Goal: Task Accomplishment & Management: Manage account settings

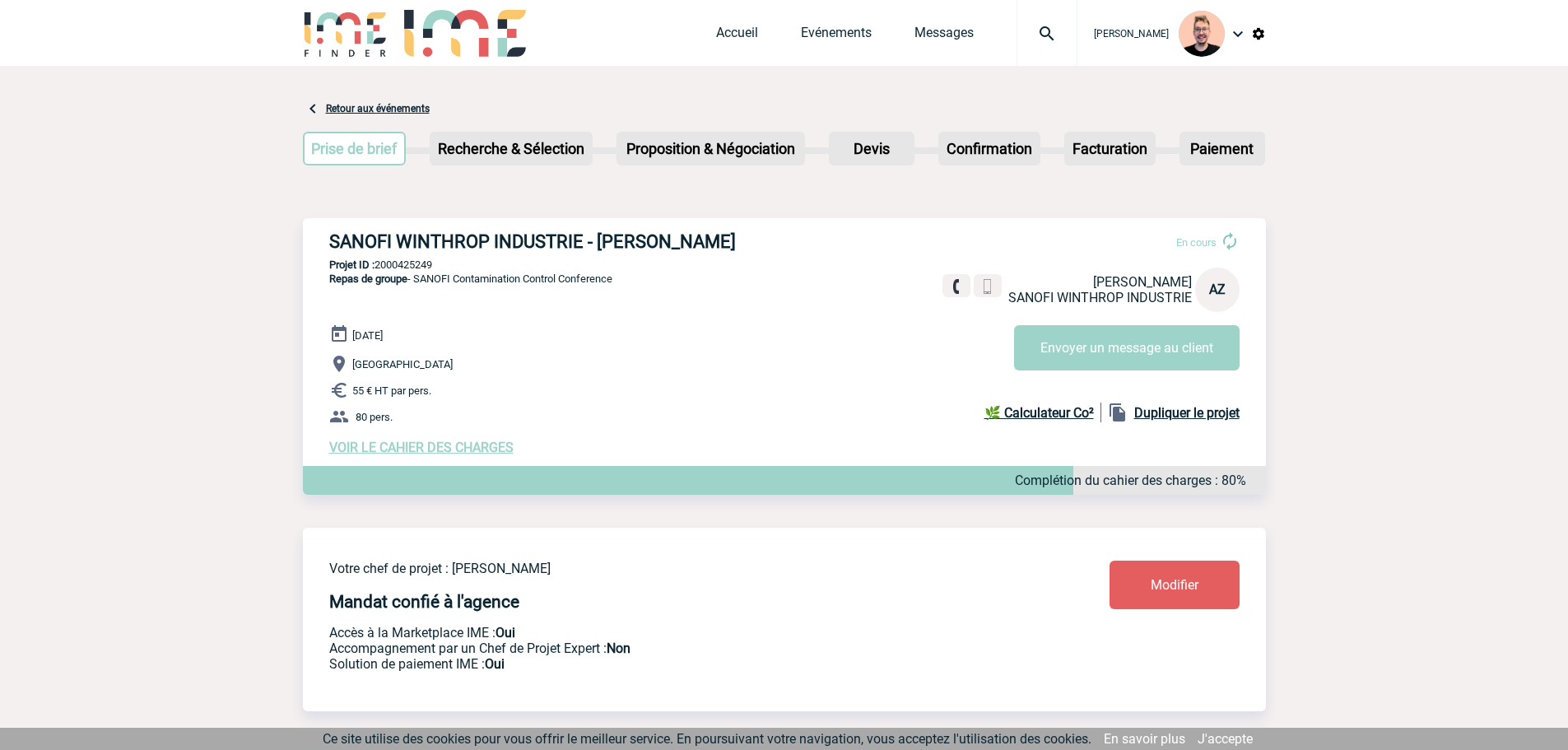
click at [1017, 23] on div at bounding box center [1047, 33] width 61 height 66
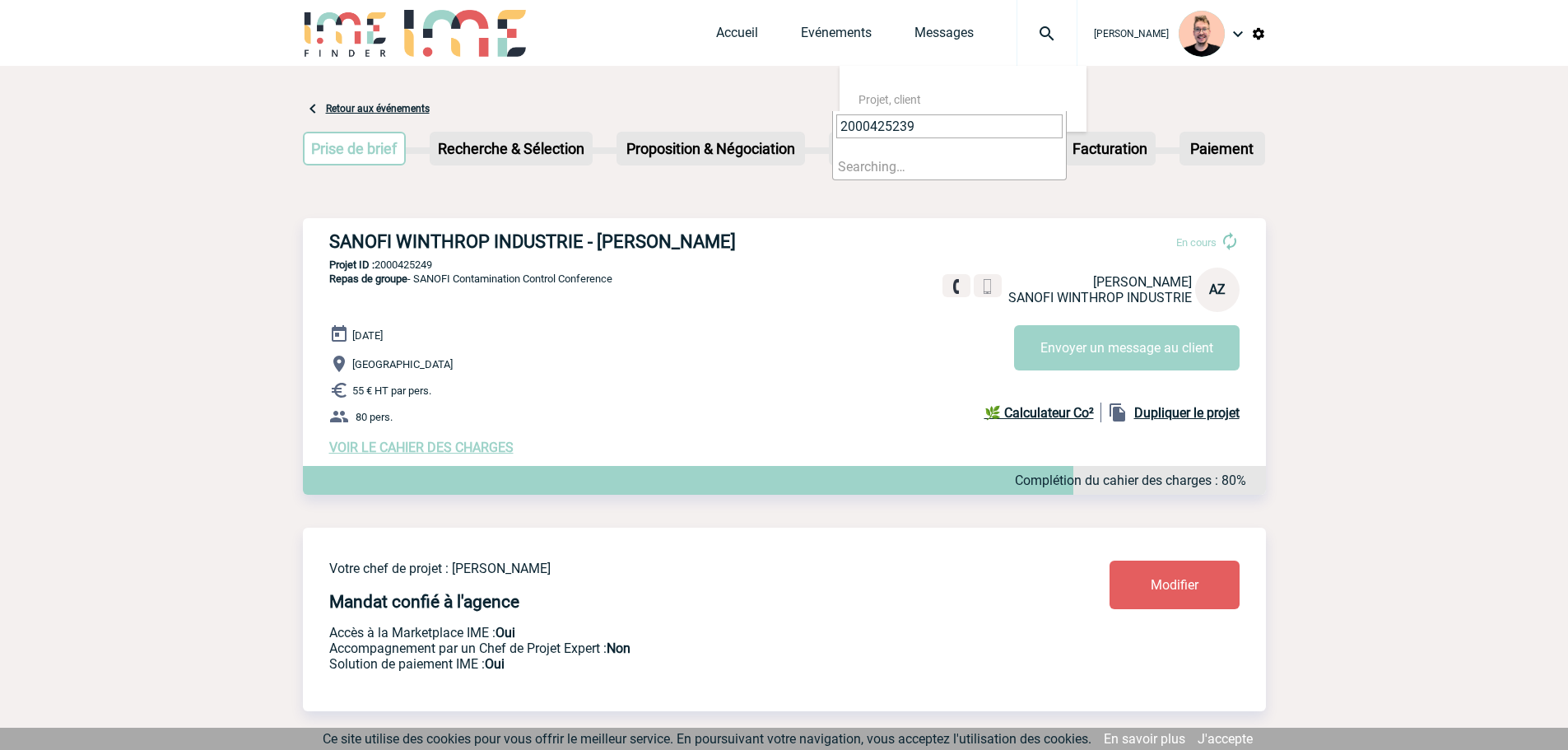
type input "2000425239"
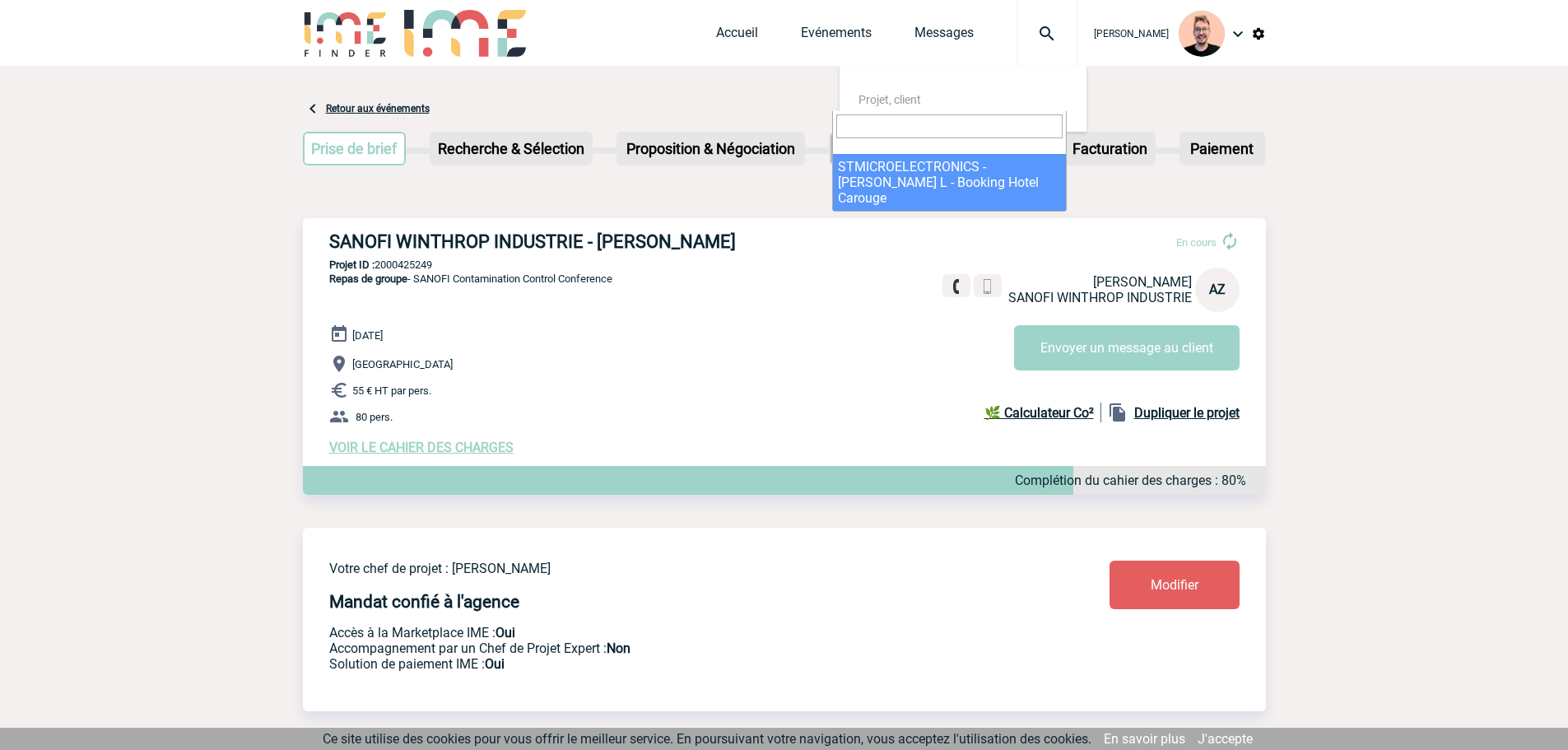
select select "24740"
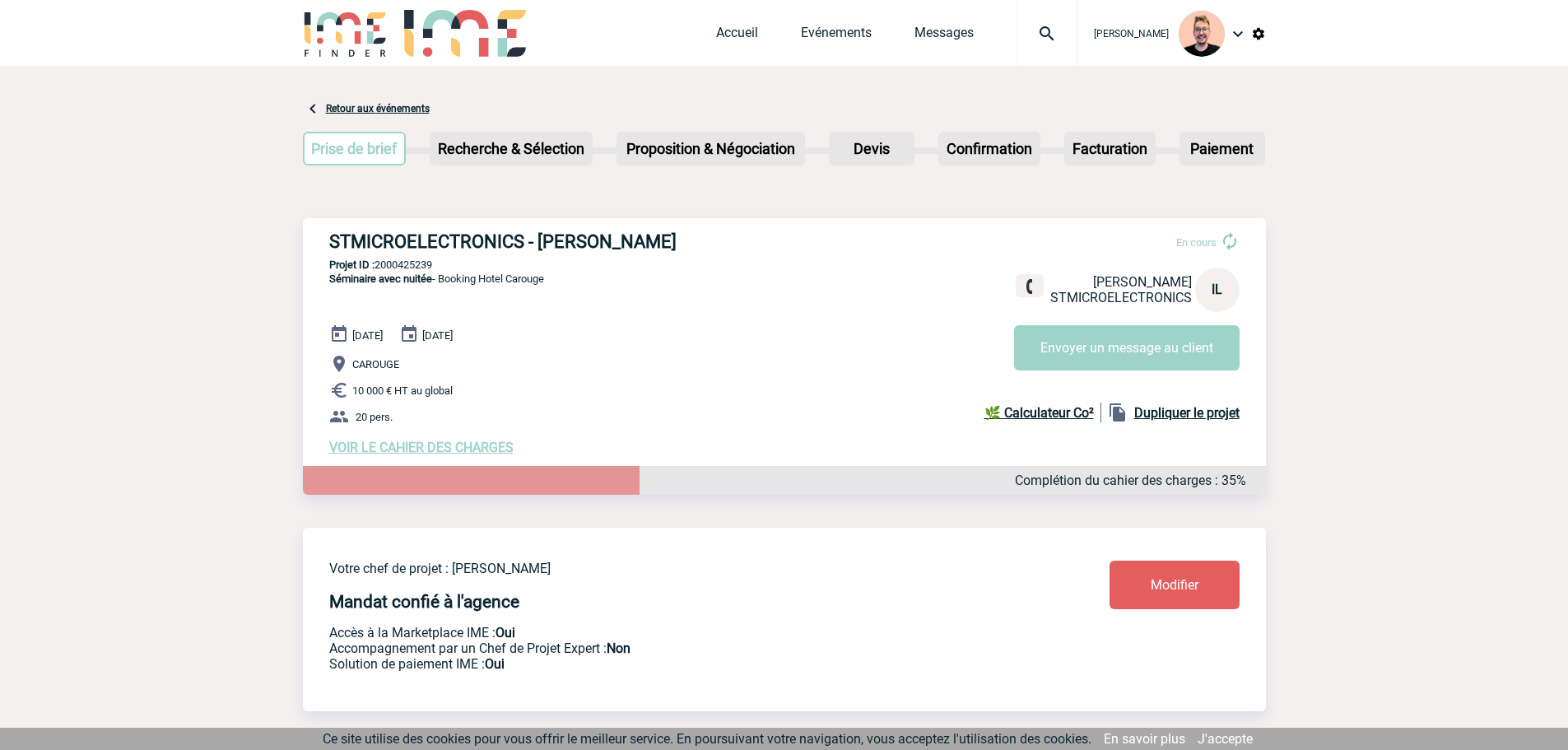
click at [635, 243] on h3 "STMICROELECTRONICS - [PERSON_NAME]" at bounding box center [576, 241] width 494 height 21
click at [635, 243] on h3 "STMICROELECTRONICS - Isabella LACHAS" at bounding box center [576, 241] width 494 height 21
copy h3 "LACHAS"
click at [564, 246] on h3 "STMICROELECTRONICS - Isabella LACHAS" at bounding box center [576, 241] width 494 height 21
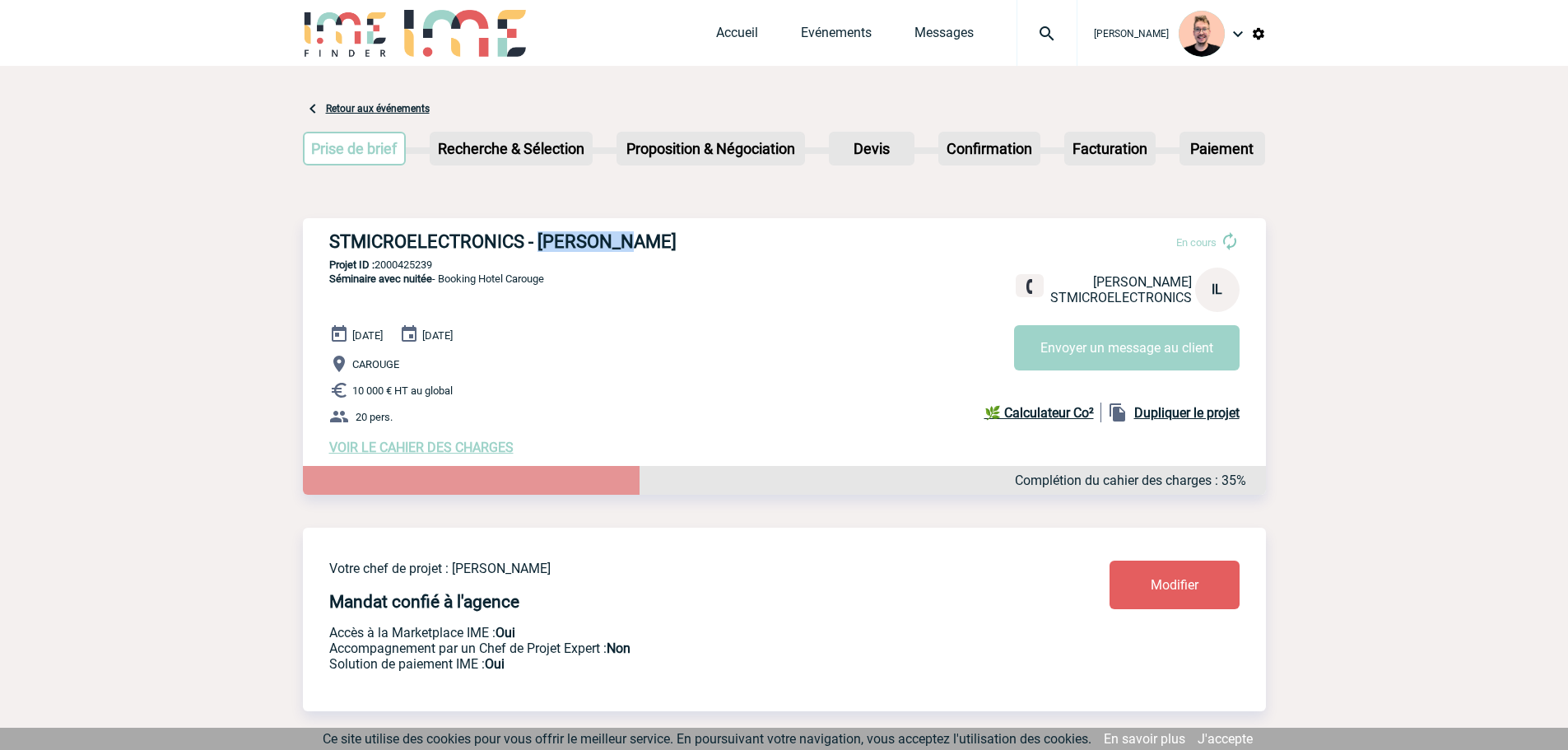
copy h3 "Isabella"
click at [1037, 30] on img at bounding box center [1047, 33] width 59 height 20
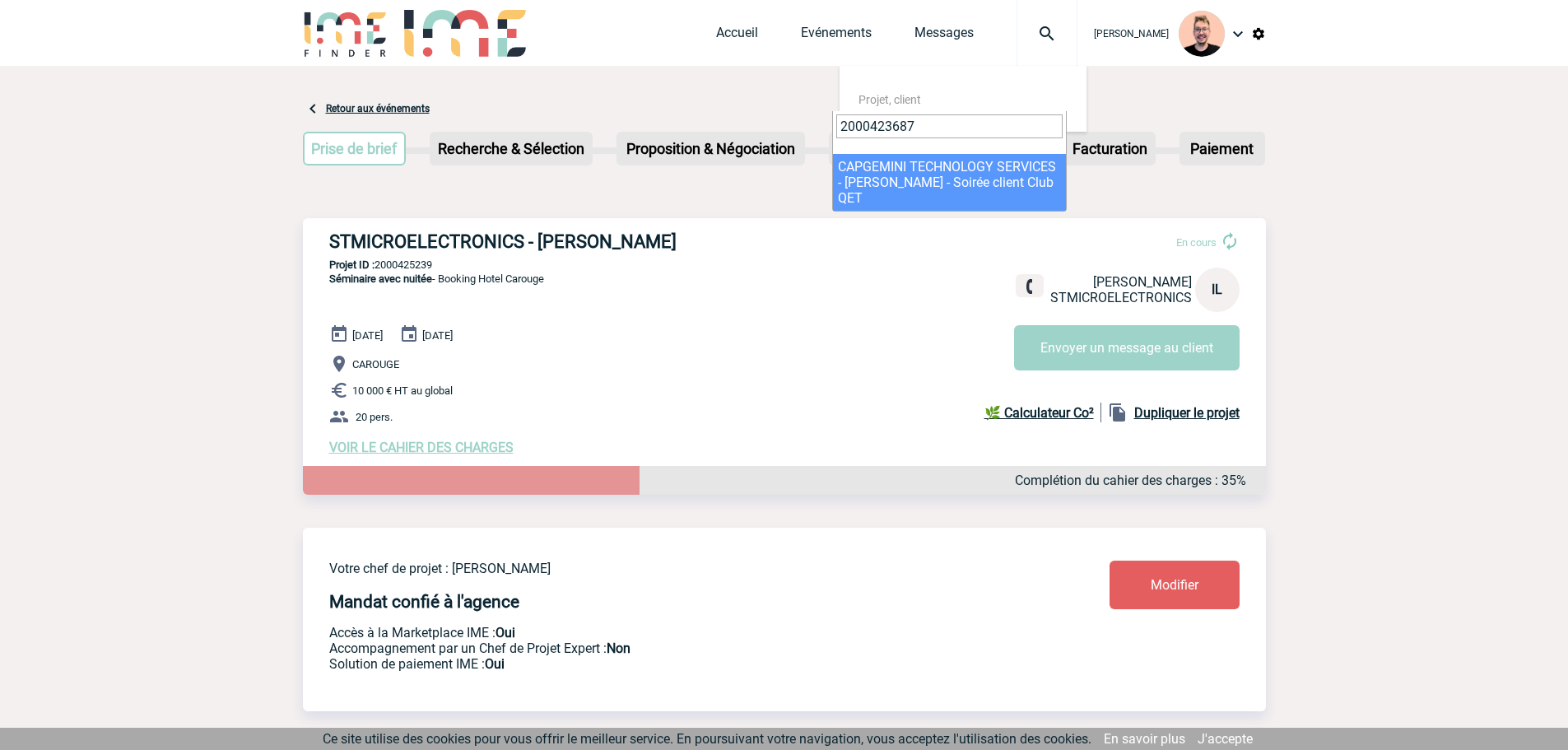
type input "2000423687"
select select "23188"
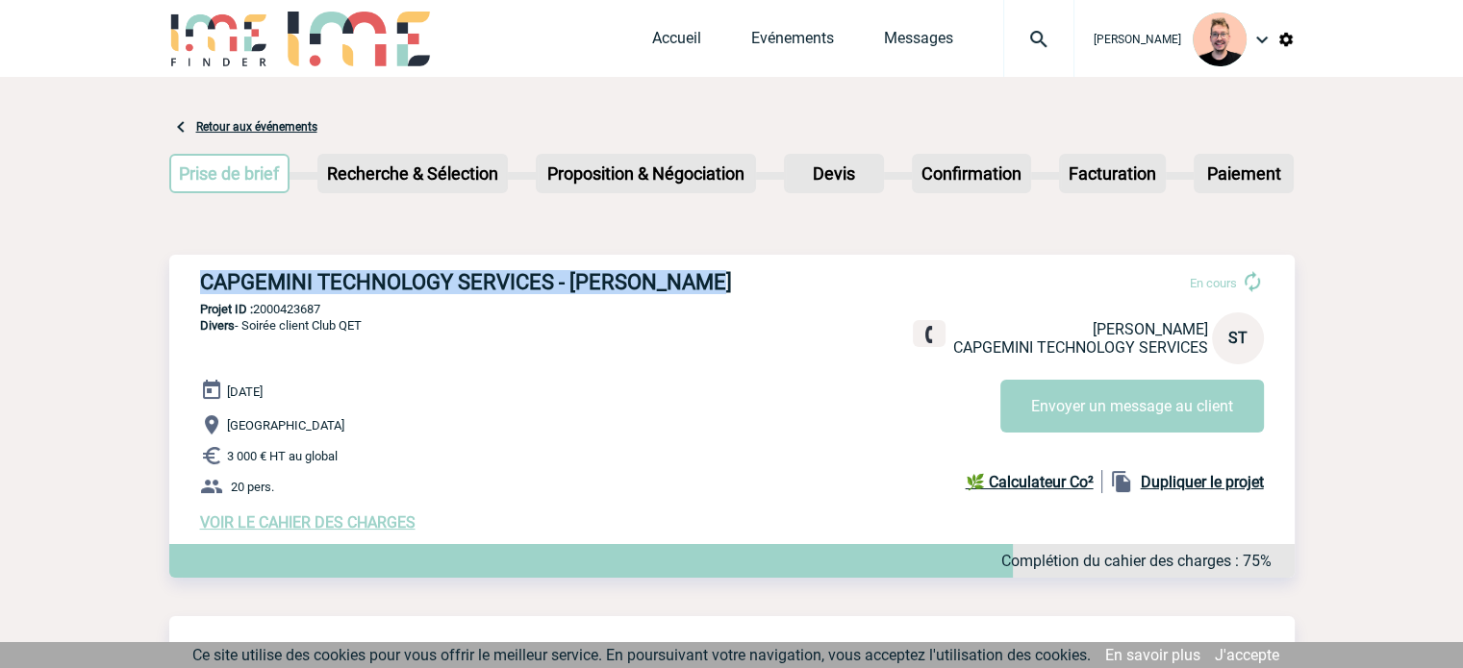
drag, startPoint x: 699, startPoint y: 285, endPoint x: 188, endPoint y: 273, distance: 511.8
click at [188, 273] on div "CAPGEMINI TECHNOLOGY SERVICES - Sarah TELLEZ En cours Sarah TELLEZ CAPGEMINI TE…" at bounding box center [731, 401] width 1125 height 292
copy h3 "CAPGEMINI TECHNOLOGY SERVICES - Sarah TELLEZ"
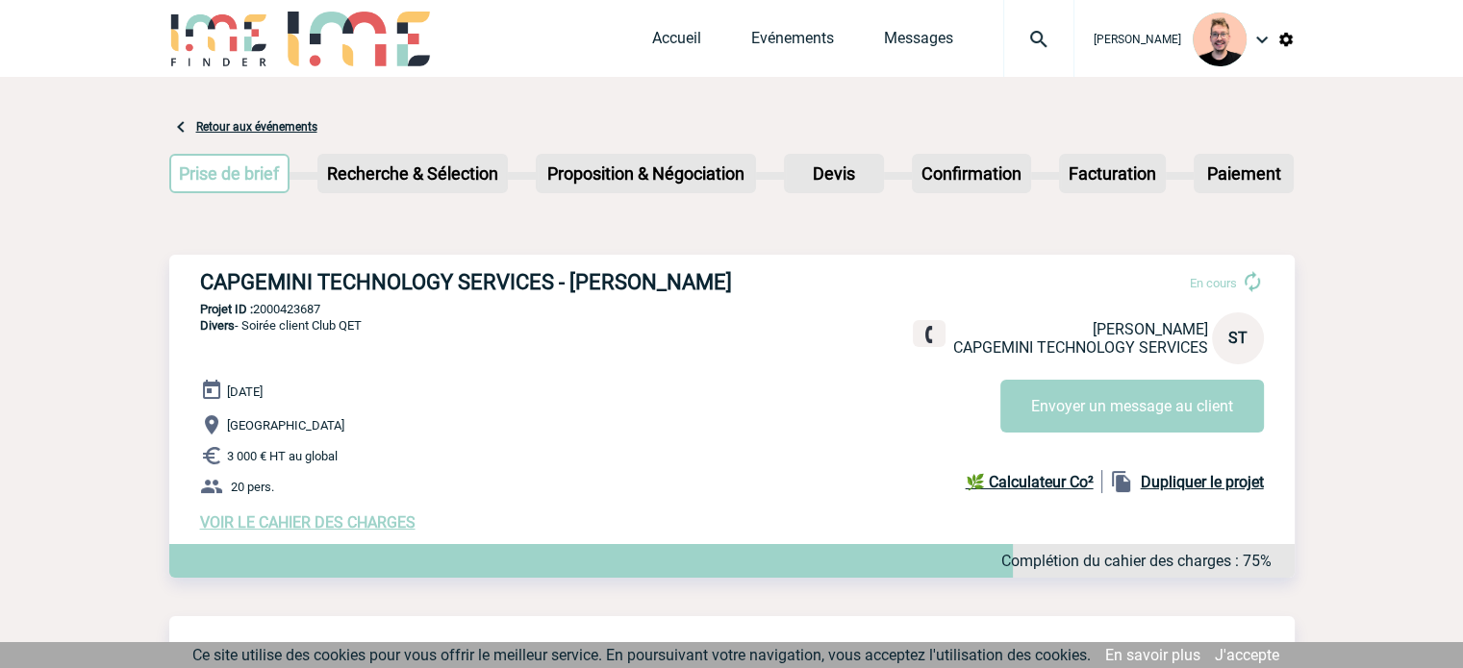
click at [274, 311] on p "Projet ID : 2000423687" at bounding box center [731, 309] width 1125 height 14
copy p "2000423687"
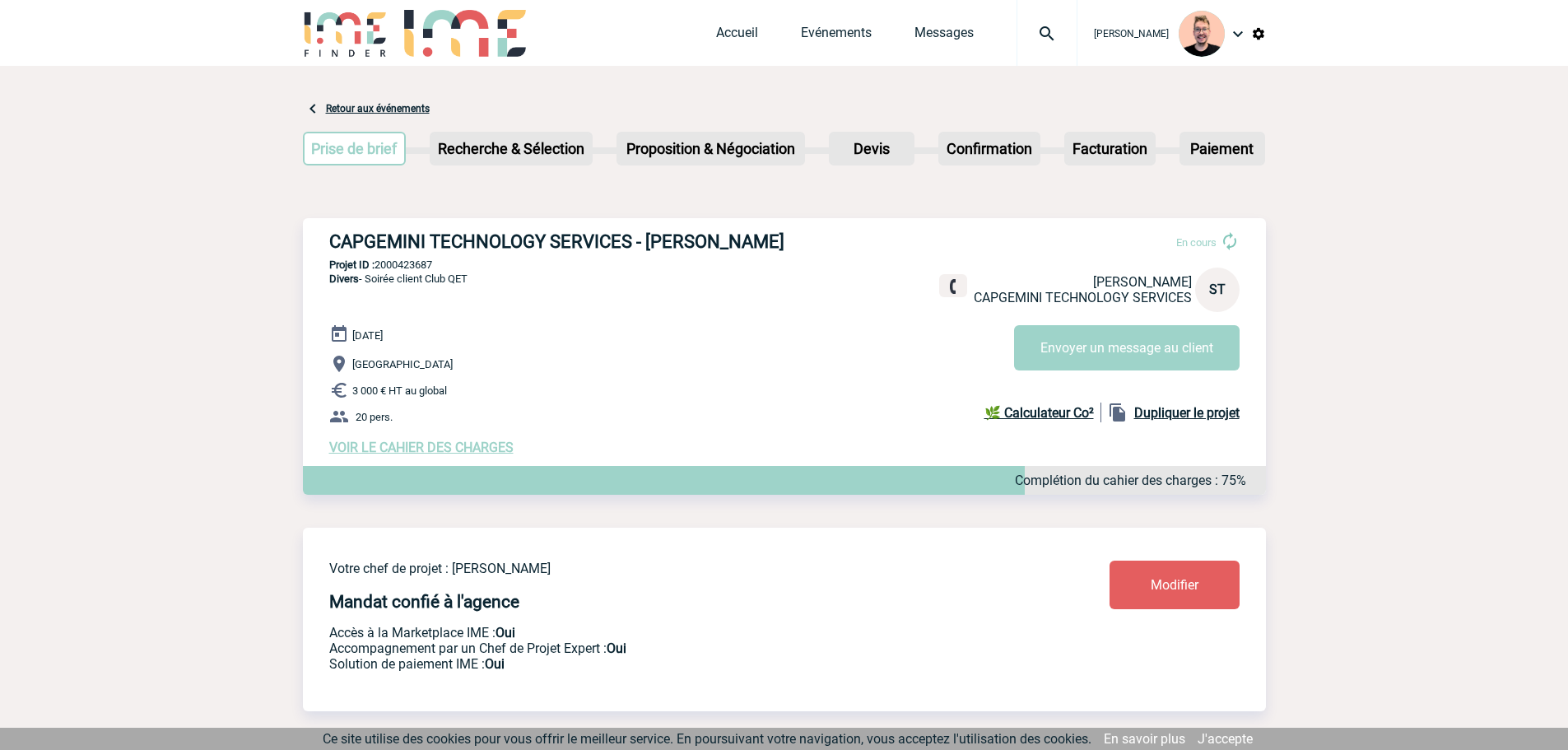
click at [1018, 43] on img at bounding box center [1047, 33] width 59 height 20
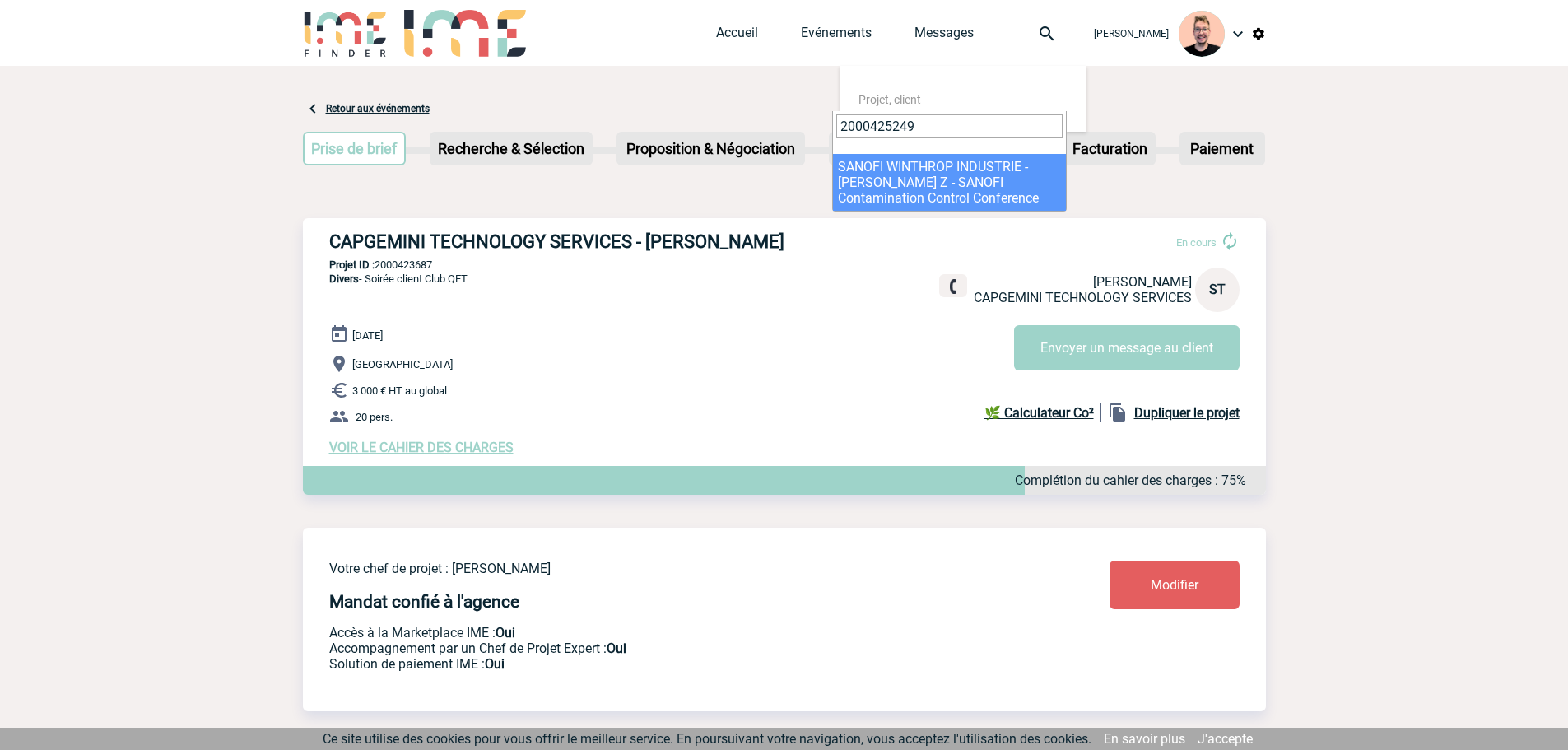
type input "2000425249"
select select "24750"
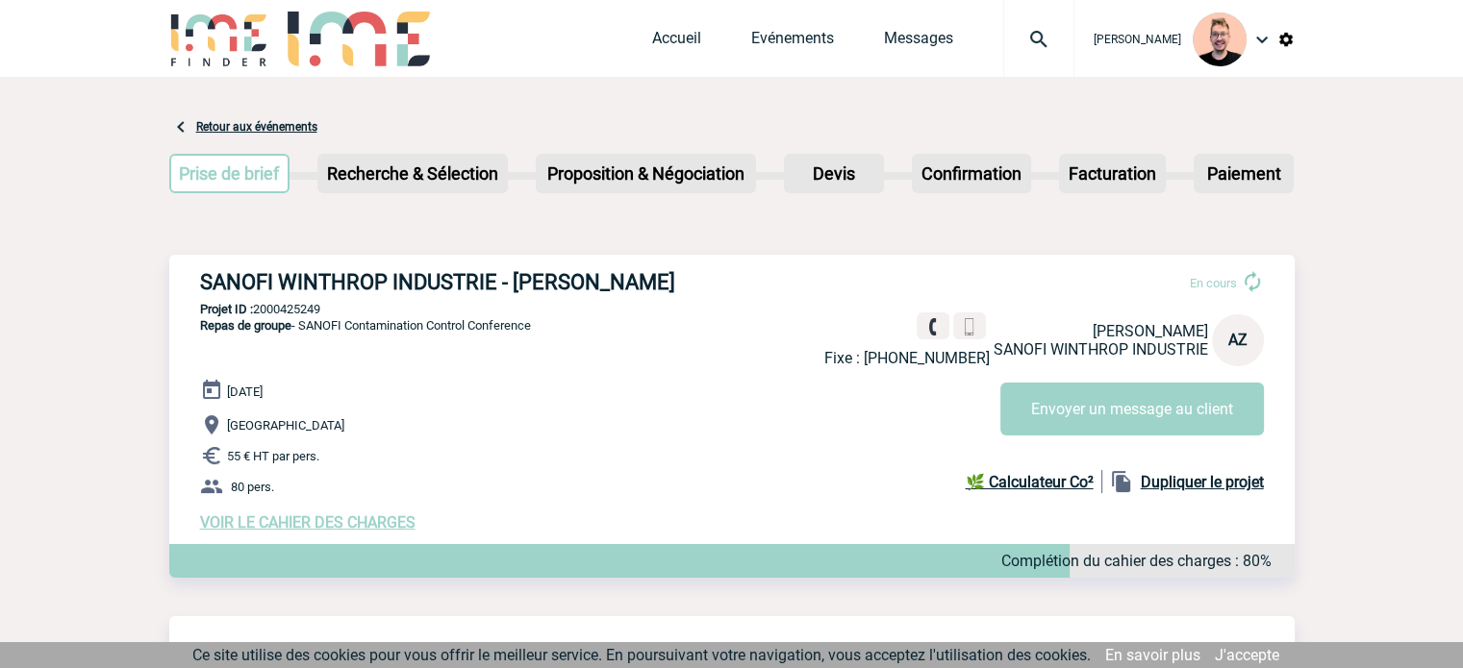
click at [755, 272] on h3 "SANOFI WINTHROP INDUSTRIE - Armelle ZACHARA-BULTEL" at bounding box center [488, 282] width 577 height 24
drag, startPoint x: 758, startPoint y: 285, endPoint x: 172, endPoint y: 295, distance: 585.9
click at [172, 295] on div "SANOFI WINTHROP INDUSTRIE - Armelle ZACHARA-BULTEL En cours Fixe : +33155715122…" at bounding box center [731, 401] width 1125 height 292
copy h3 "SANOFI WINTHROP INDUSTRIE - Armelle ZACHARA-BULTEL"
click at [273, 312] on p "Projet ID : 2000425249" at bounding box center [731, 309] width 1125 height 14
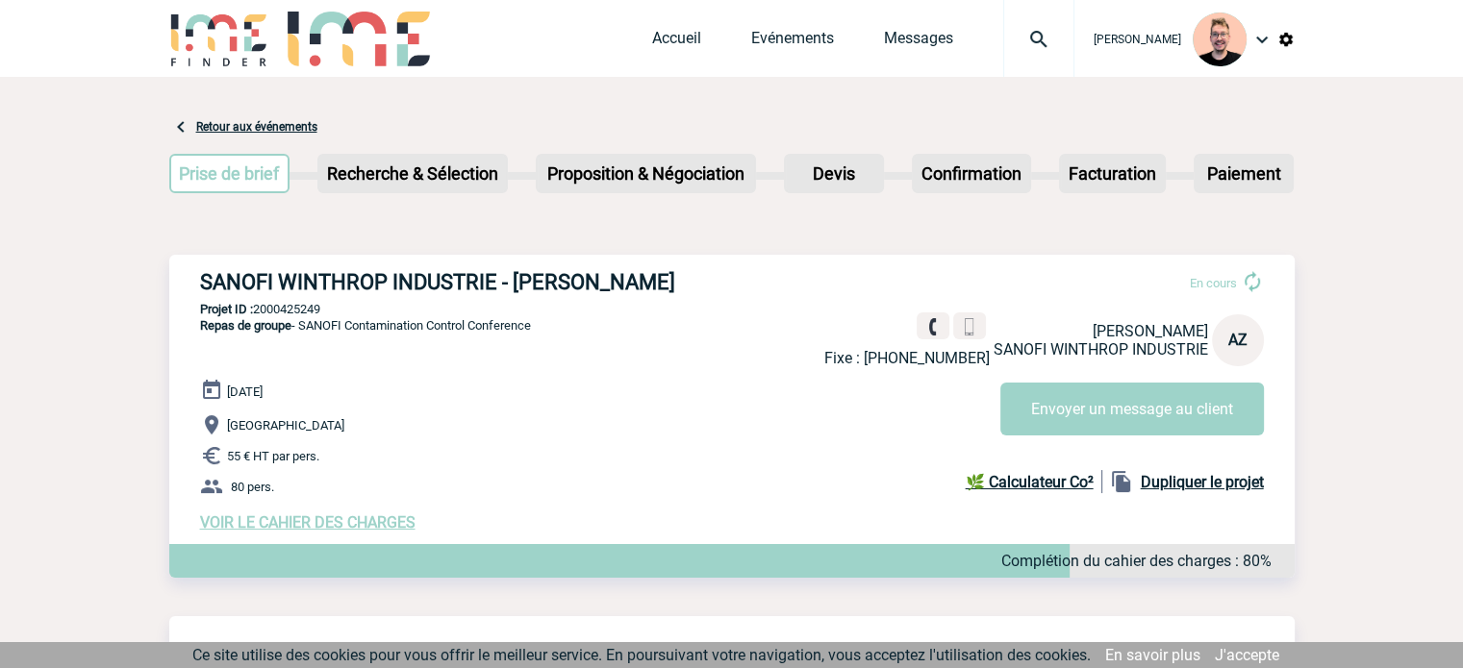
click at [273, 312] on p "Projet ID : 2000425249" at bounding box center [731, 309] width 1125 height 14
copy p "2000425249"
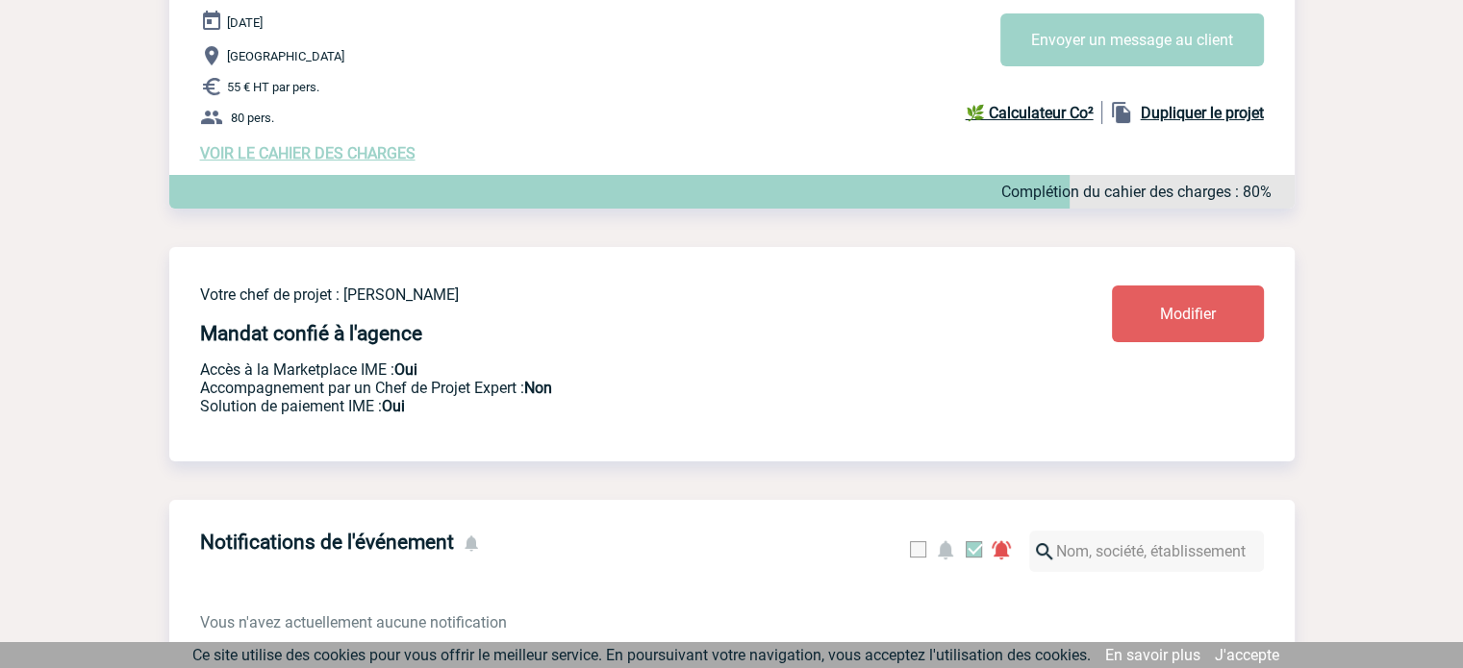
scroll to position [254, 0]
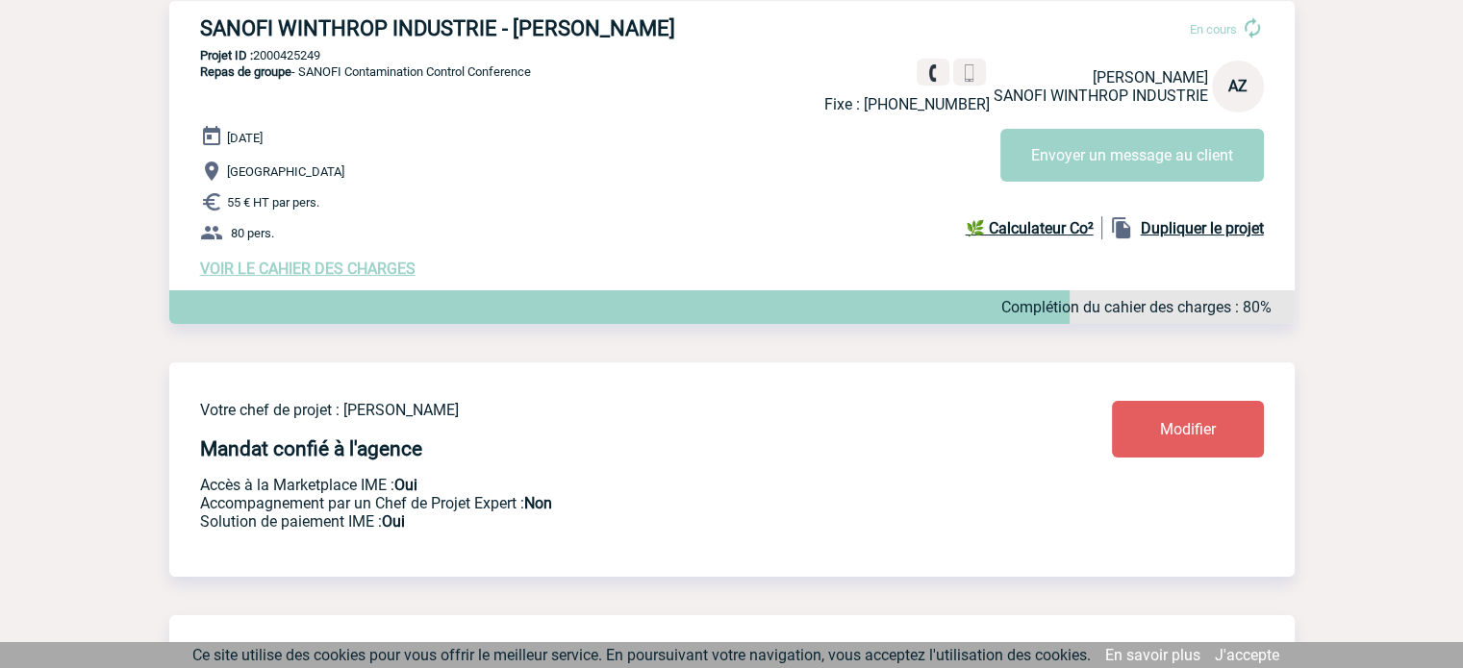
click at [299, 269] on span "VOIR LE CAHIER DES CHARGES" at bounding box center [307, 269] width 215 height 18
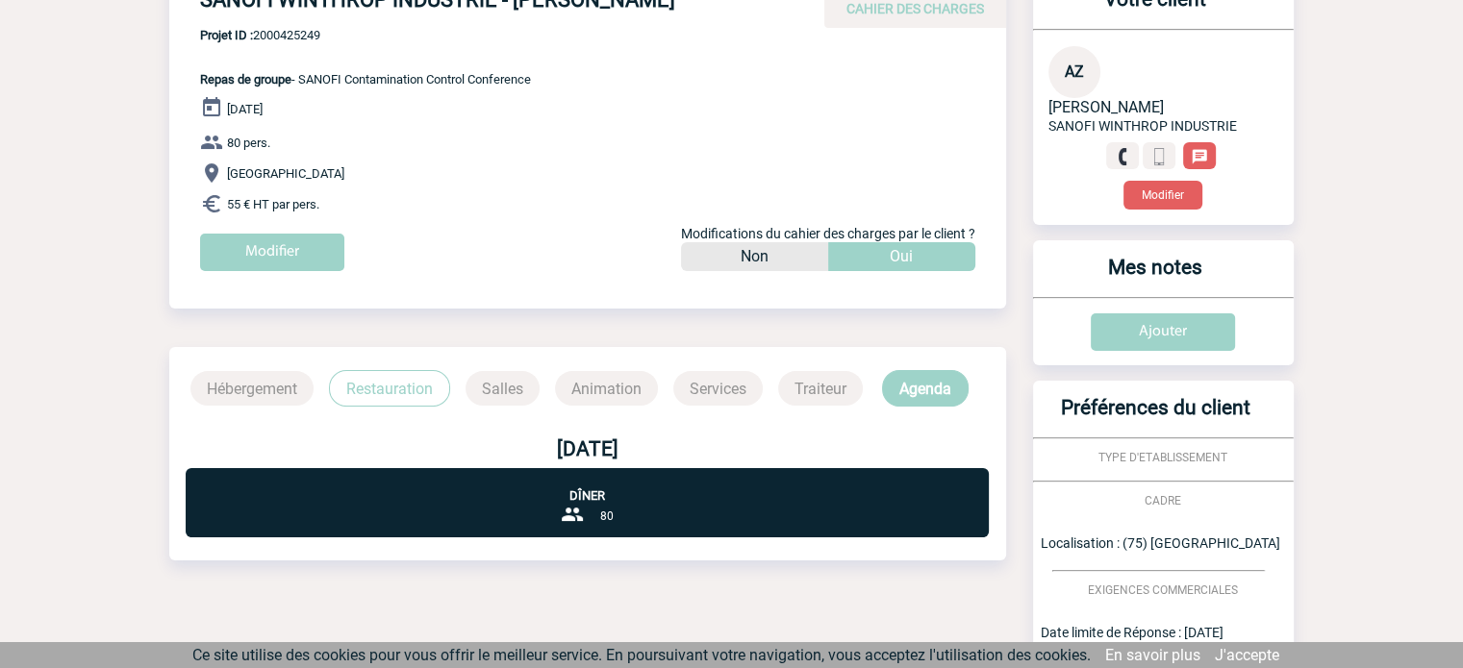
scroll to position [385, 0]
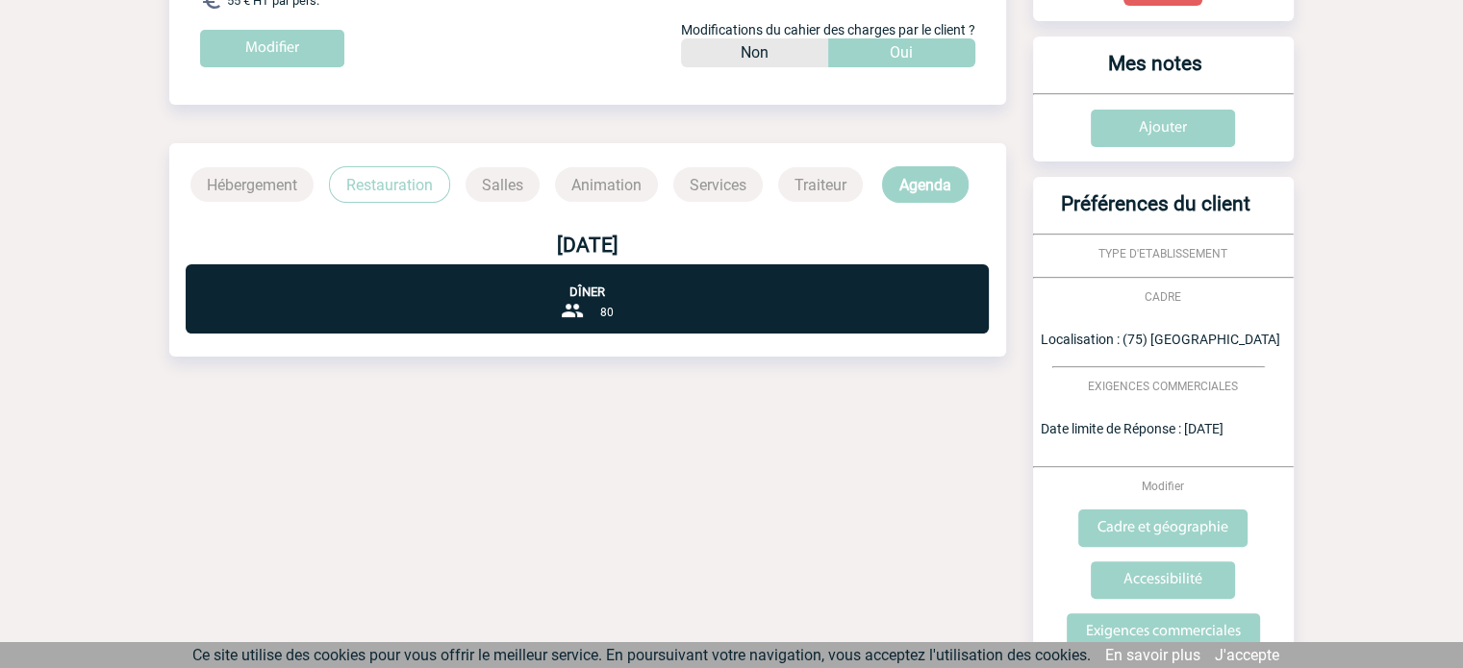
click at [358, 197] on p "Restauration" at bounding box center [389, 184] width 121 height 37
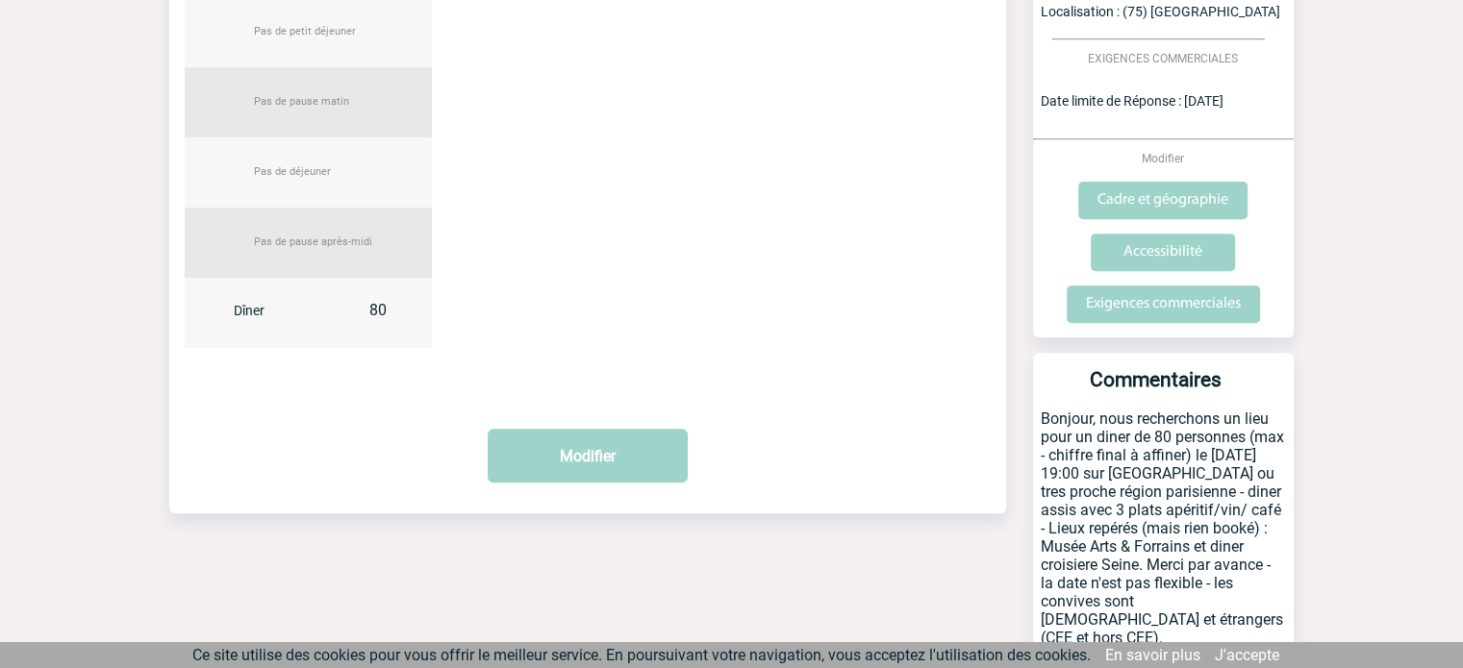
scroll to position [769, 0]
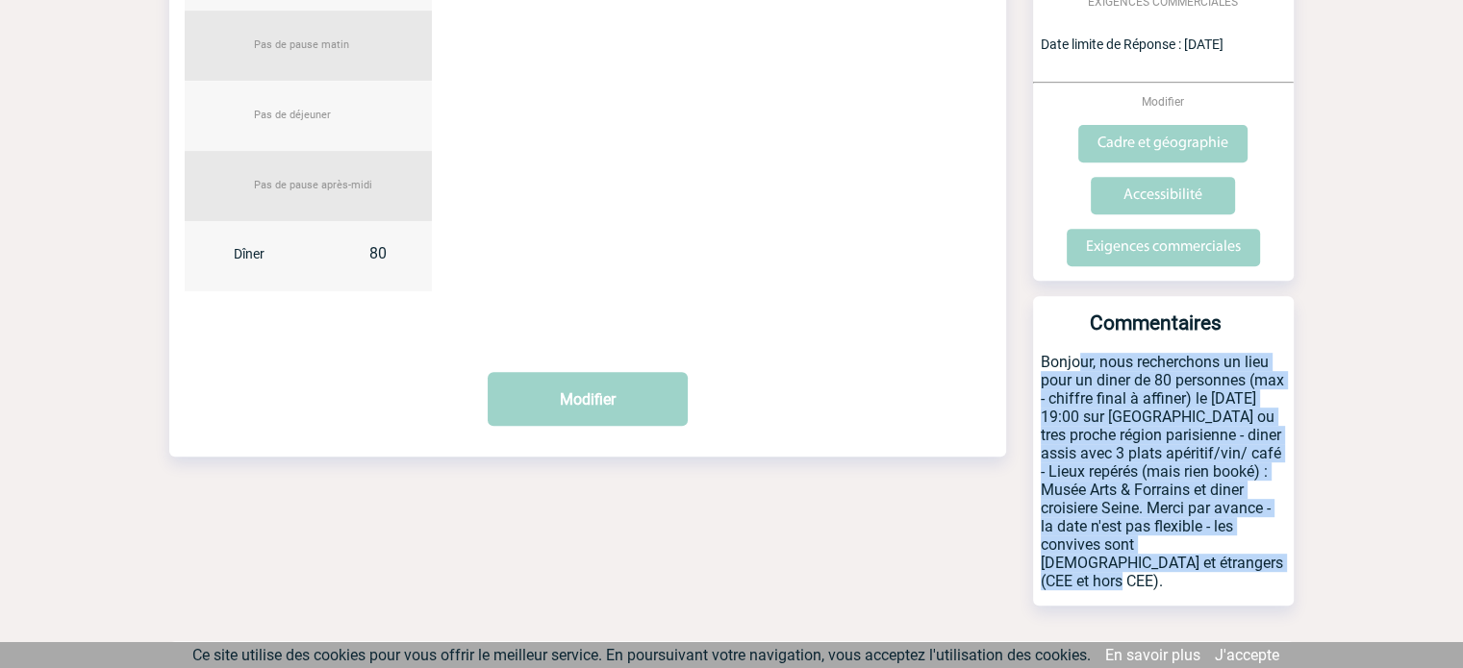
drag, startPoint x: 1040, startPoint y: 357, endPoint x: 1242, endPoint y: 592, distance: 310.4
click at [1242, 592] on div "Votre client AZ Armelle ZACHARA-BULTEL SANOFI WINTHROP INDUSTRIE Modifier Mes n…" at bounding box center [1152, 2] width 285 height 1238
copy p "Bonjour, nous recherchons un lieu pour un diner de 80 personnes (max - chiffre …"
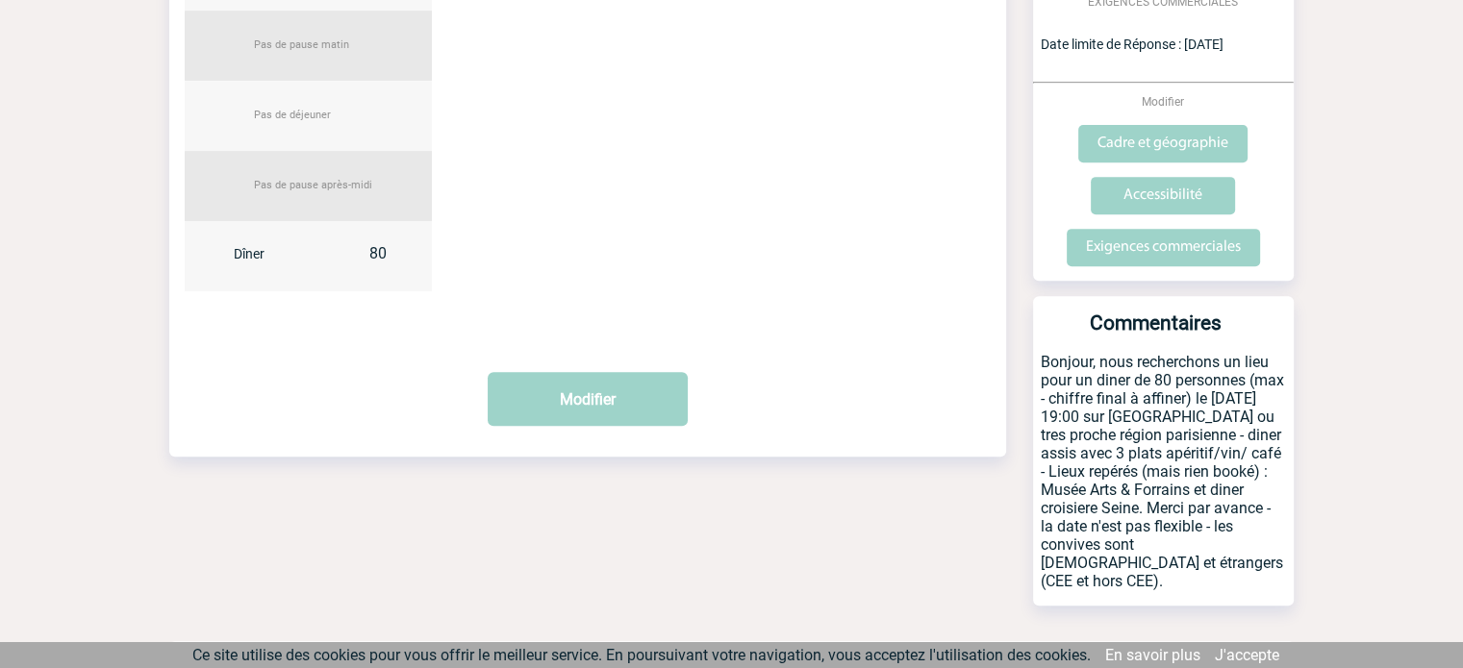
click at [631, 129] on div "22 octobre 2025 Repas Effectif Pas de petit déjeuner Pas de pause matin Pas de …" at bounding box center [587, 62] width 837 height 489
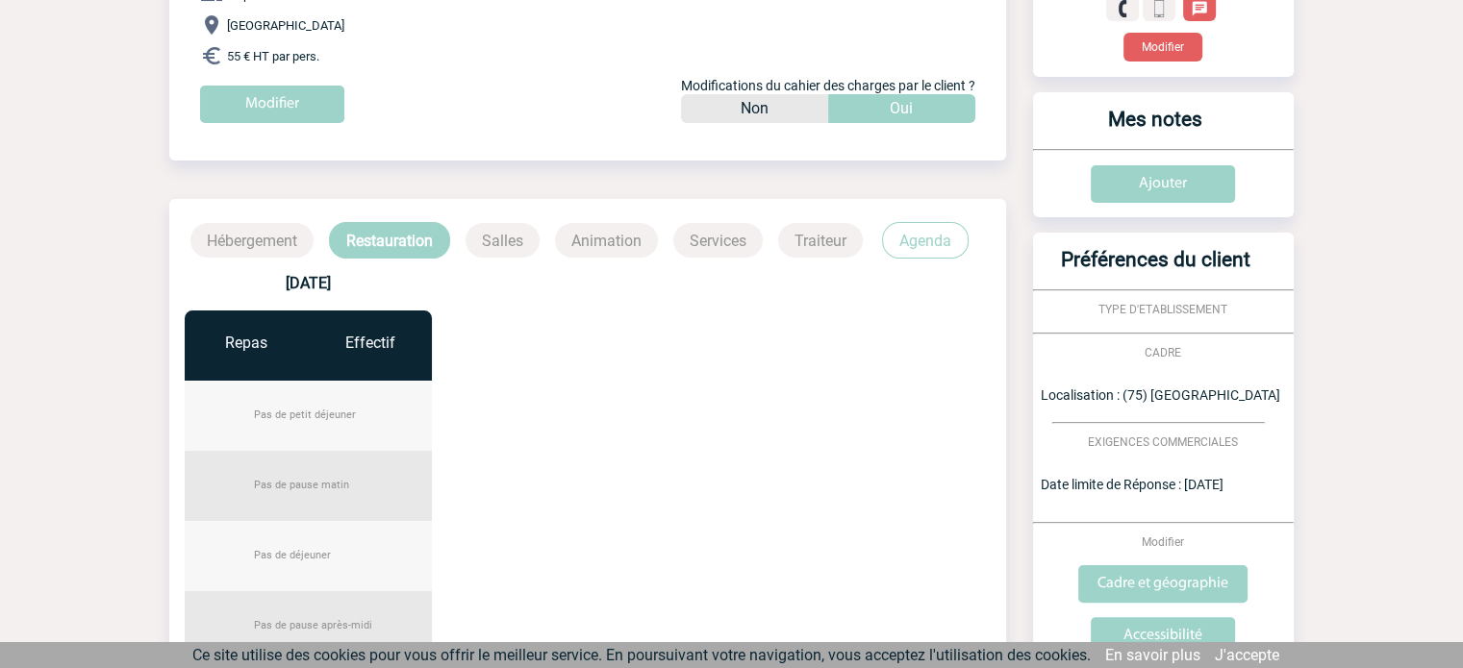
scroll to position [192, 0]
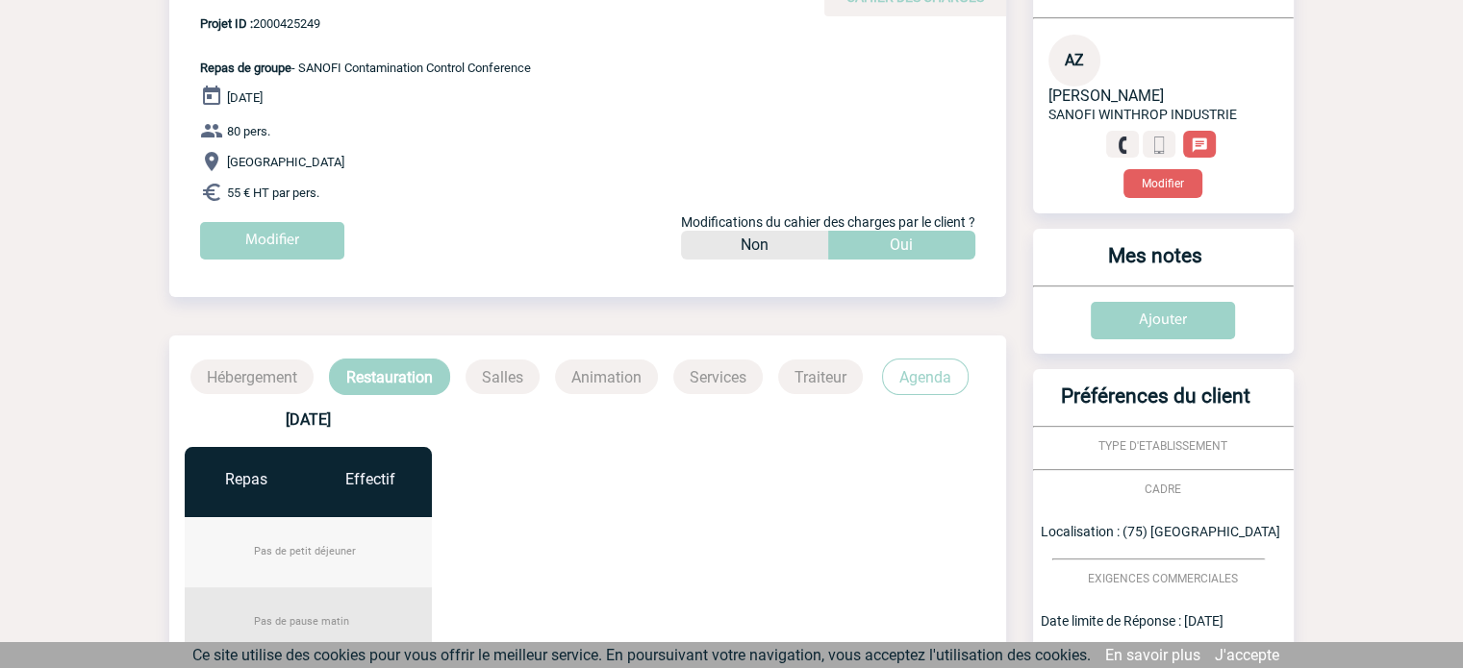
click at [902, 373] on p "Agenda" at bounding box center [925, 377] width 87 height 37
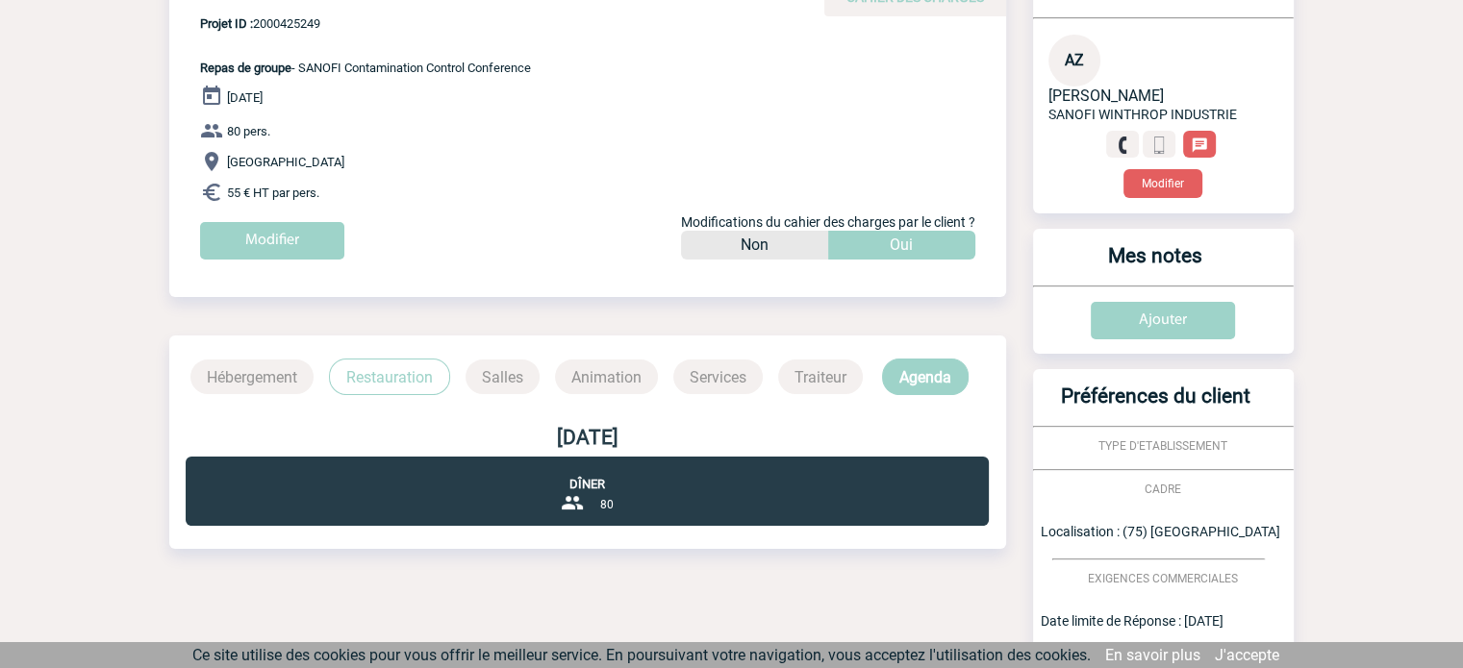
scroll to position [385, 0]
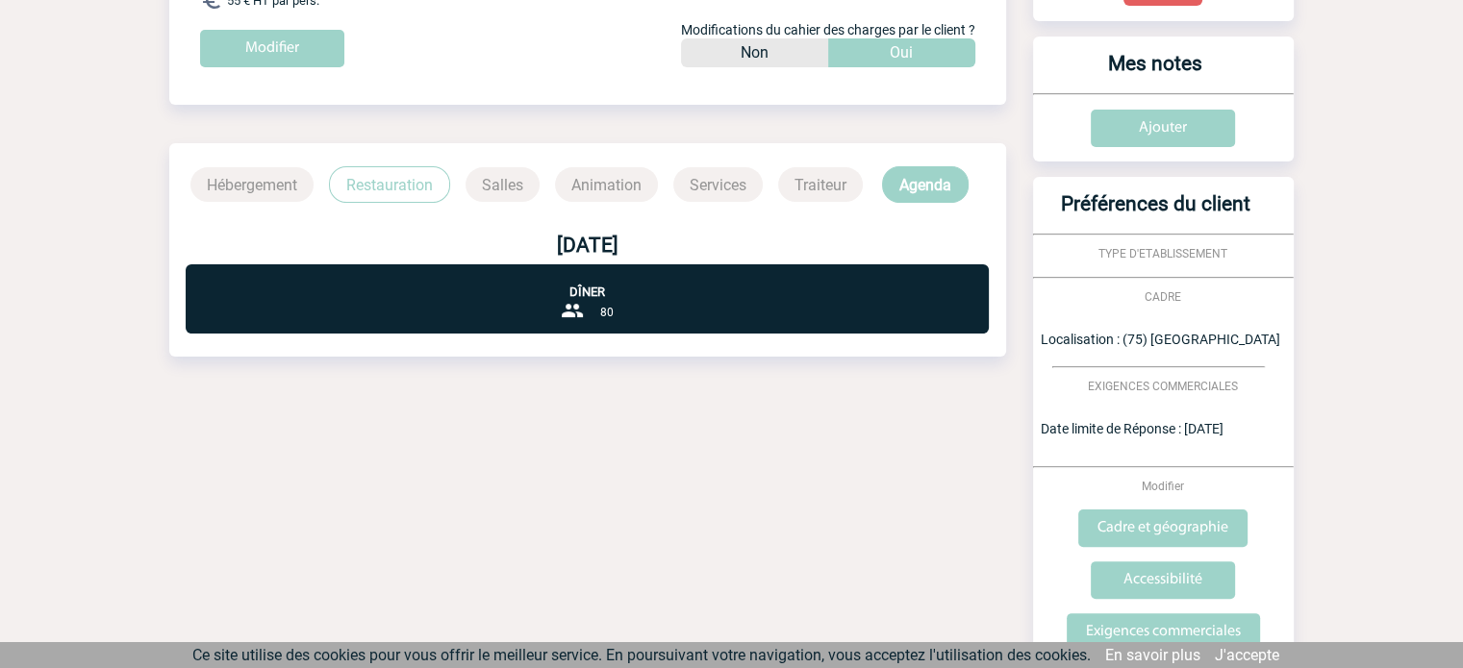
click at [408, 195] on p "Restauration" at bounding box center [389, 184] width 121 height 37
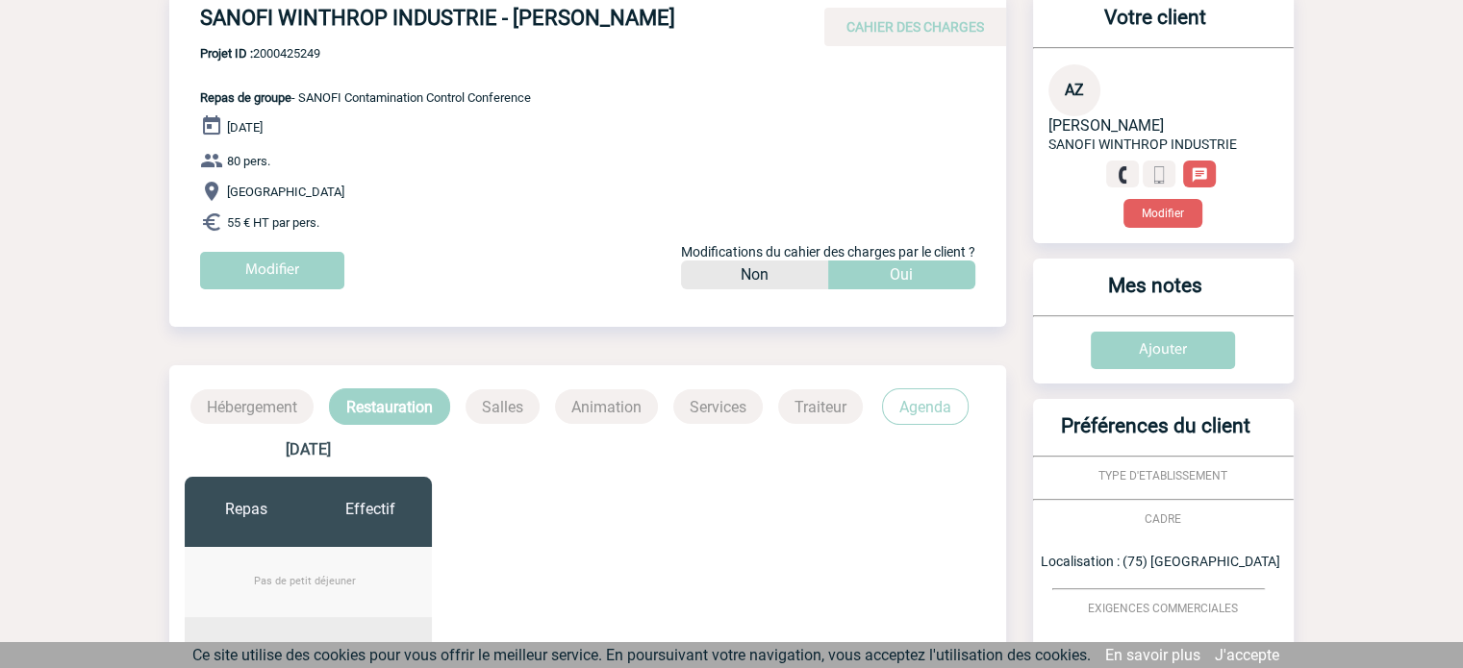
scroll to position [0, 0]
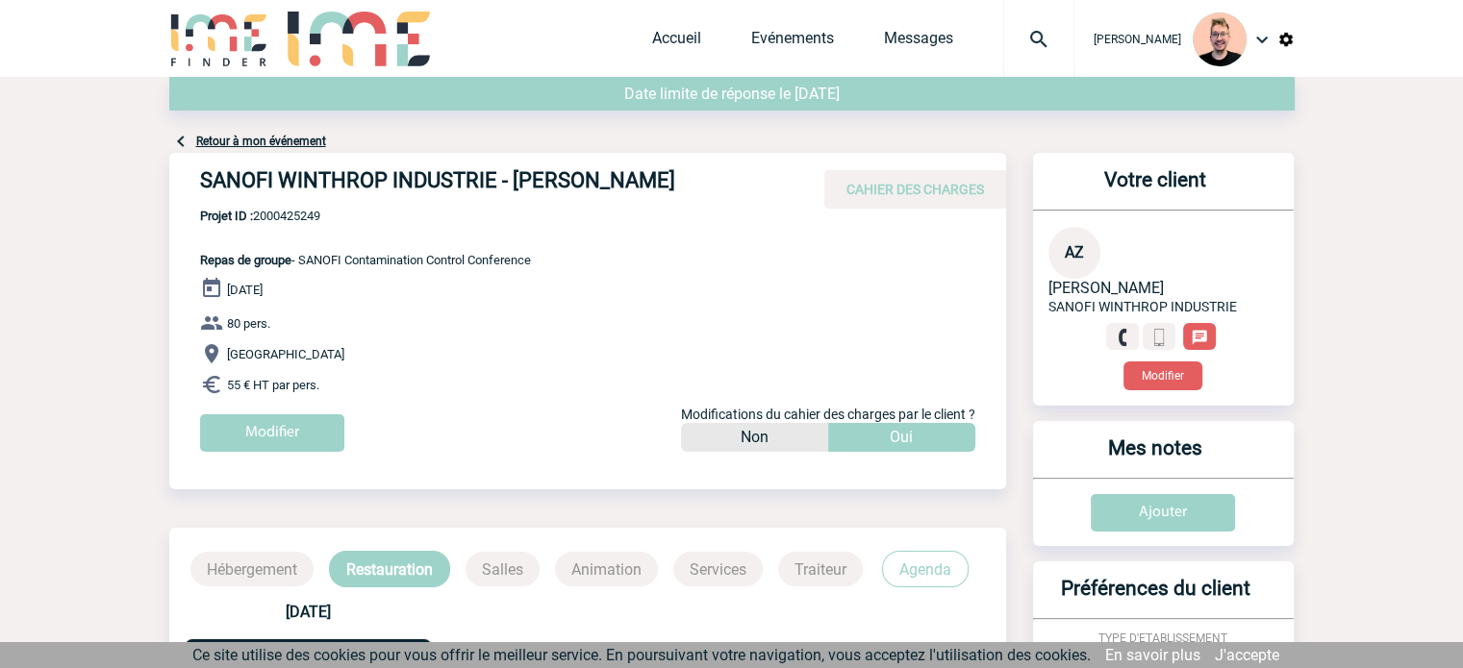
click at [256, 139] on link "Retour à mon événement" at bounding box center [261, 141] width 130 height 13
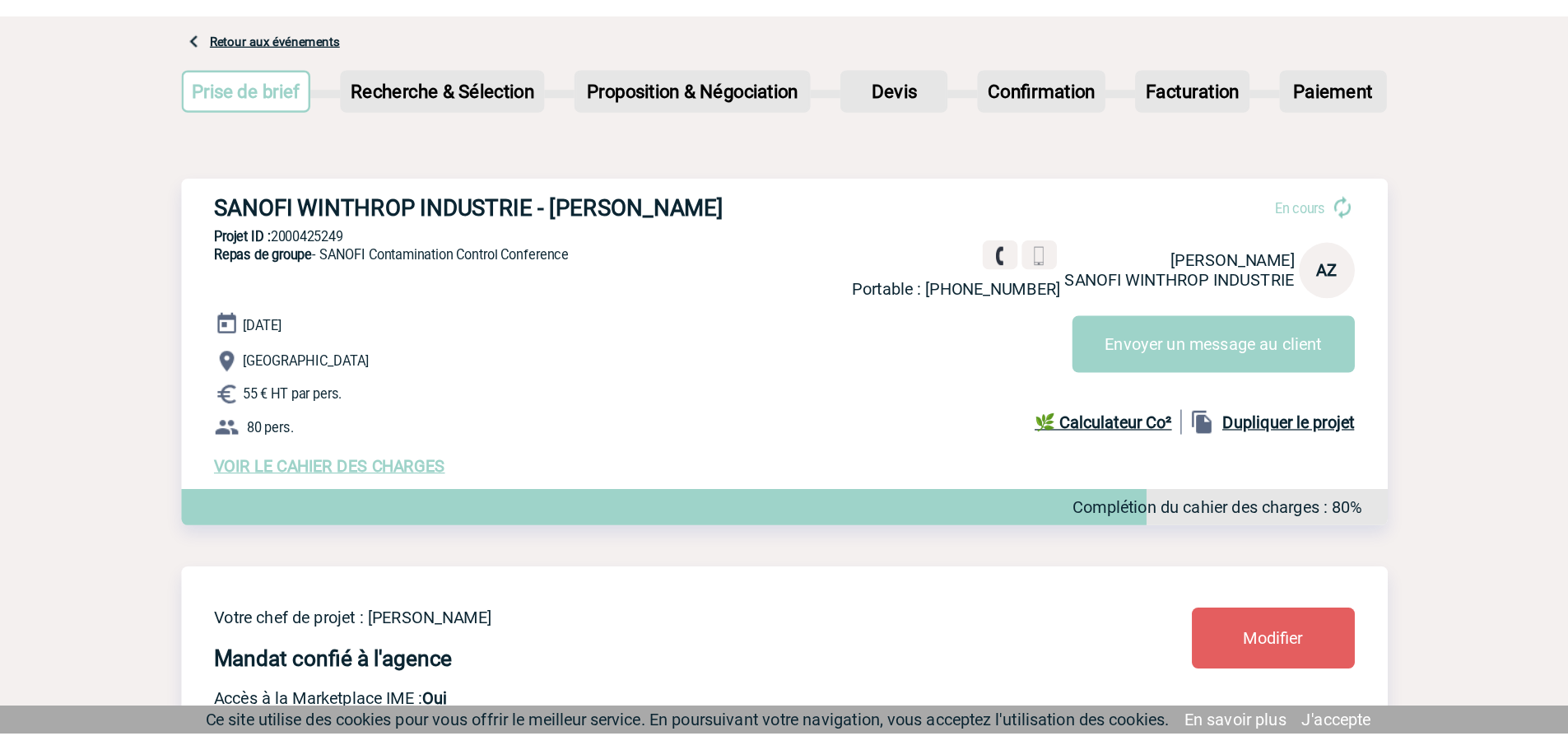
scroll to position [164, 0]
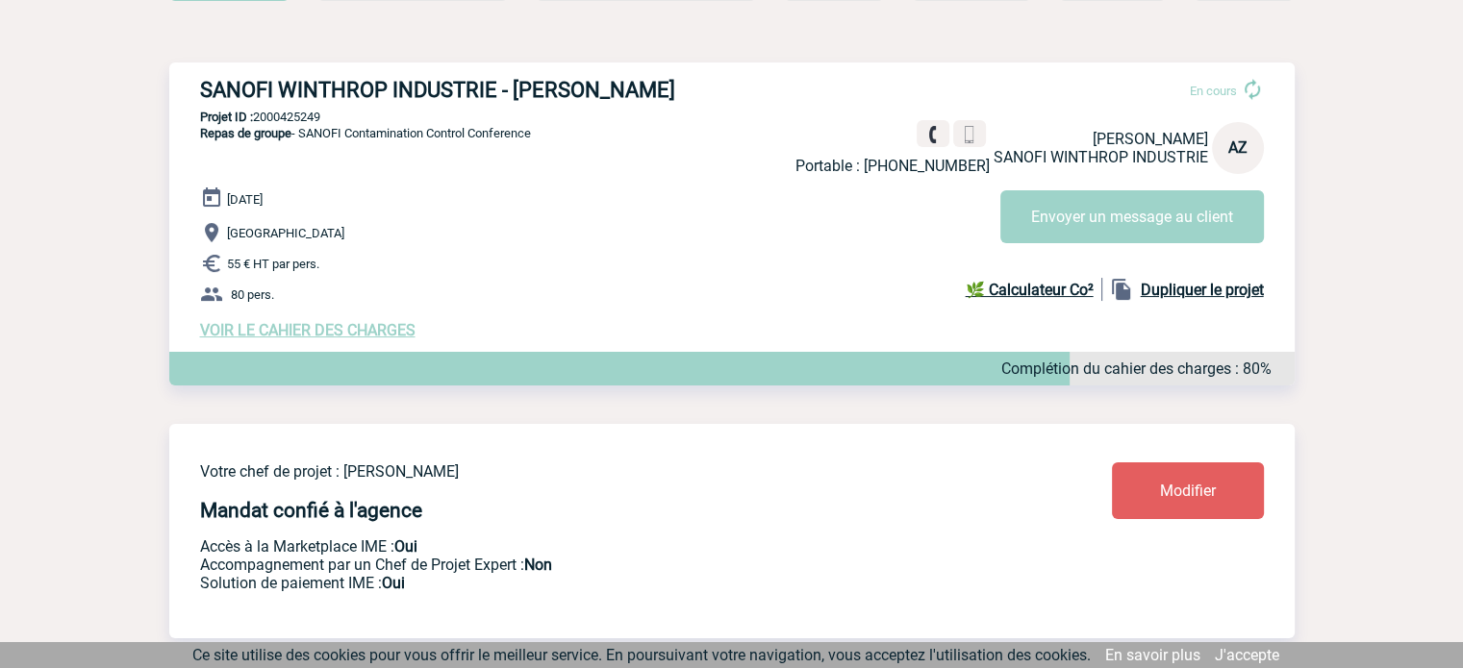
click at [1243, 647] on link "J'accepte" at bounding box center [1247, 655] width 64 height 18
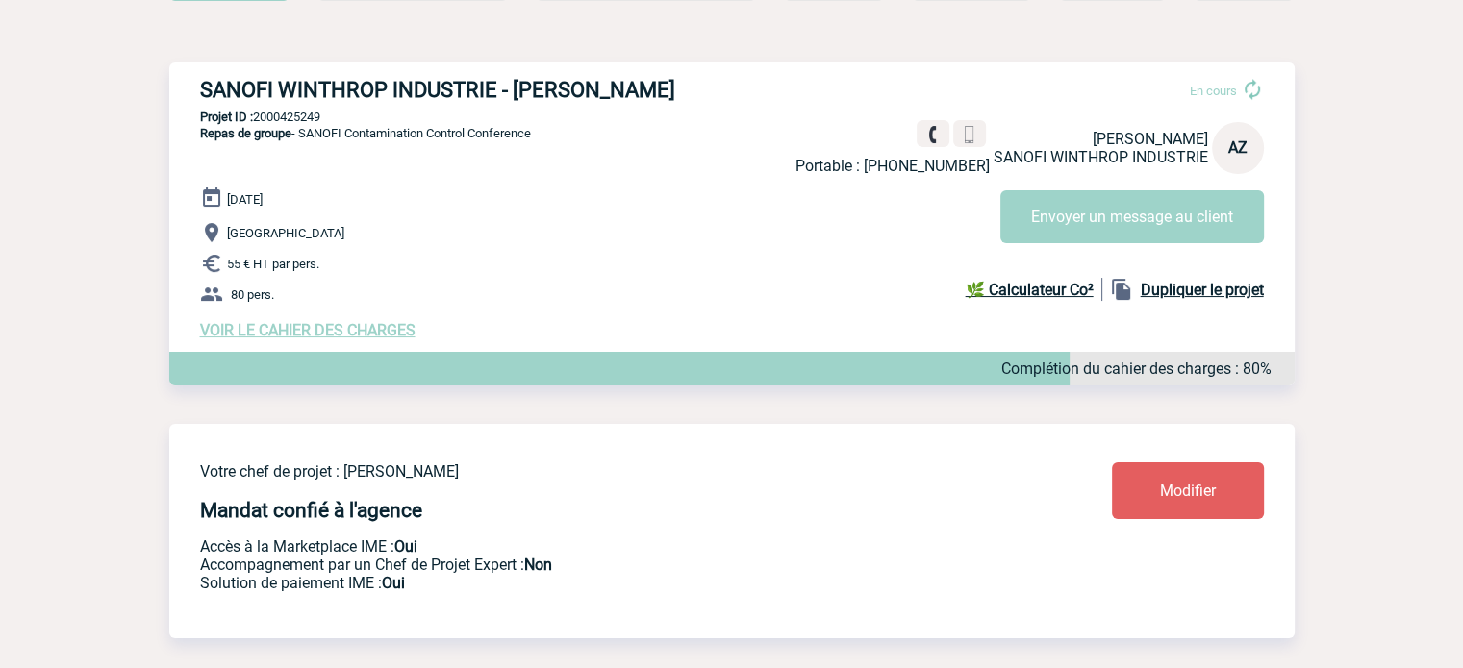
drag, startPoint x: 514, startPoint y: 88, endPoint x: 773, endPoint y: 82, distance: 259.8
click at [773, 82] on h3 "SANOFI WINTHROP INDUSTRIE - Armelle ZACHARA-BULTEL" at bounding box center [488, 90] width 577 height 24
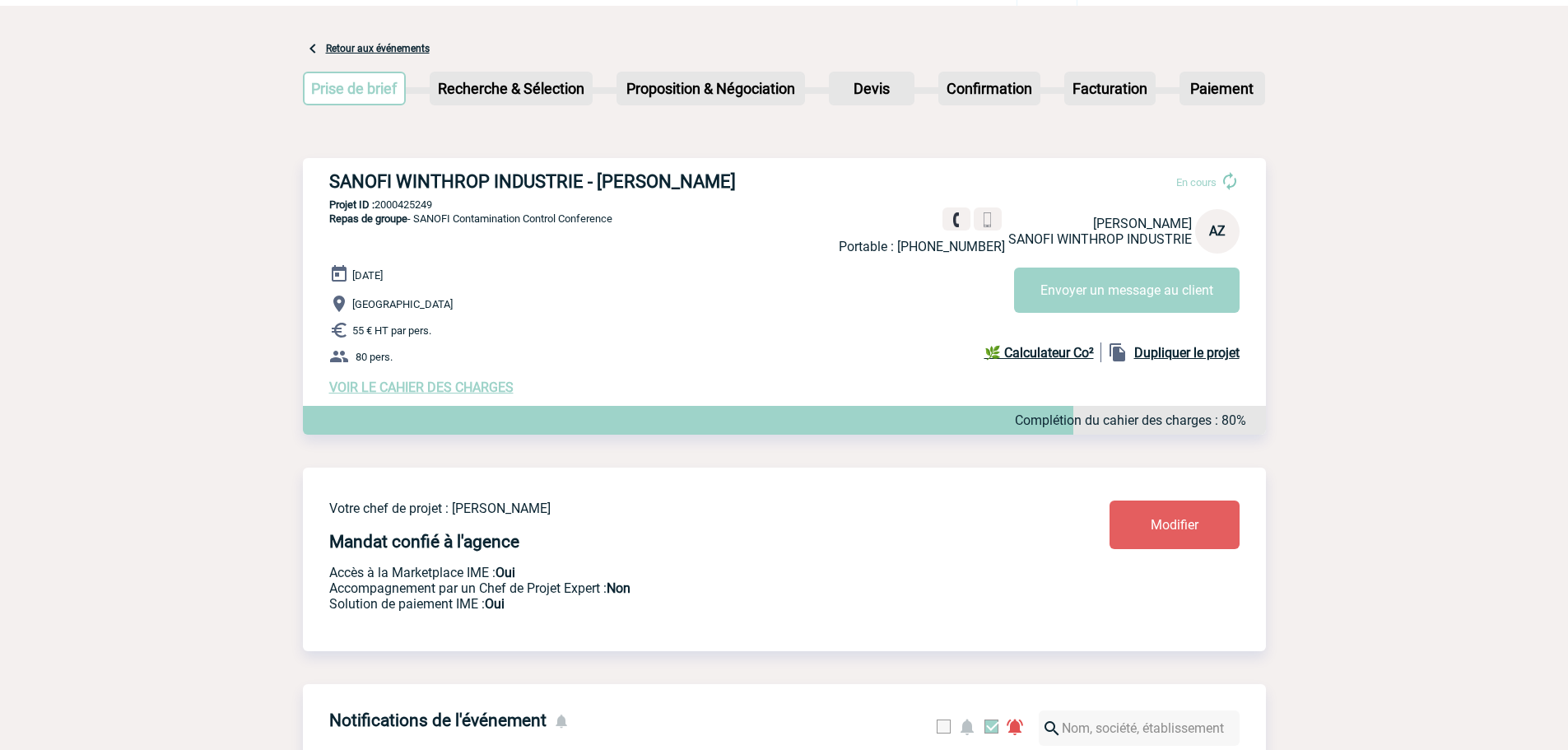
scroll to position [0, 0]
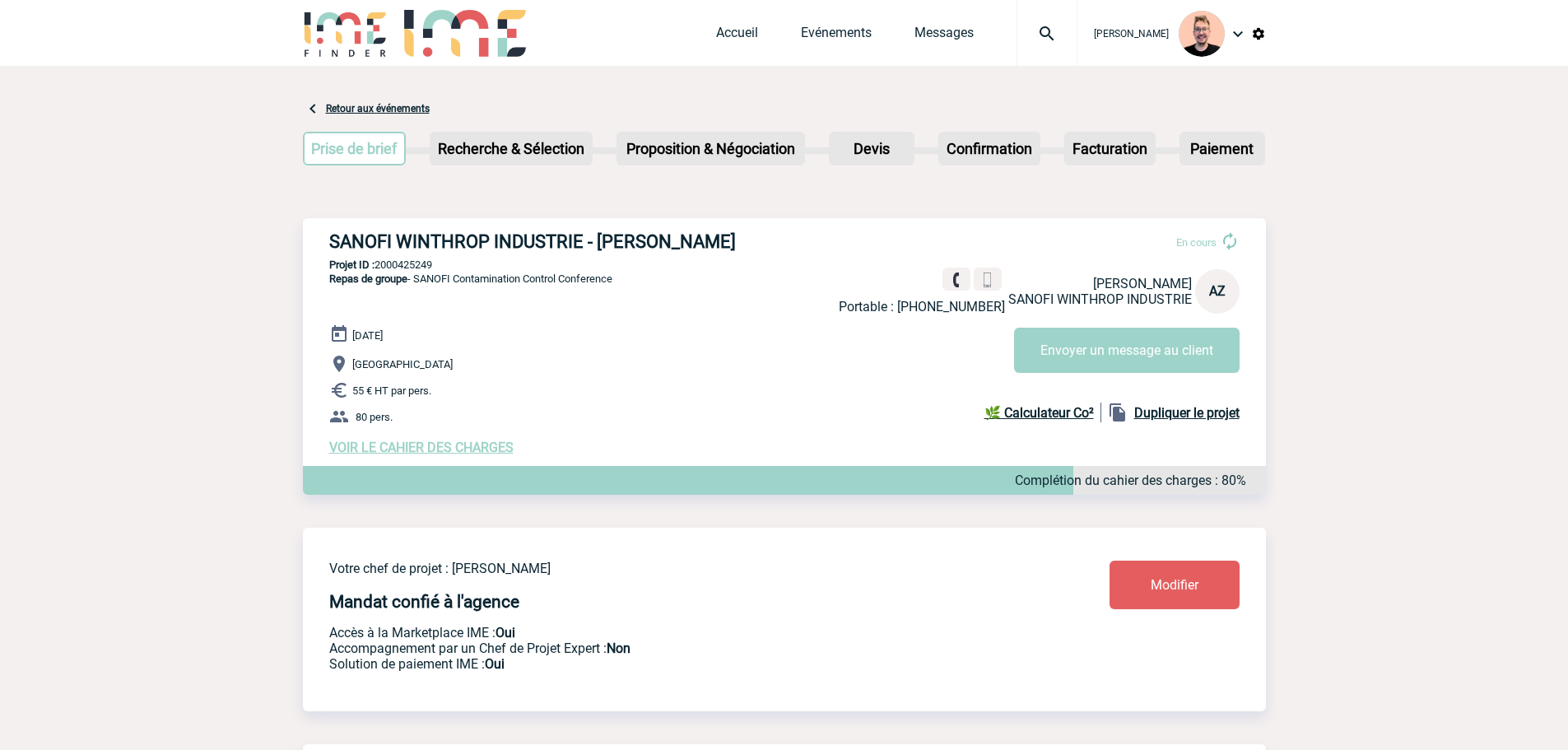
click at [1037, 26] on img at bounding box center [1047, 33] width 59 height 20
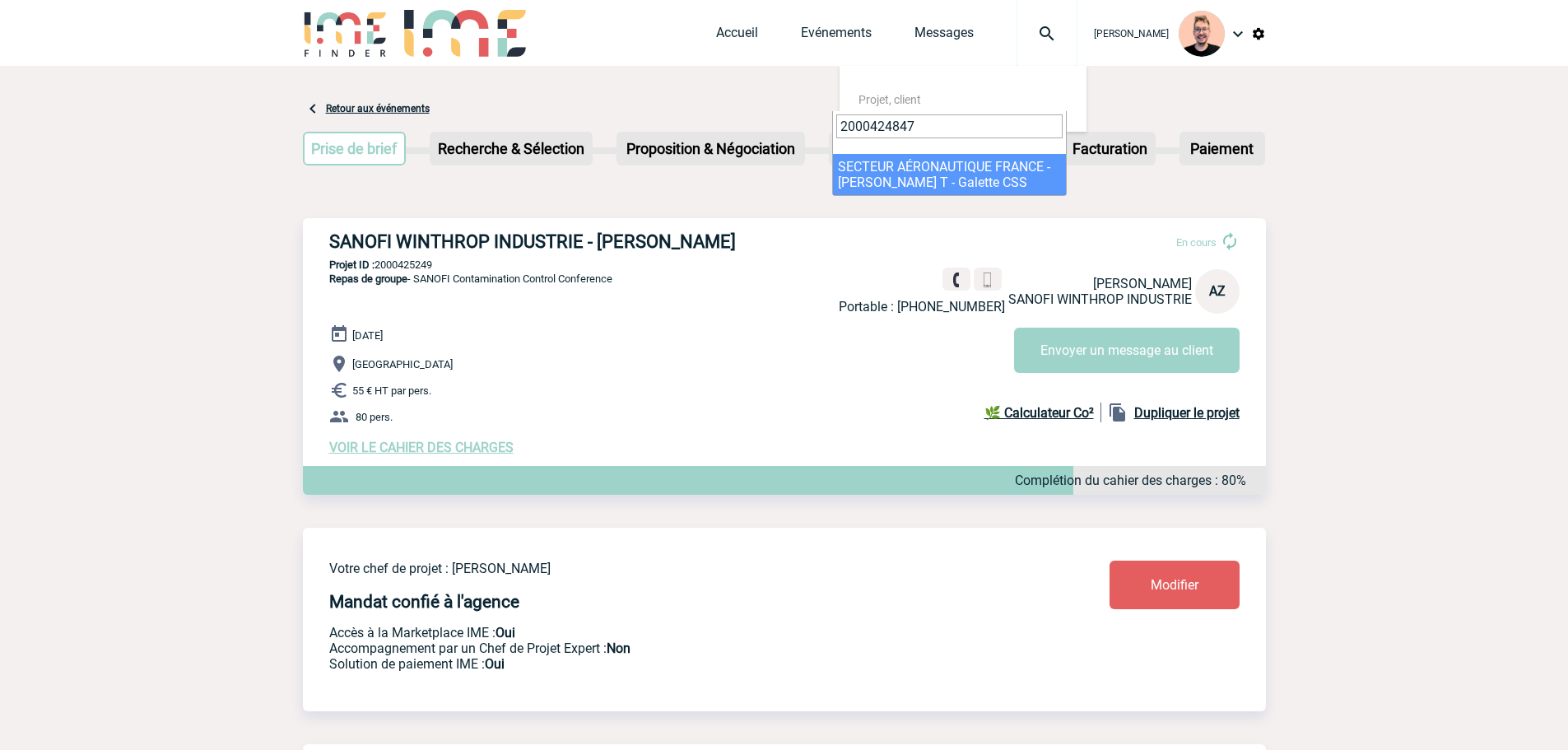
type input "2000424847"
select select "24348"
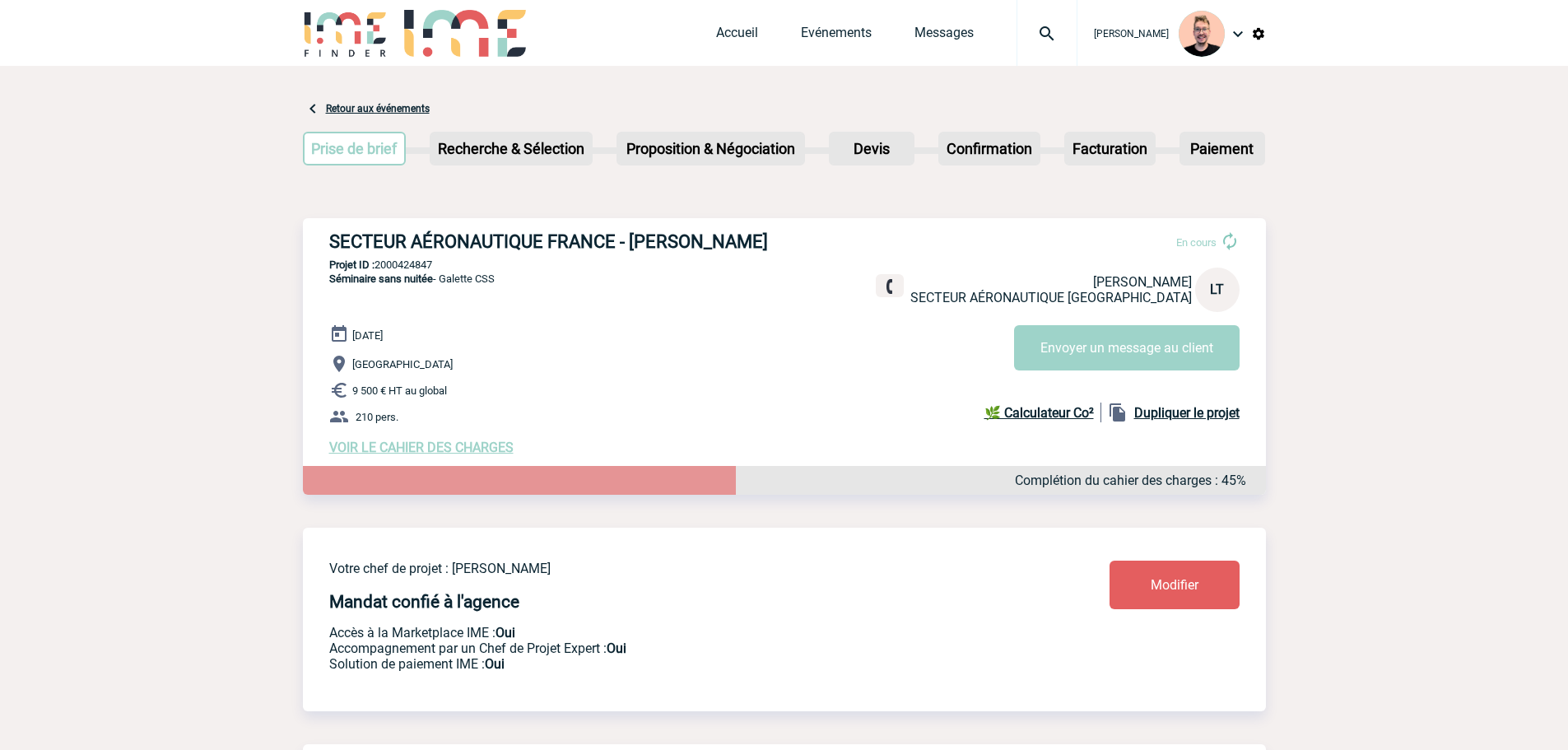
click at [632, 245] on h3 "SECTEUR AÉRONAUTIQUE FRANCE - [PERSON_NAME]" at bounding box center [576, 241] width 494 height 21
drag, startPoint x: 631, startPoint y: 244, endPoint x: 767, endPoint y: 237, distance: 136.2
click at [767, 237] on h3 "SECTEUR AÉRONAUTIQUE FRANCE - [PERSON_NAME]" at bounding box center [576, 241] width 494 height 21
copy h3 "[PERSON_NAME]"
click at [716, 235] on h3 "SECTEUR AÉRONAUTIQUE FRANCE - [PERSON_NAME]" at bounding box center [576, 241] width 494 height 21
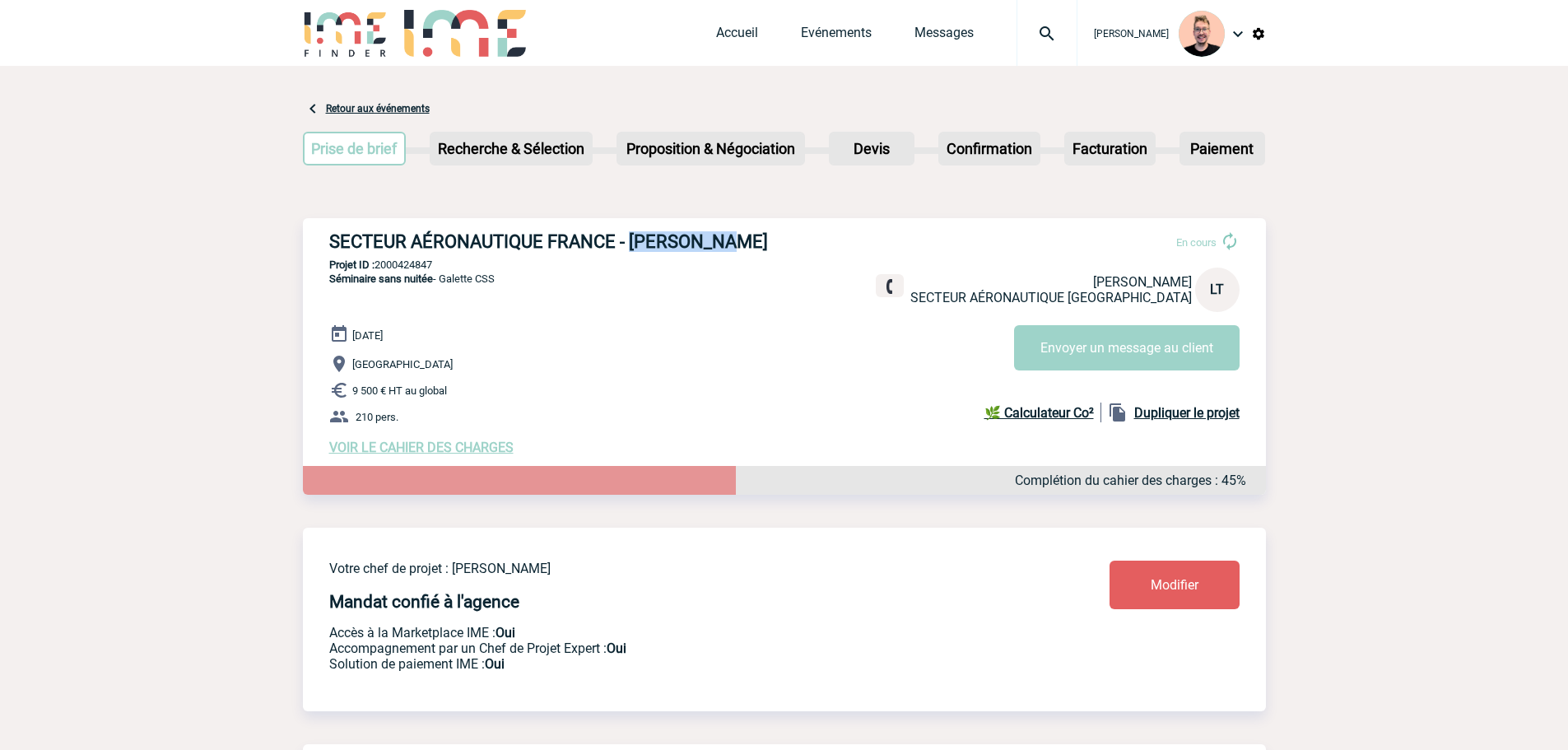
click at [718, 236] on h3 "SECTEUR AÉRONAUTIQUE FRANCE - [PERSON_NAME]" at bounding box center [576, 241] width 494 height 21
click at [731, 247] on h3 "SECTEUR AÉRONAUTIQUE FRANCE - Lucile TROMPAT" at bounding box center [576, 241] width 494 height 21
copy h3 "TROMPAT"
click at [653, 232] on div "SECTEUR AÉRONAUTIQUE FRANCE - Lucile TROMPAT En cours Lucile TROMPAT SECTEUR AÉ…" at bounding box center [784, 343] width 963 height 250
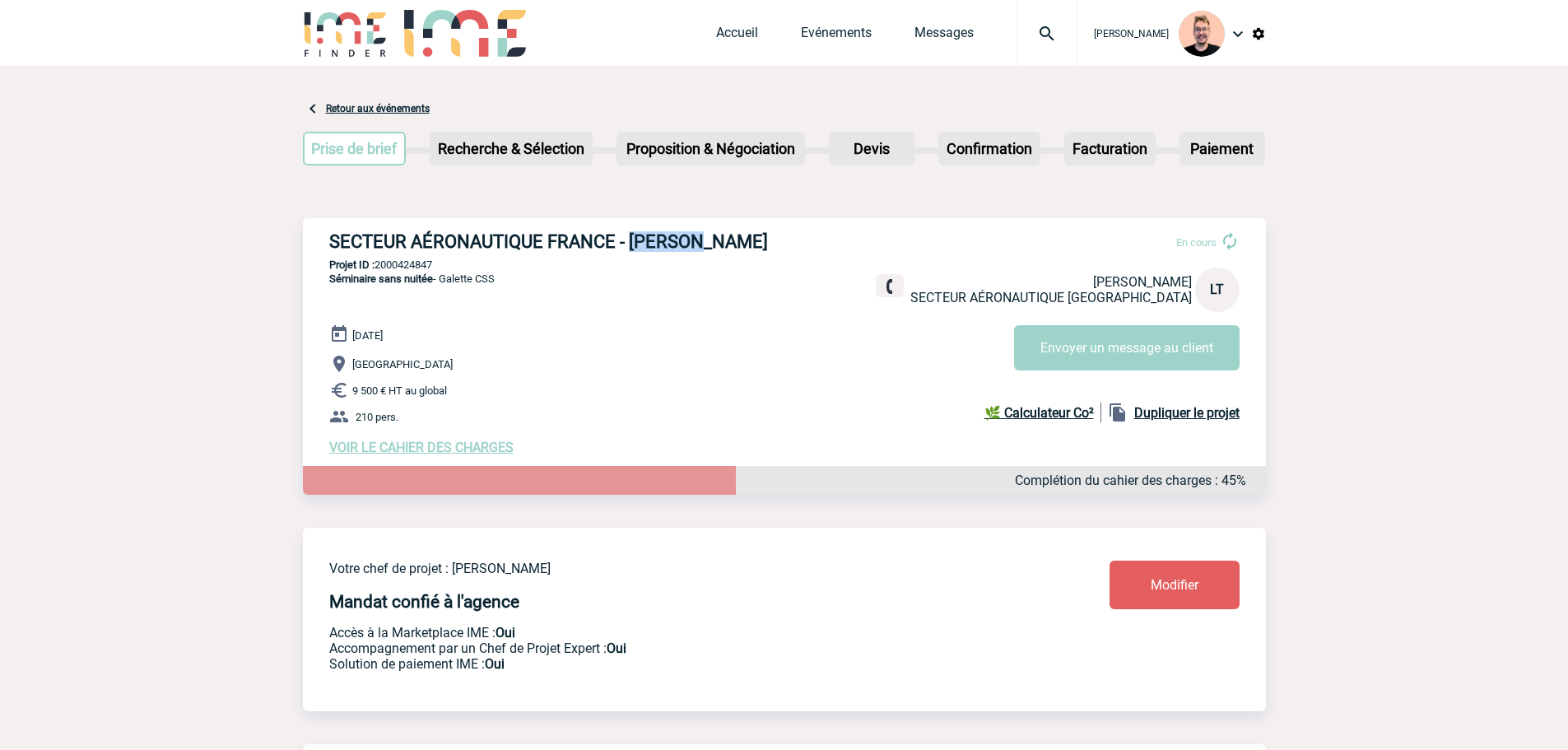
click at [653, 232] on h3 "SECTEUR AÉRONAUTIQUE FRANCE - Lucile TROMPAT" at bounding box center [576, 241] width 494 height 21
copy h3 "Lucile"
click at [391, 265] on p "Projet ID : 2000424847" at bounding box center [784, 265] width 963 height 12
copy p "2000424847"
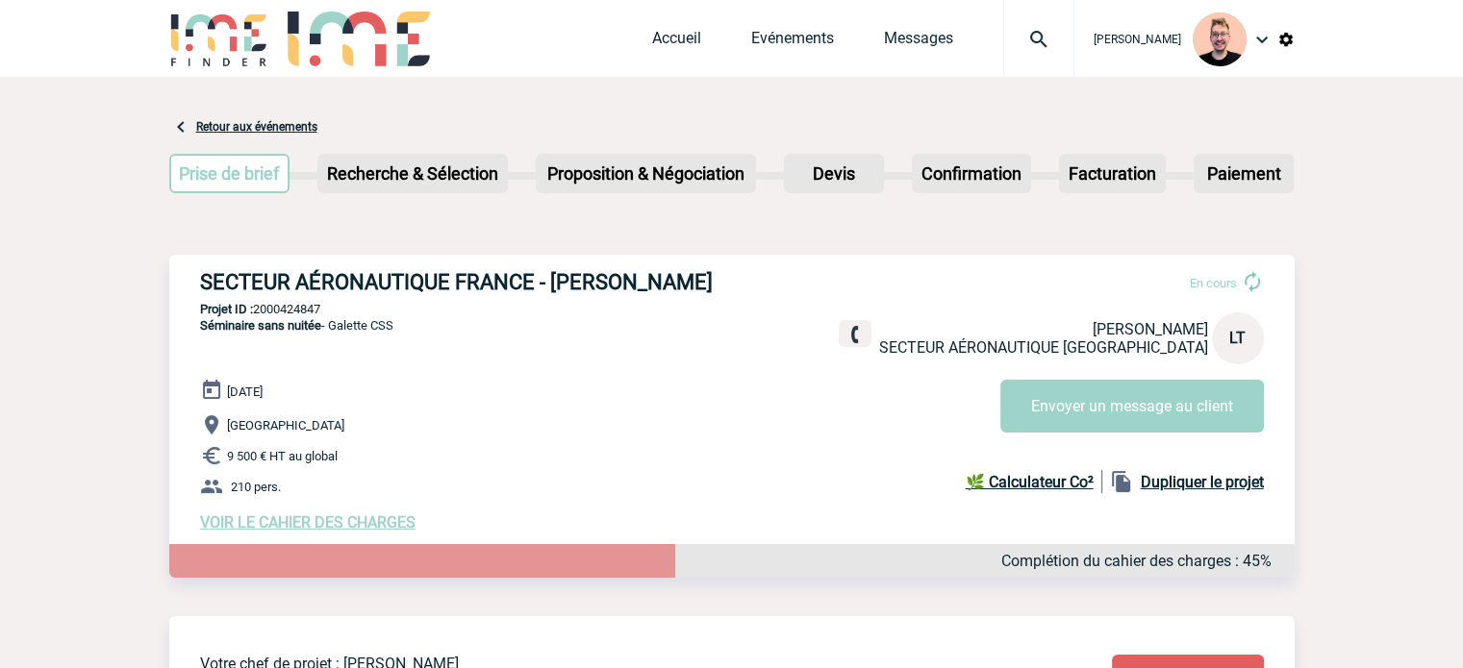
click at [1004, 34] on img at bounding box center [1038, 39] width 69 height 23
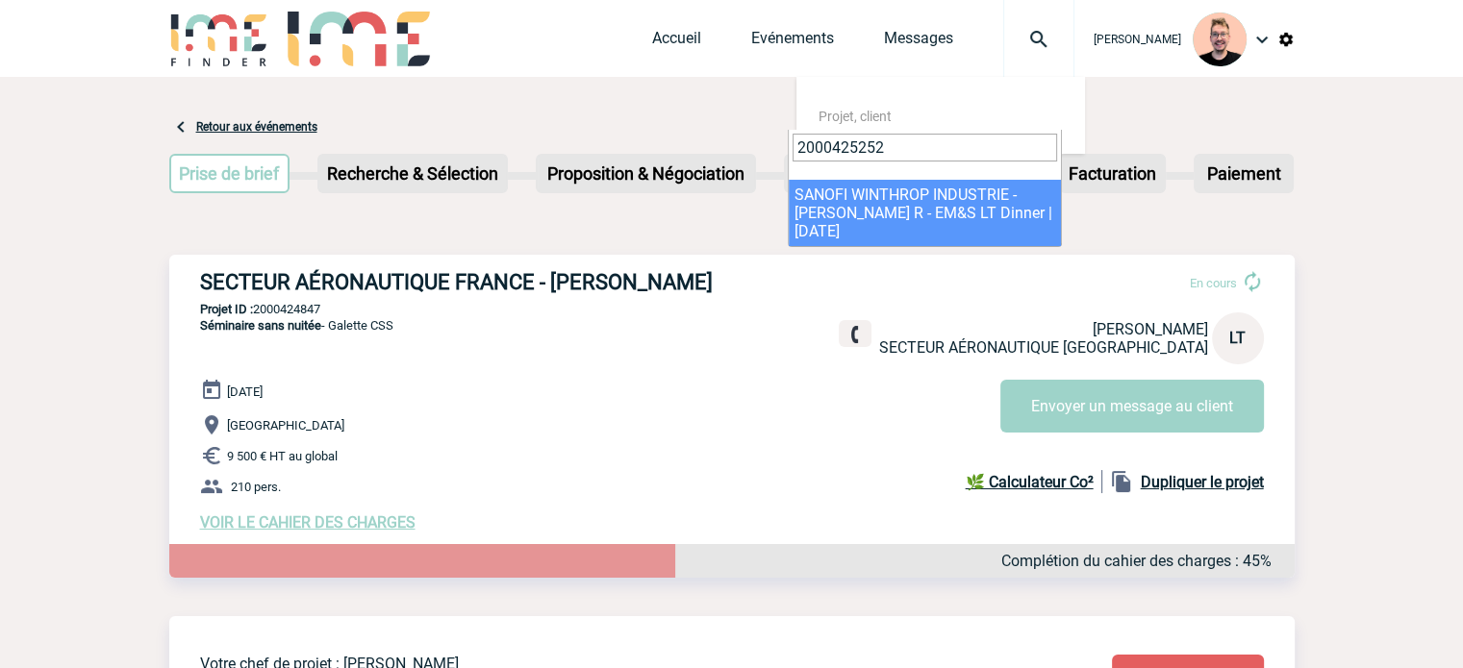
type input "2000425252"
select select "24753"
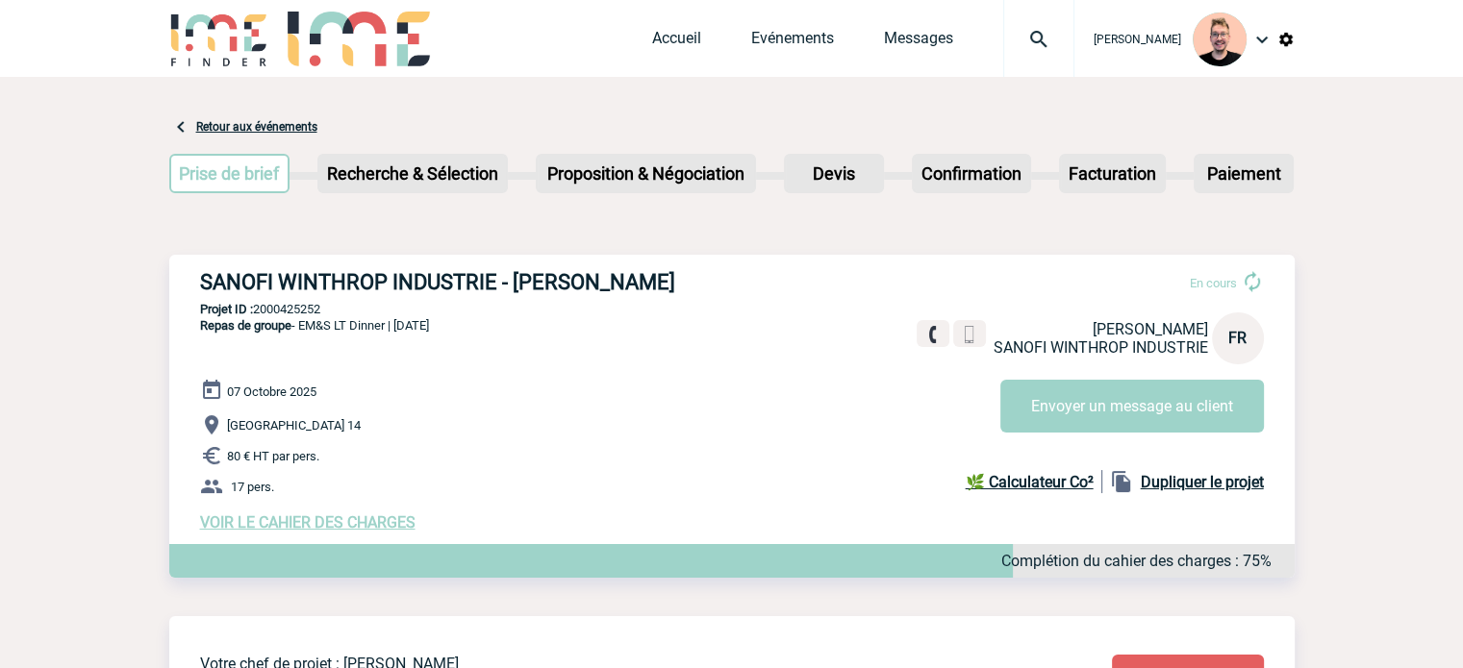
click at [610, 284] on h3 "SANOFI WINTHROP INDUSTRIE - [PERSON_NAME]" at bounding box center [488, 282] width 577 height 24
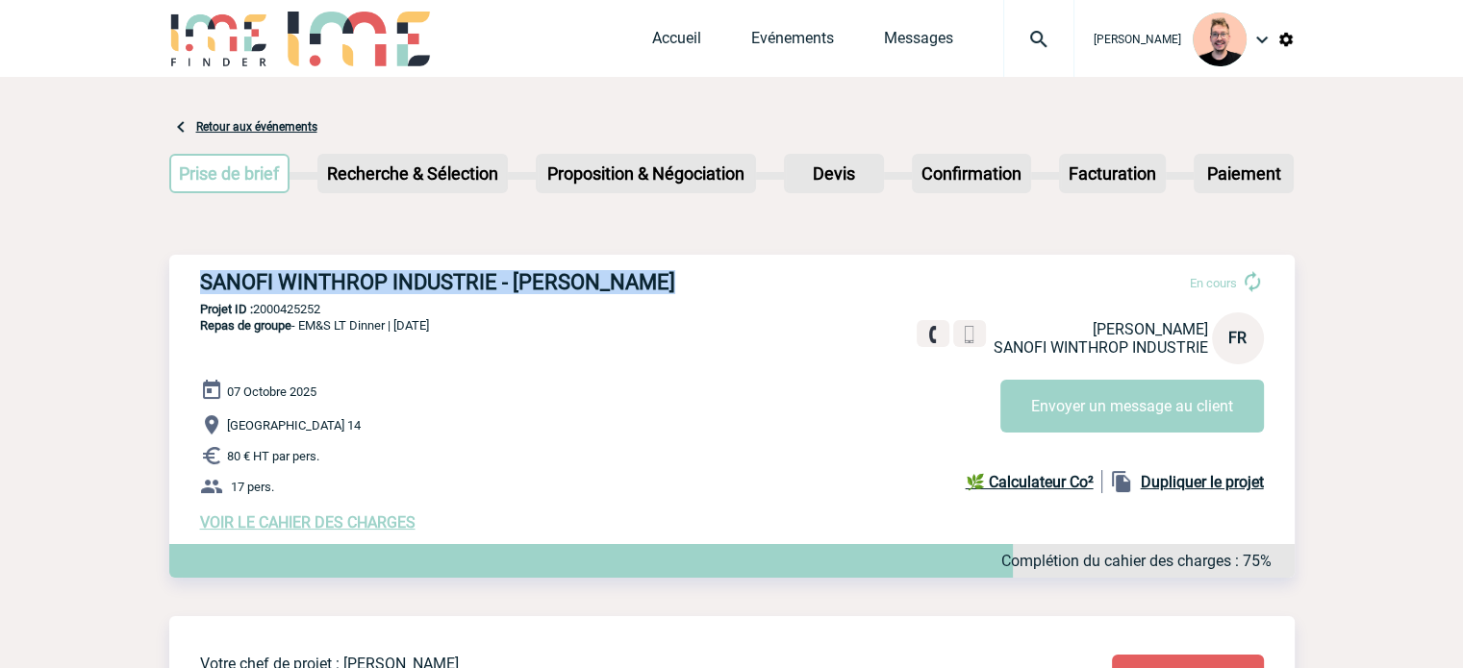
drag, startPoint x: 607, startPoint y: 271, endPoint x: 215, endPoint y: 253, distance: 391.9
copy h3 "SANOFI WINTHROP INDUSTRIE - [PERSON_NAME]"
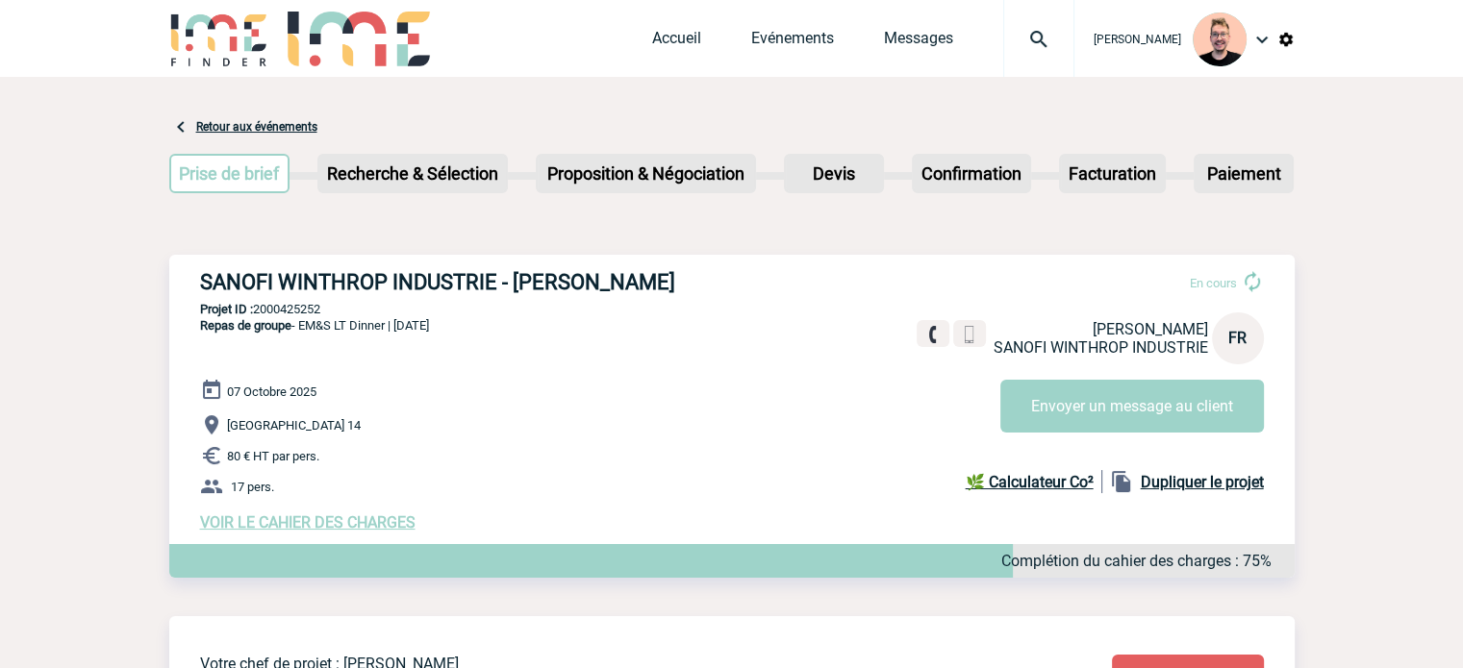
drag, startPoint x: 292, startPoint y: 316, endPoint x: 294, endPoint y: 307, distance: 9.8
click at [293, 314] on p "Projet ID : 2000425252" at bounding box center [731, 309] width 1125 height 14
click at [294, 307] on p "Projet ID : 2000425252" at bounding box center [731, 309] width 1125 height 14
copy p "2000425252"
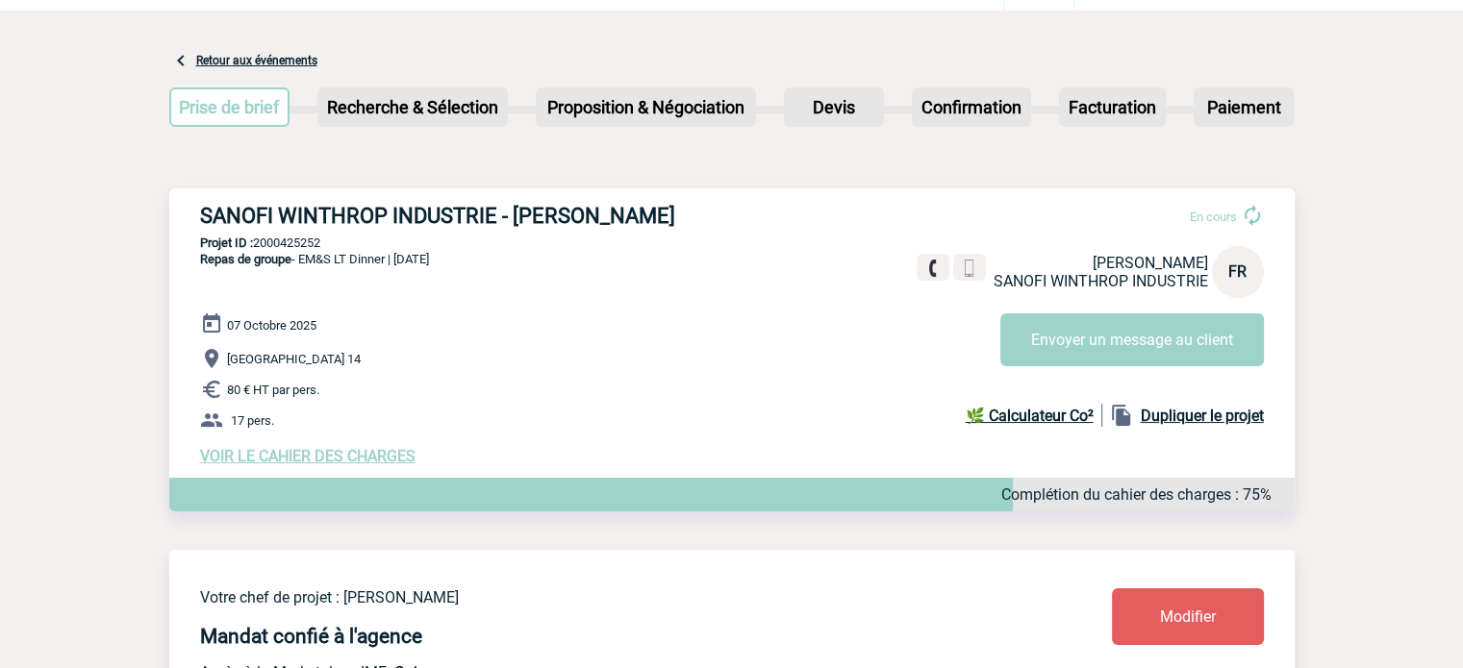
scroll to position [192, 0]
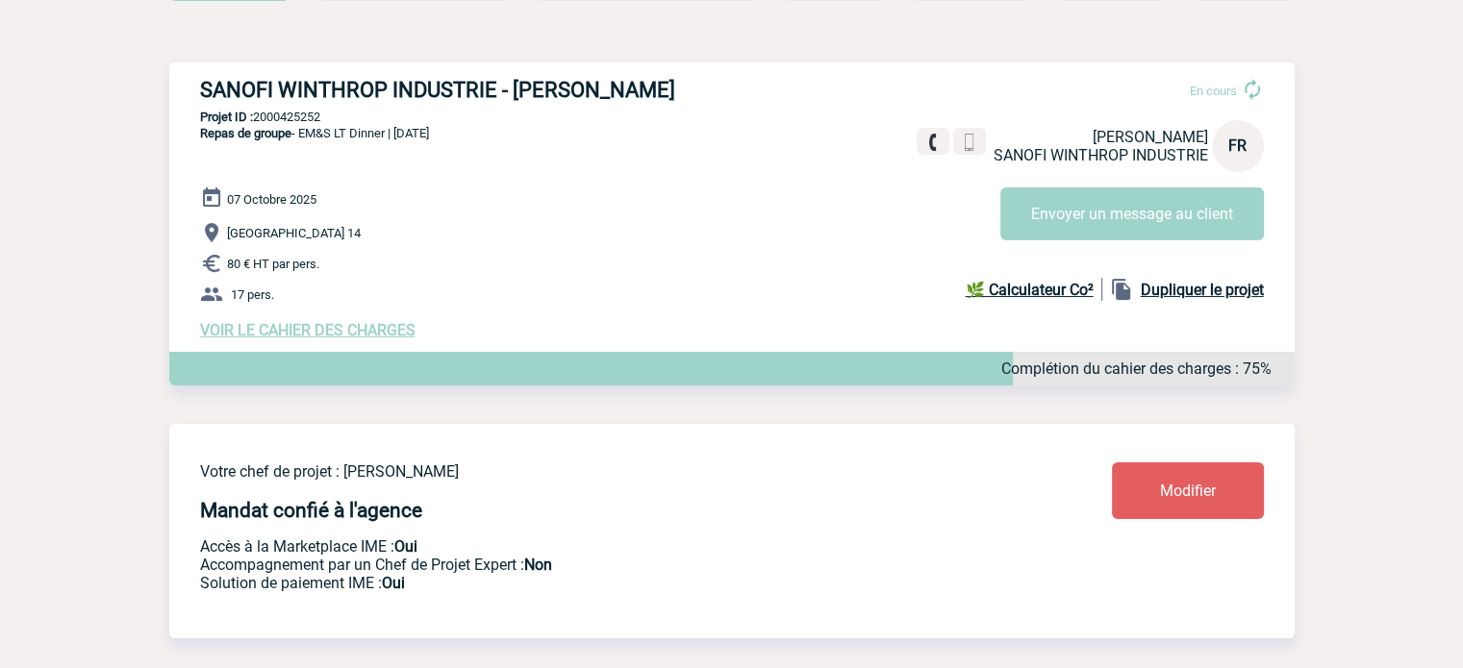
click at [334, 327] on span "VOIR LE CAHIER DES CHARGES" at bounding box center [307, 330] width 215 height 18
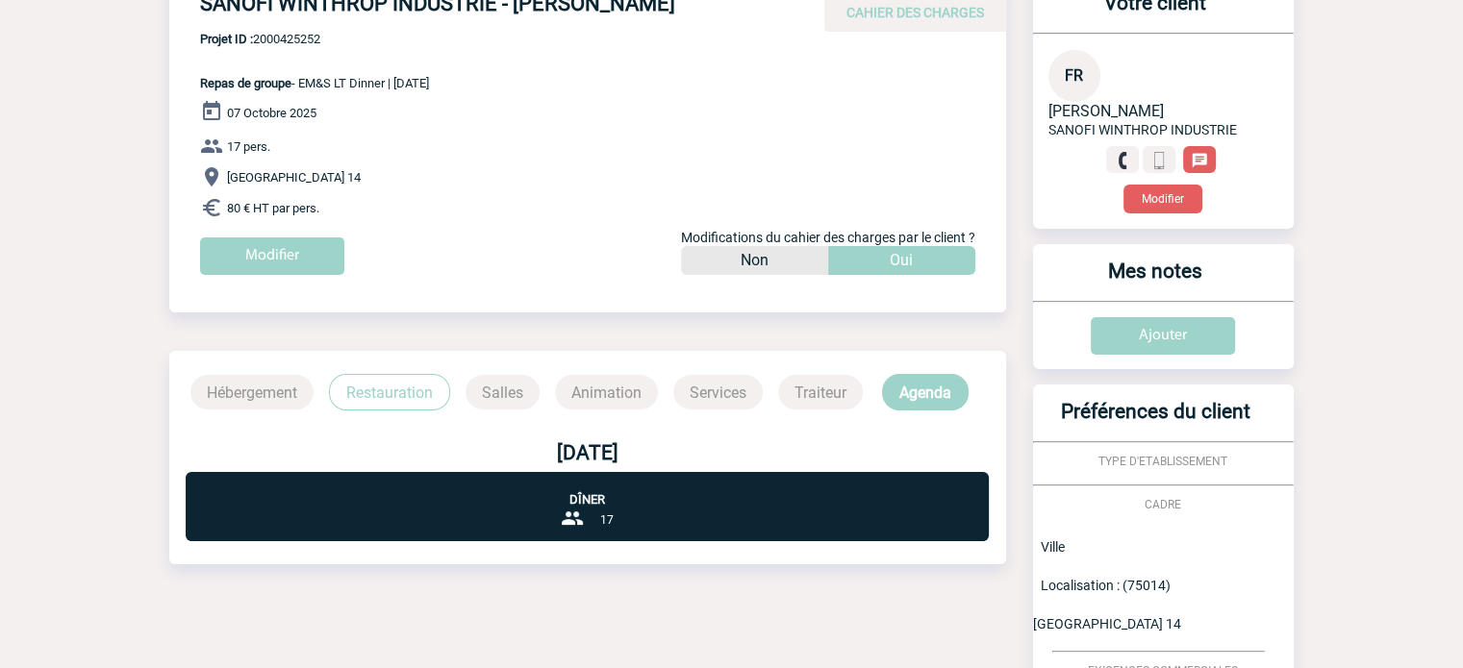
scroll to position [211, 0]
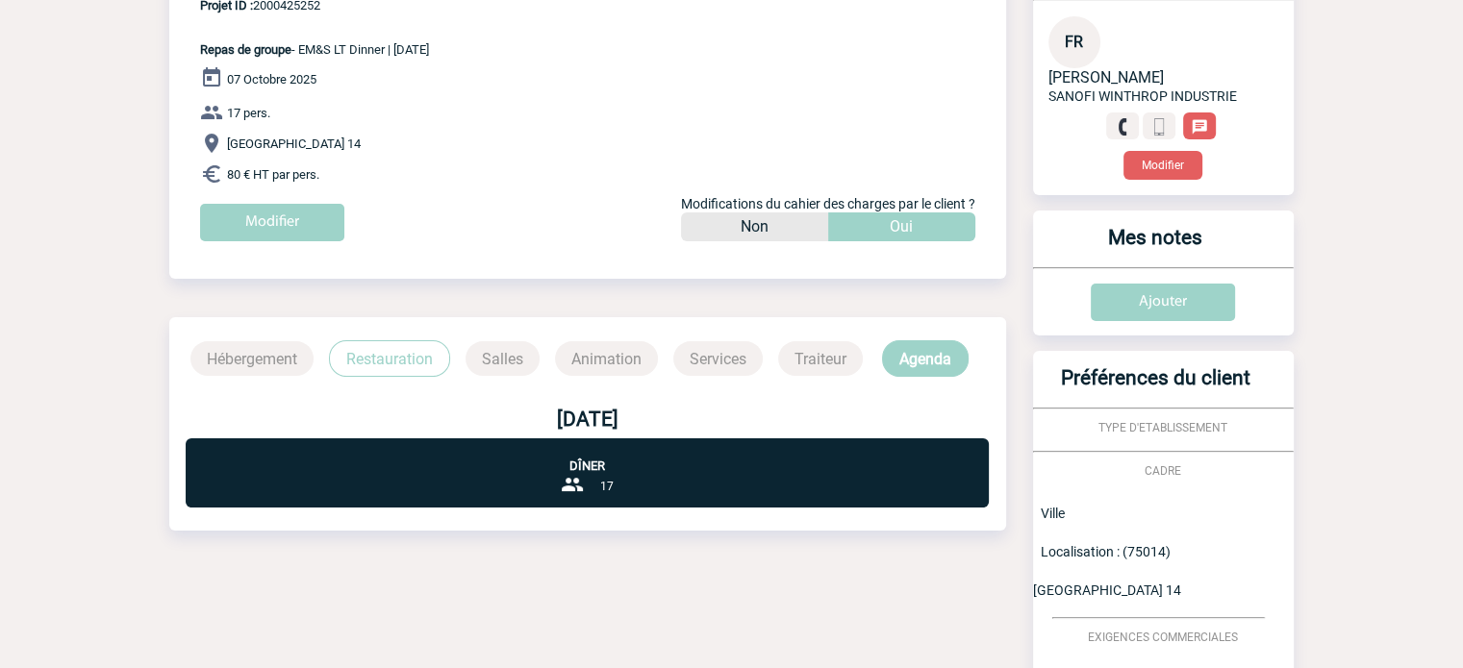
click at [386, 364] on p "Restauration" at bounding box center [389, 358] width 121 height 37
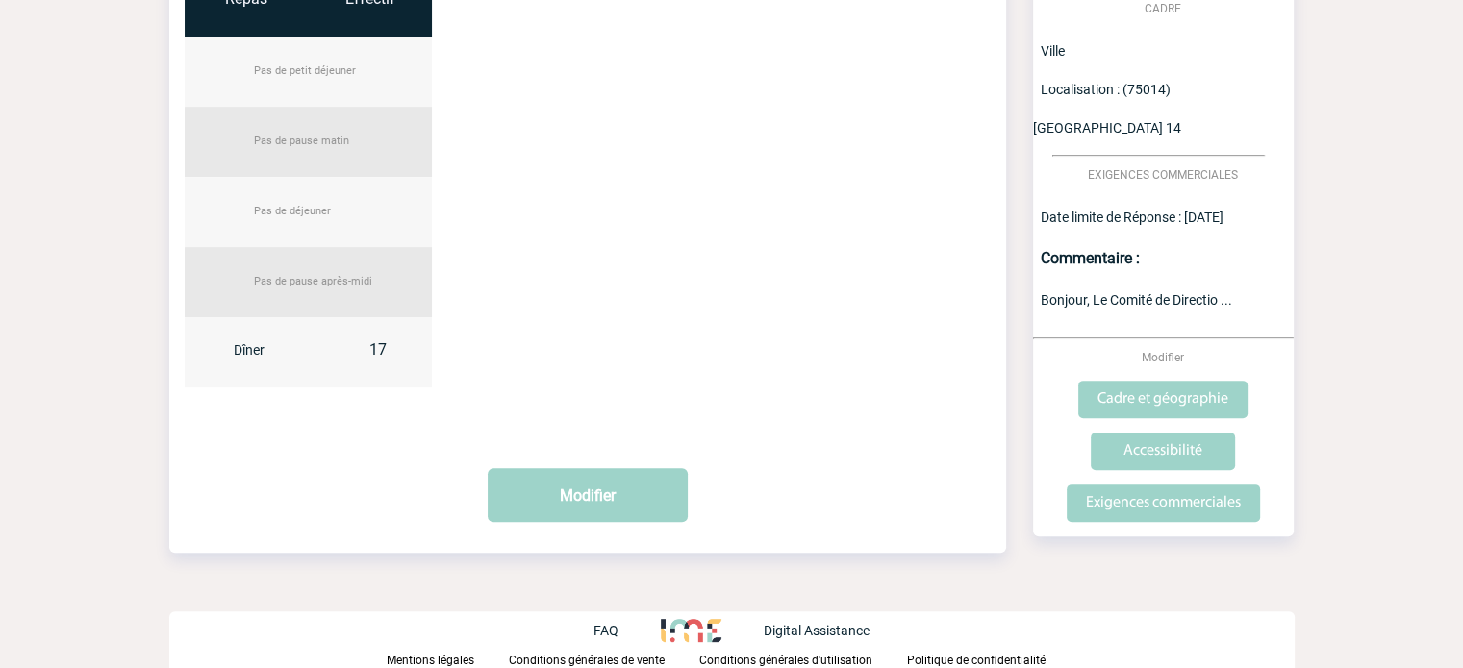
scroll to position [481, 0]
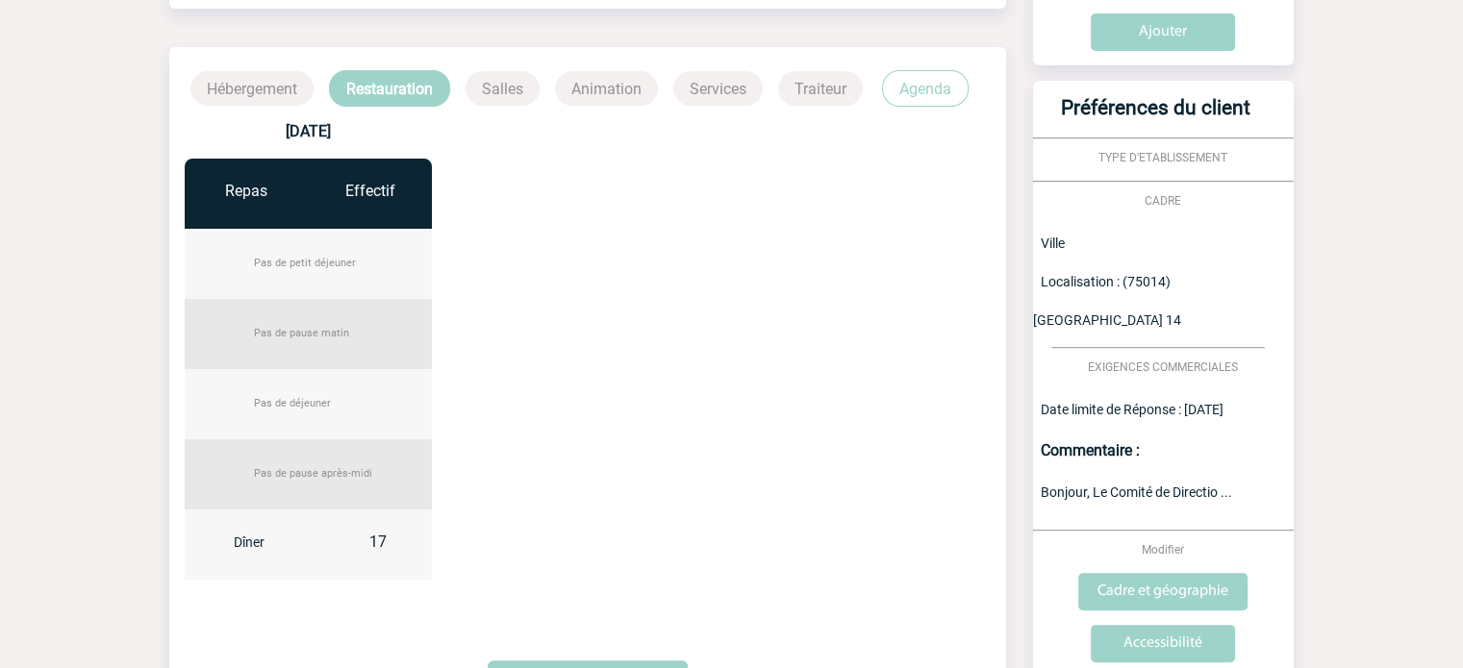
click at [1096, 485] on span "Bonjour, Le Comité de Directio ..." at bounding box center [1136, 492] width 191 height 15
click at [1218, 485] on span "Bonjour, Le Comité de Directio ..." at bounding box center [1136, 492] width 191 height 15
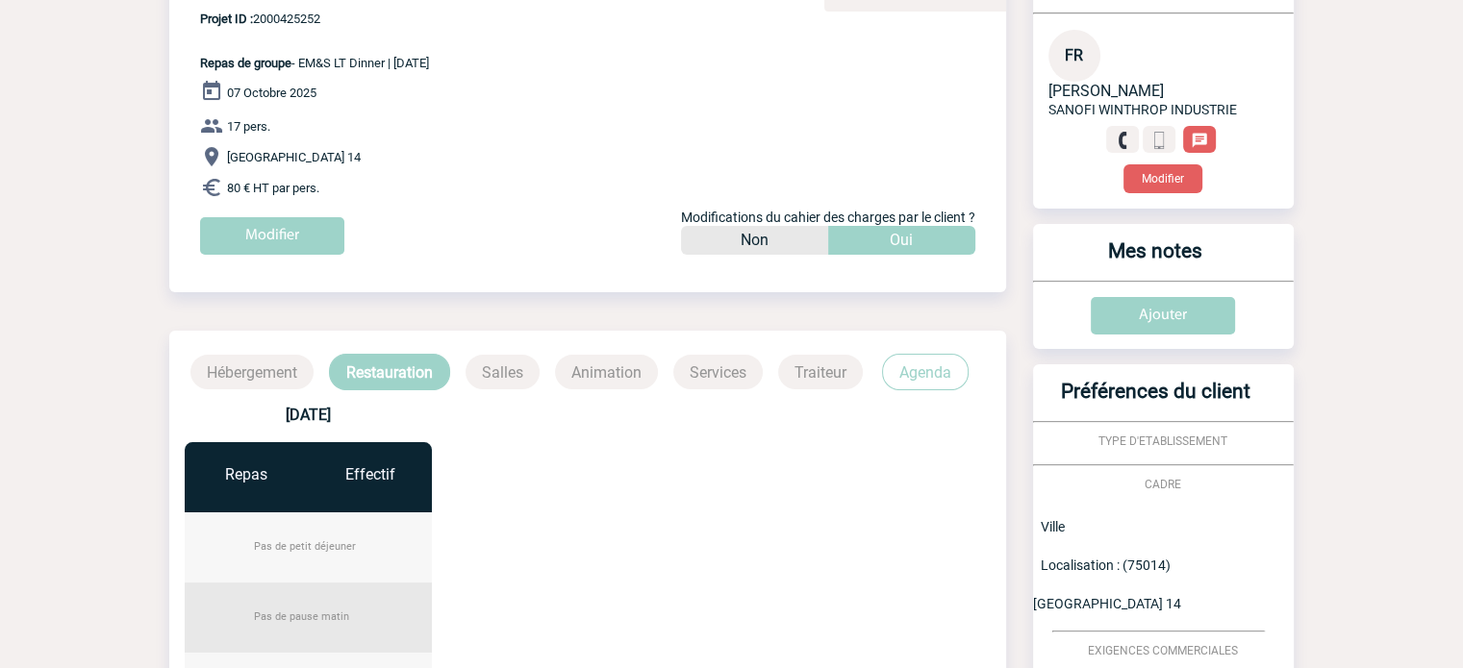
scroll to position [0, 0]
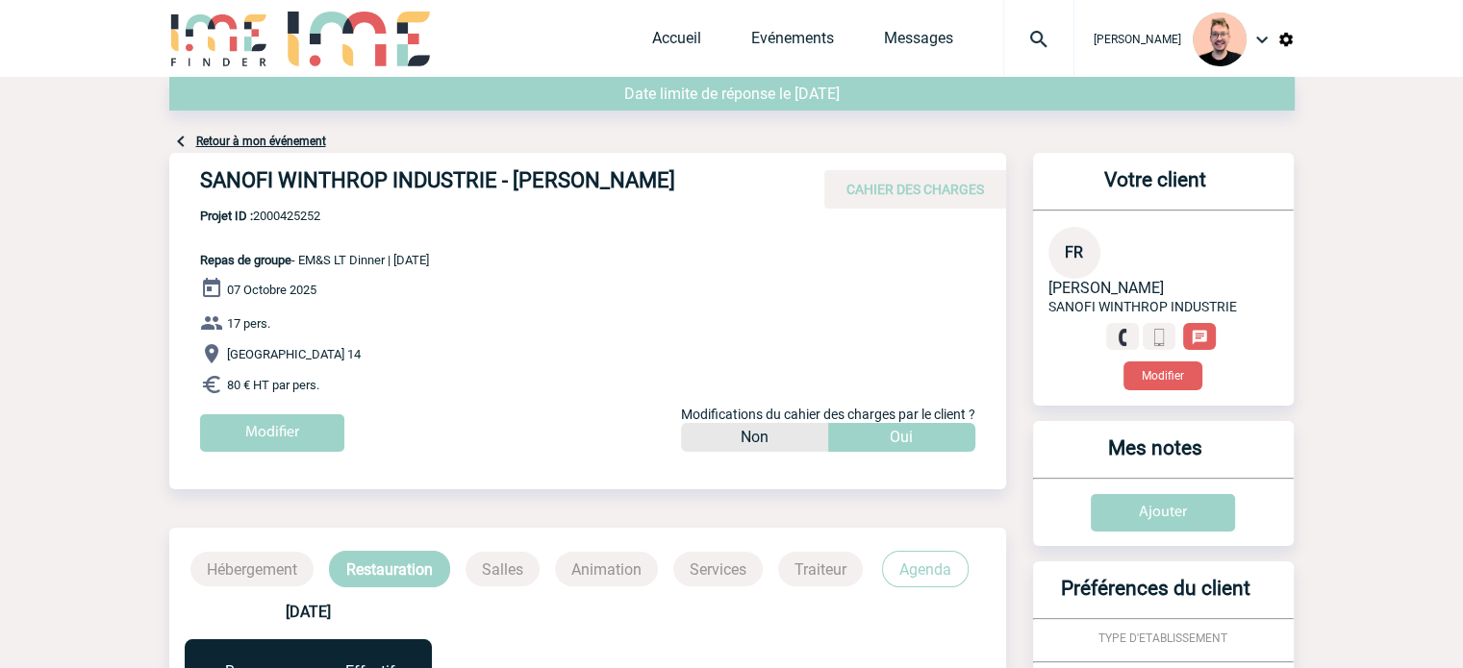
click at [257, 138] on link "Retour à mon événement" at bounding box center [261, 141] width 130 height 13
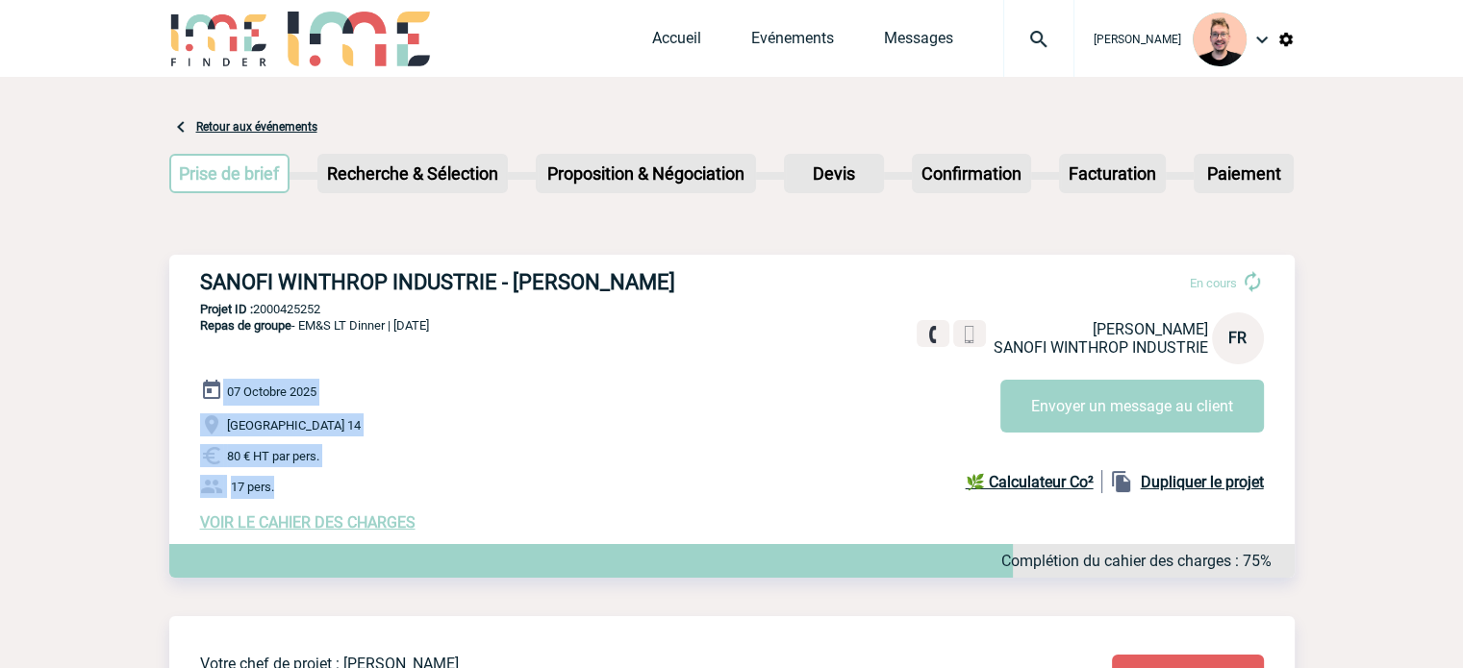
drag, startPoint x: 277, startPoint y: 495, endPoint x: 222, endPoint y: 395, distance: 114.1
click at [222, 395] on div "07 Octobre 2025 Paris 14 80 € HT par pers. 17 pers. VOIR LE CAHIER DES CHARGES …" at bounding box center [747, 455] width 1095 height 153
copy div "07 Octobre 2025 Paris 14 80 € HT par pers. 17 pers."
click at [338, 441] on div "07 Octobre 2025 Paris 14 80 € HT par pers. 17 pers. VOIR LE CAHIER DES CHARGES …" at bounding box center [747, 455] width 1095 height 153
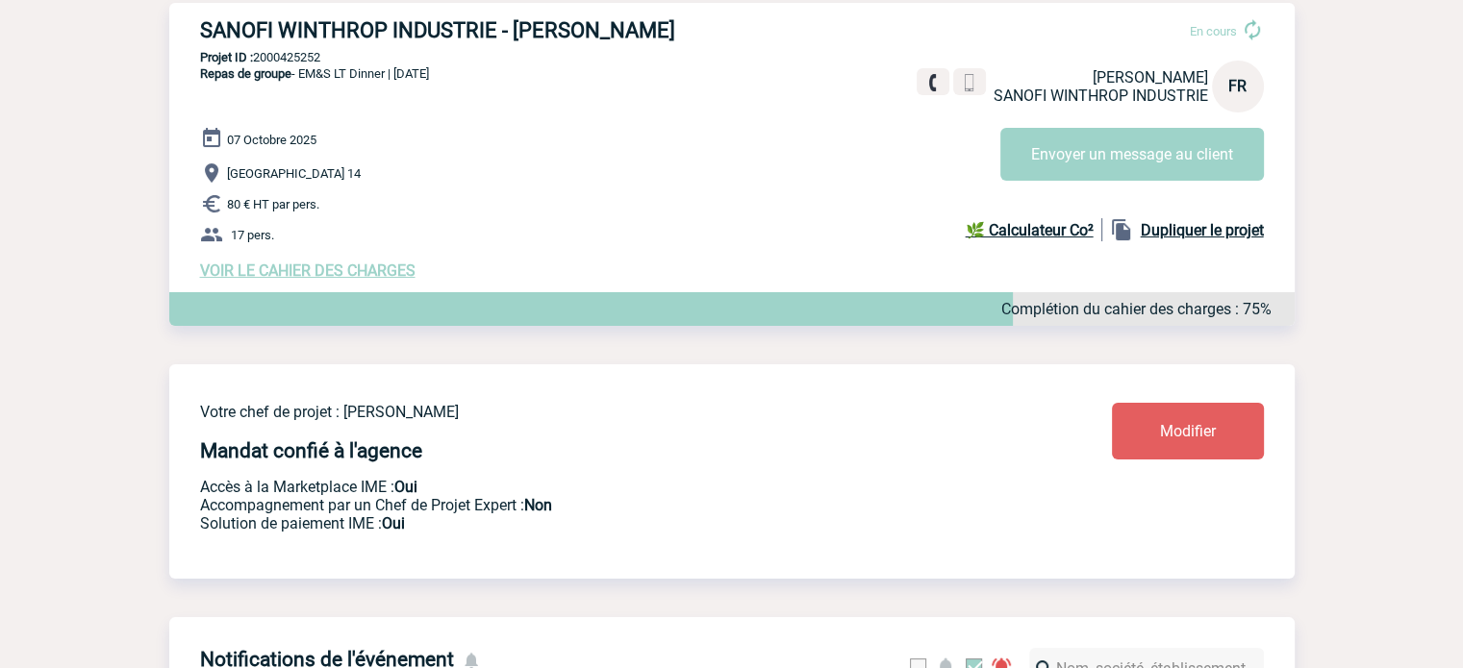
scroll to position [96, 0]
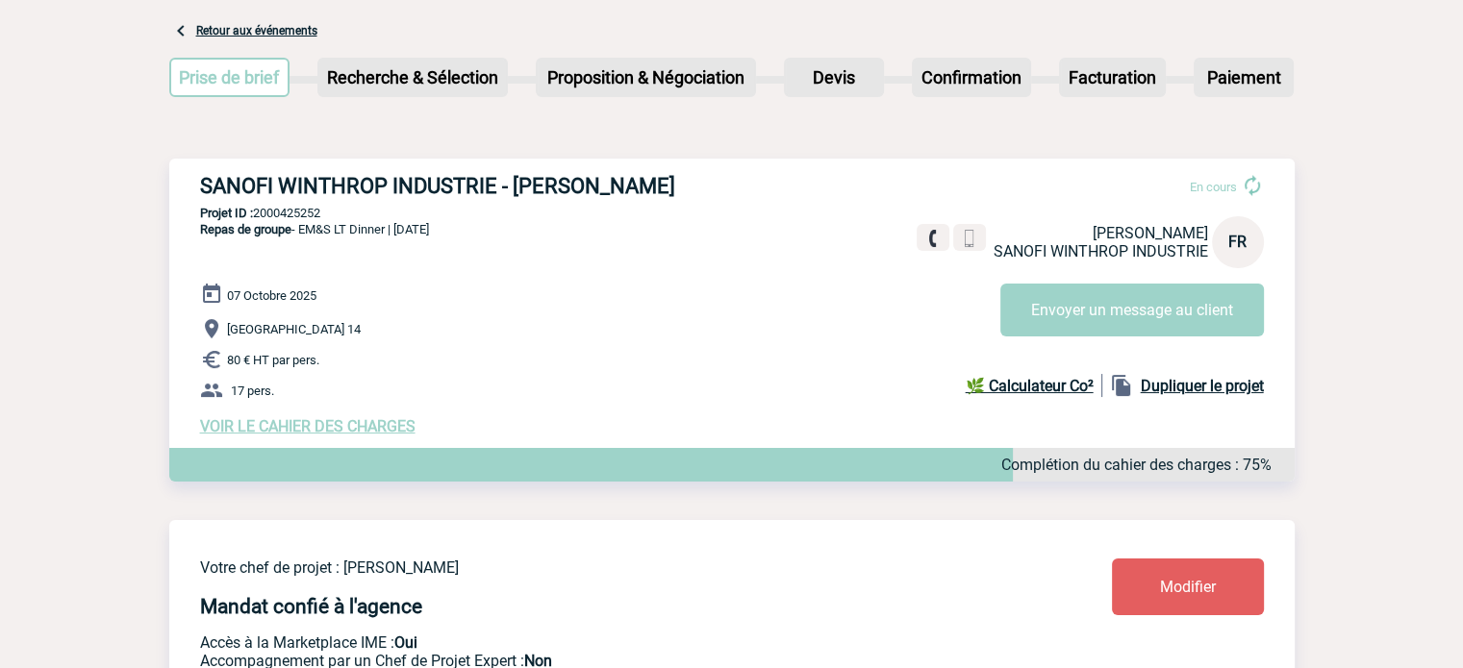
click at [295, 434] on span "VOIR LE CAHIER DES CHARGES" at bounding box center [307, 426] width 215 height 18
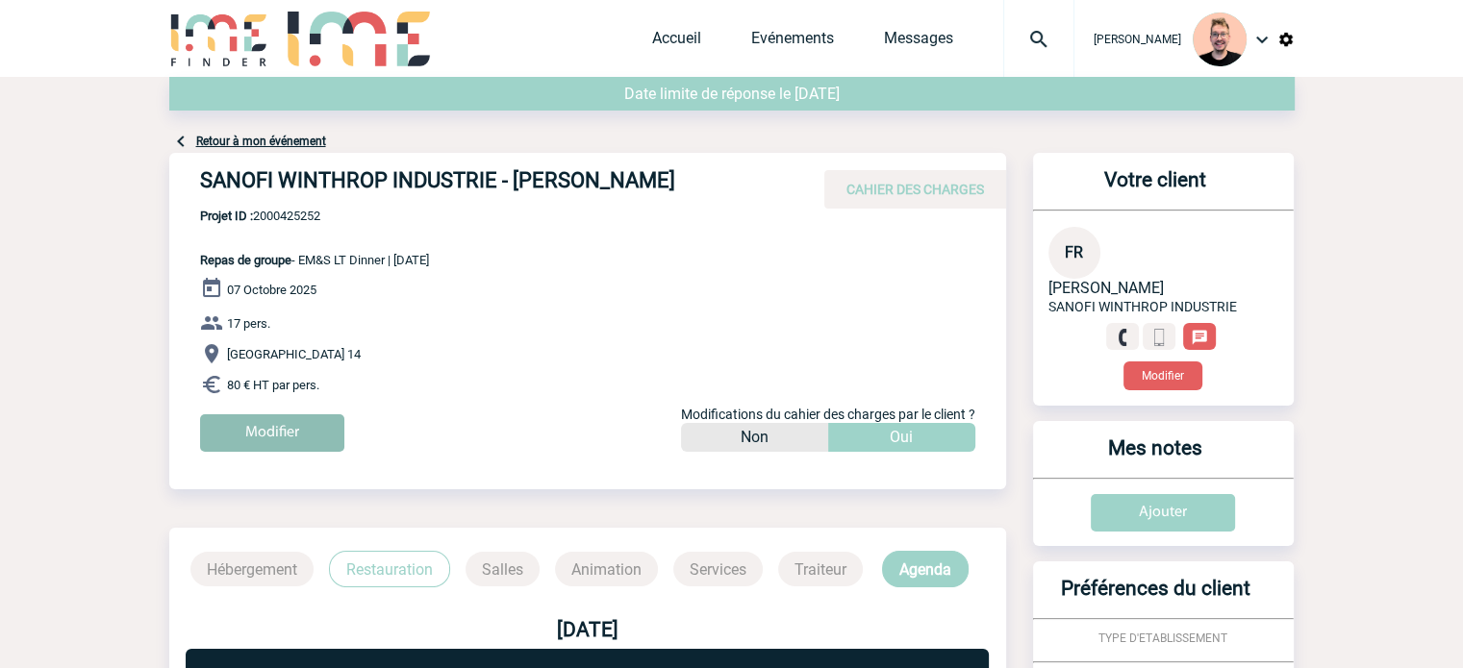
click at [273, 449] on input "Modifier" at bounding box center [272, 434] width 144 height 38
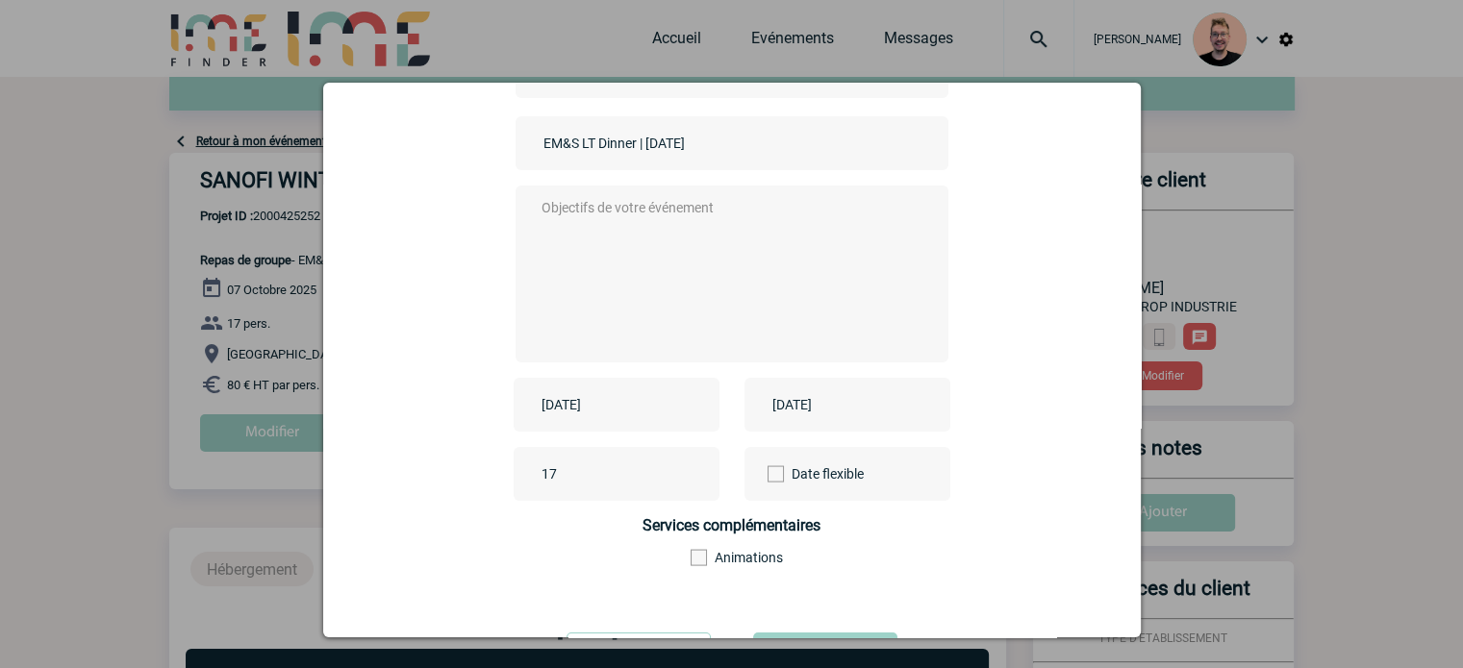
scroll to position [239, 0]
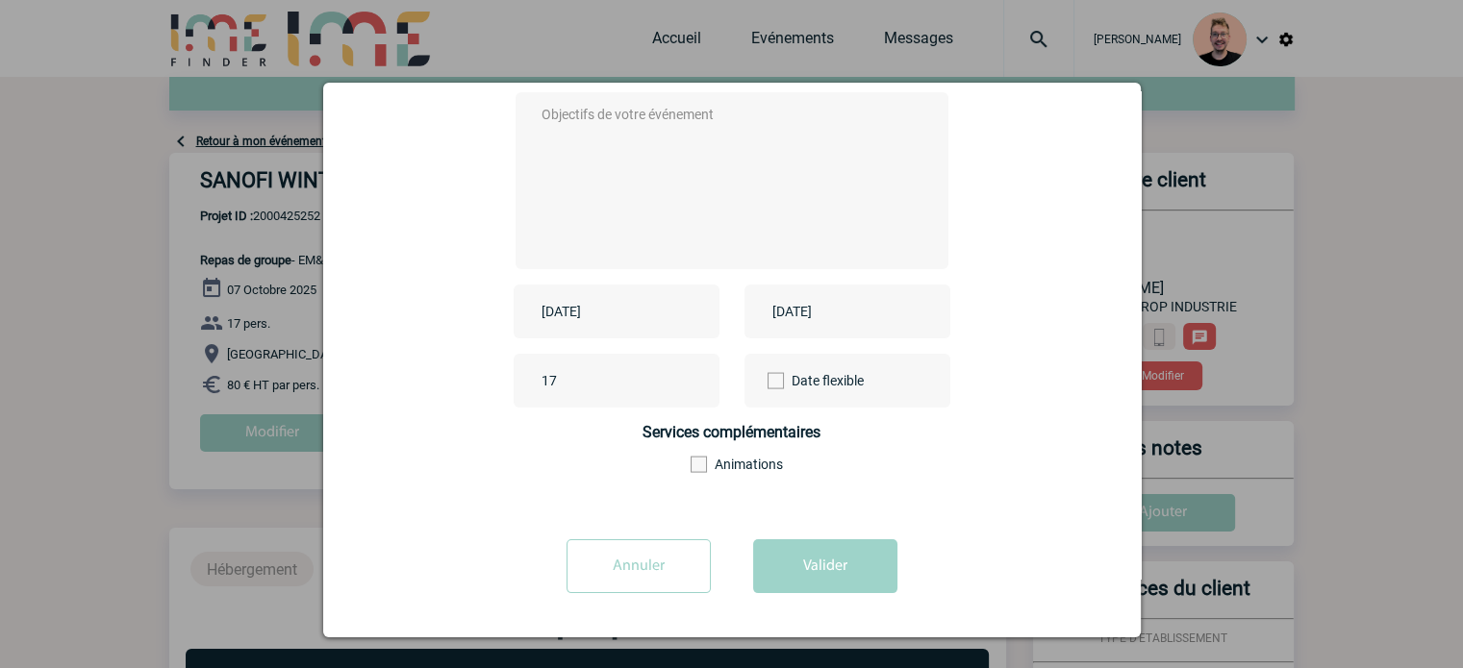
drag, startPoint x: 643, startPoint y: 577, endPoint x: 746, endPoint y: 548, distance: 107.8
click at [643, 576] on input "Annuler" at bounding box center [639, 567] width 144 height 54
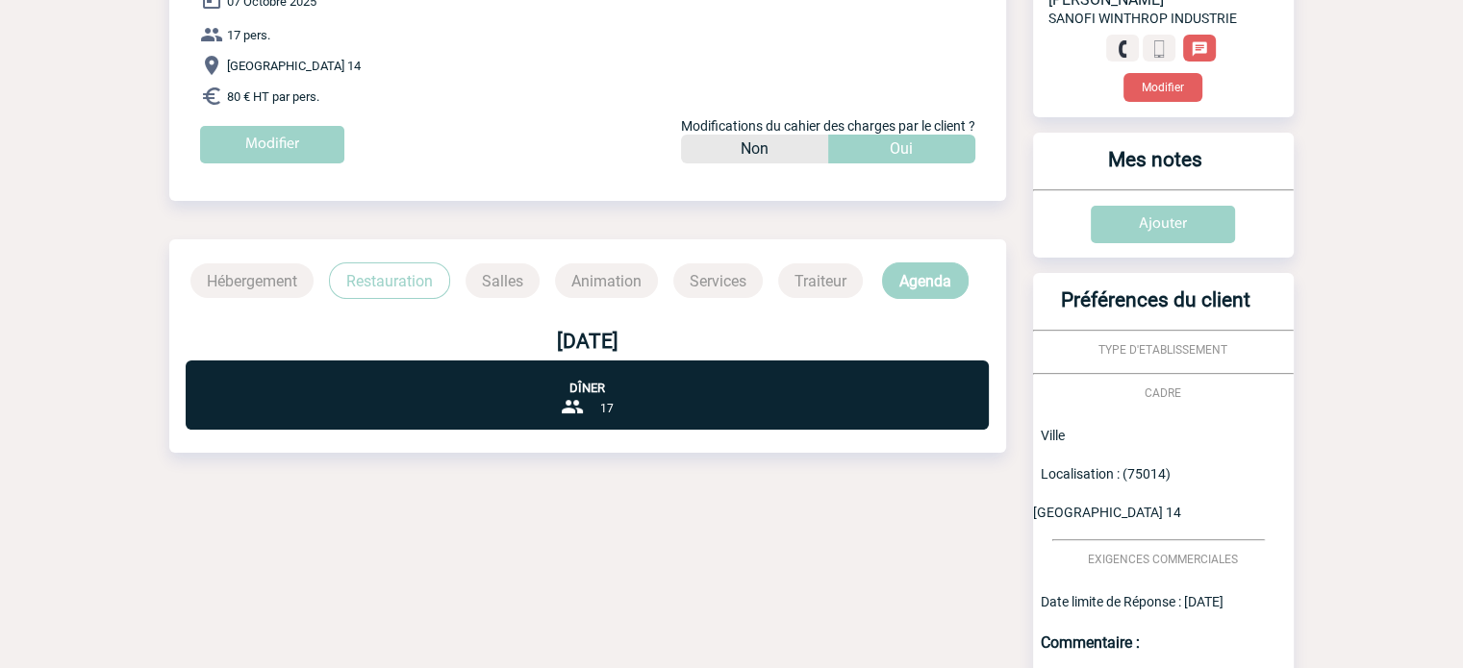
scroll to position [595, 0]
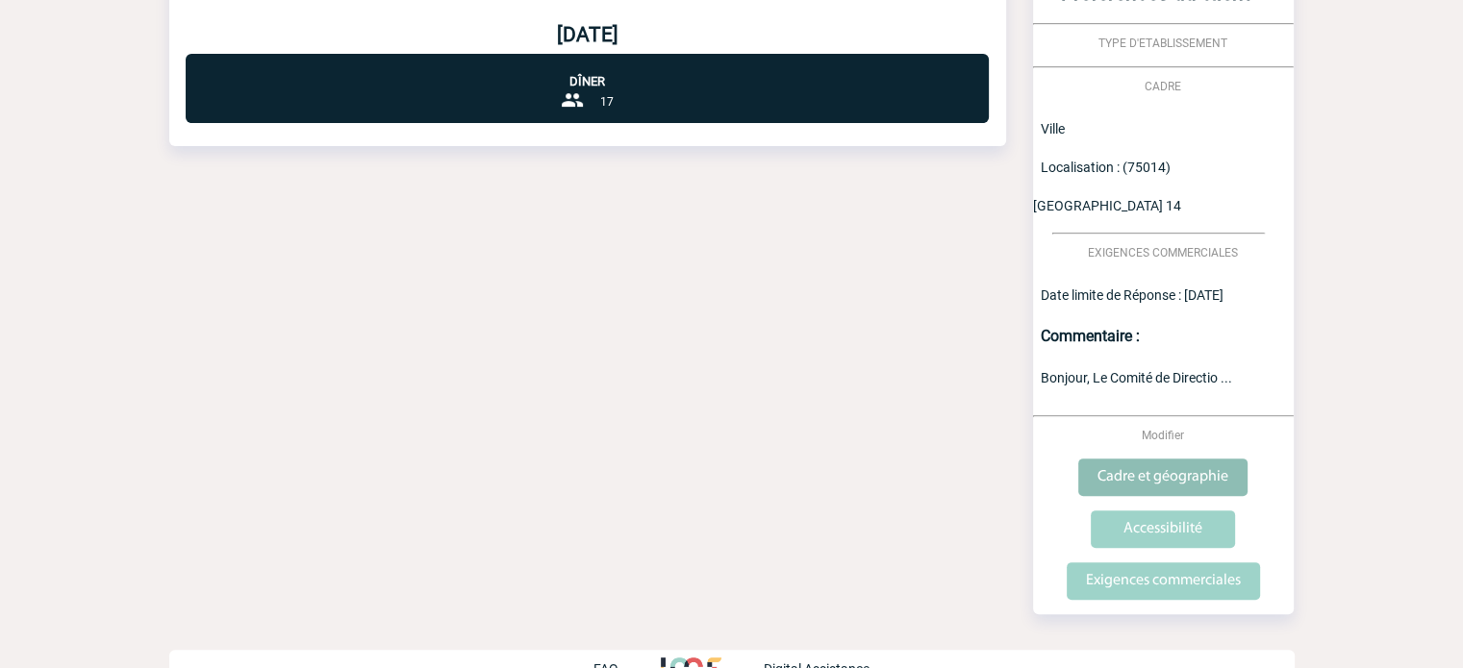
click at [1134, 459] on input "Cadre et géographie" at bounding box center [1162, 478] width 169 height 38
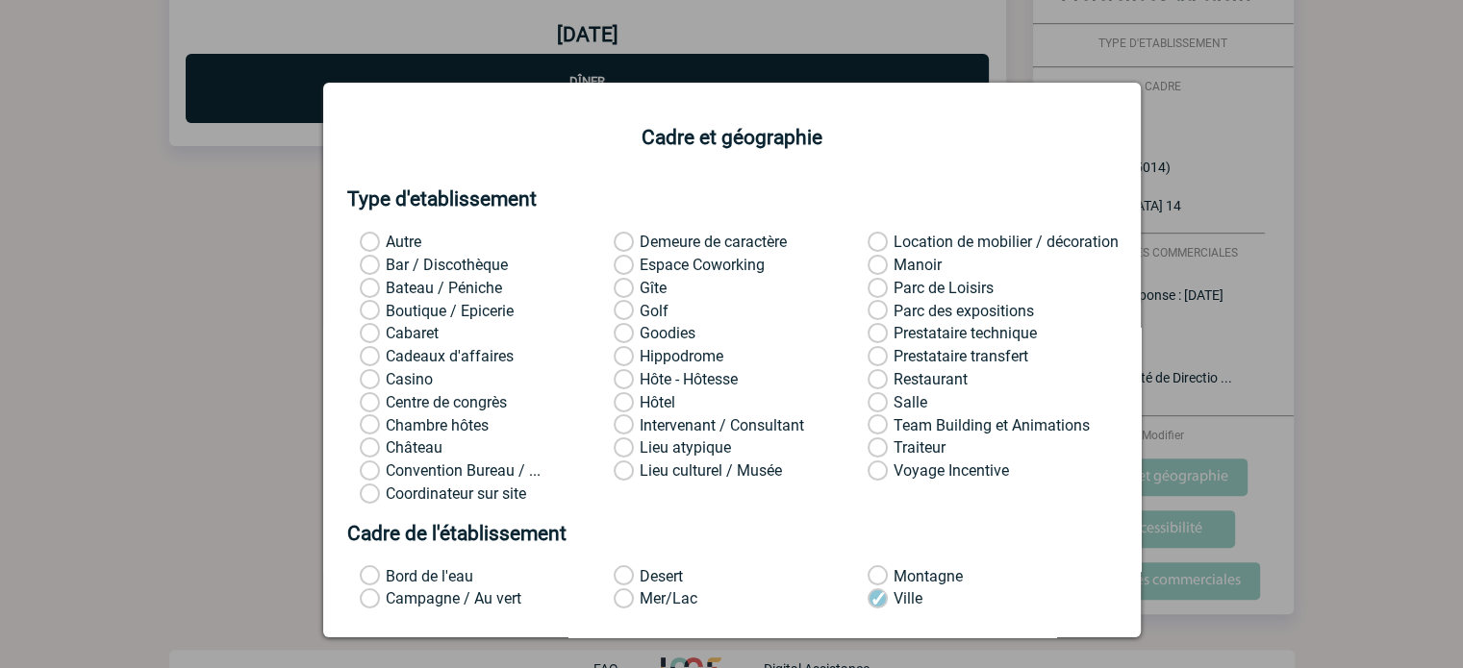
click at [1188, 195] on div at bounding box center [731, 334] width 1463 height 668
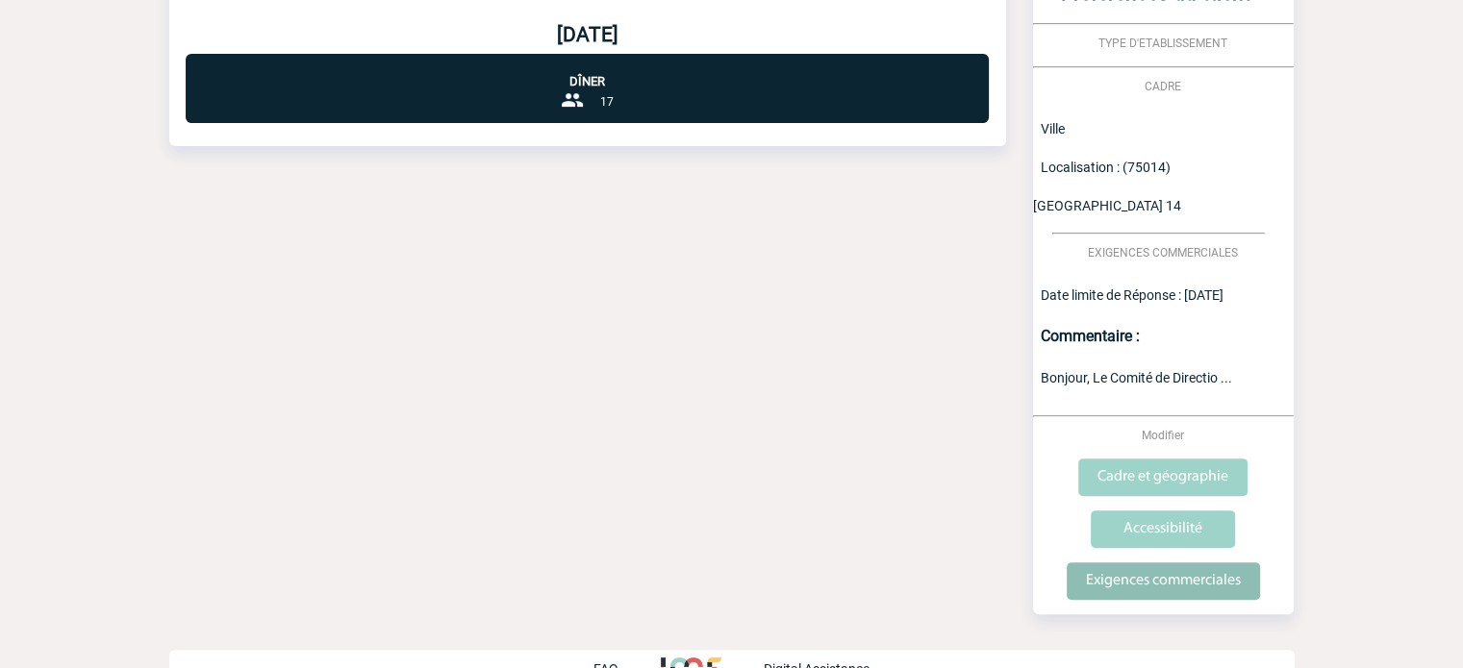
click at [1127, 563] on input "Exigences commerciales" at bounding box center [1163, 582] width 193 height 38
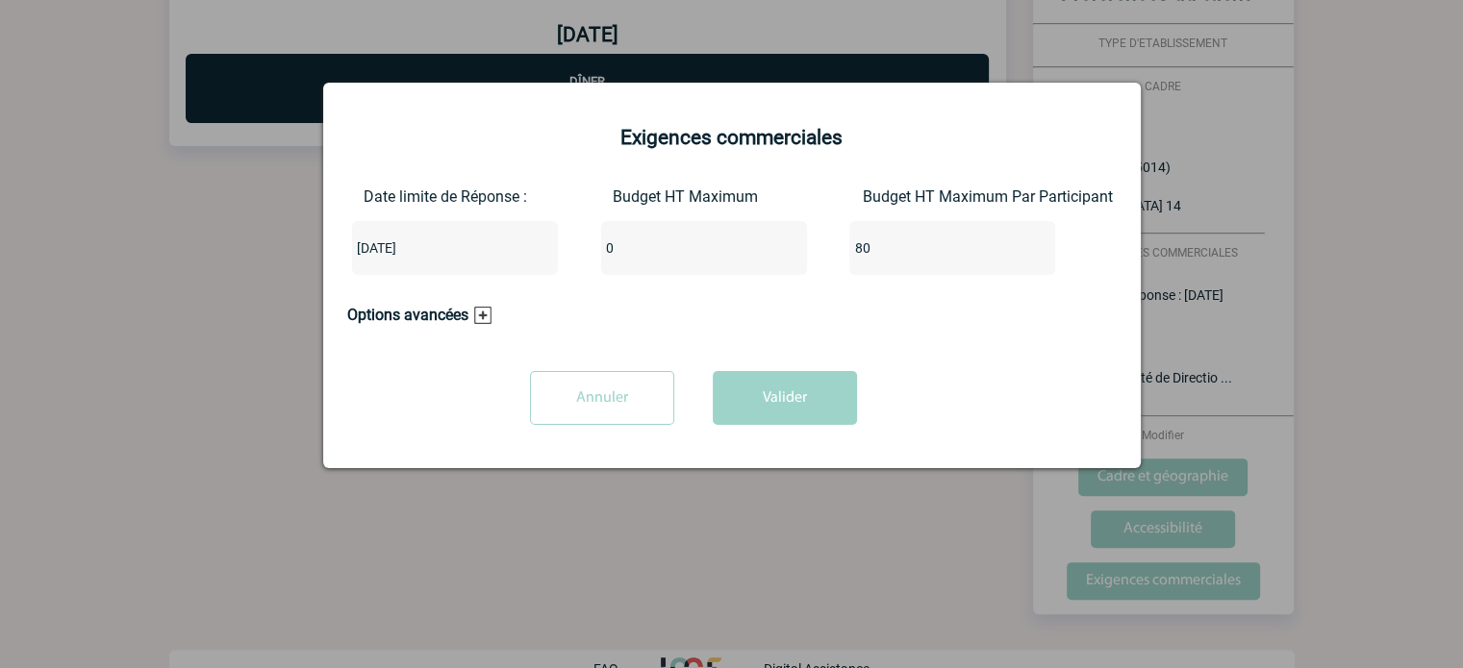
drag, startPoint x: 896, startPoint y: 248, endPoint x: 789, endPoint y: 264, distance: 108.8
click at [789, 264] on div "Date limite de Réponse : 2025-09-01 Budget HT Maximum 0 Budget HT Maximum Par P…" at bounding box center [731, 239] width 769 height 103
drag, startPoint x: 685, startPoint y: 249, endPoint x: 536, endPoint y: 255, distance: 149.2
click at [536, 255] on div "Date limite de Réponse : 2025-09-01 Budget HT Maximum 0 Budget HT Maximum Par P…" at bounding box center [731, 239] width 769 height 103
type input "1360"
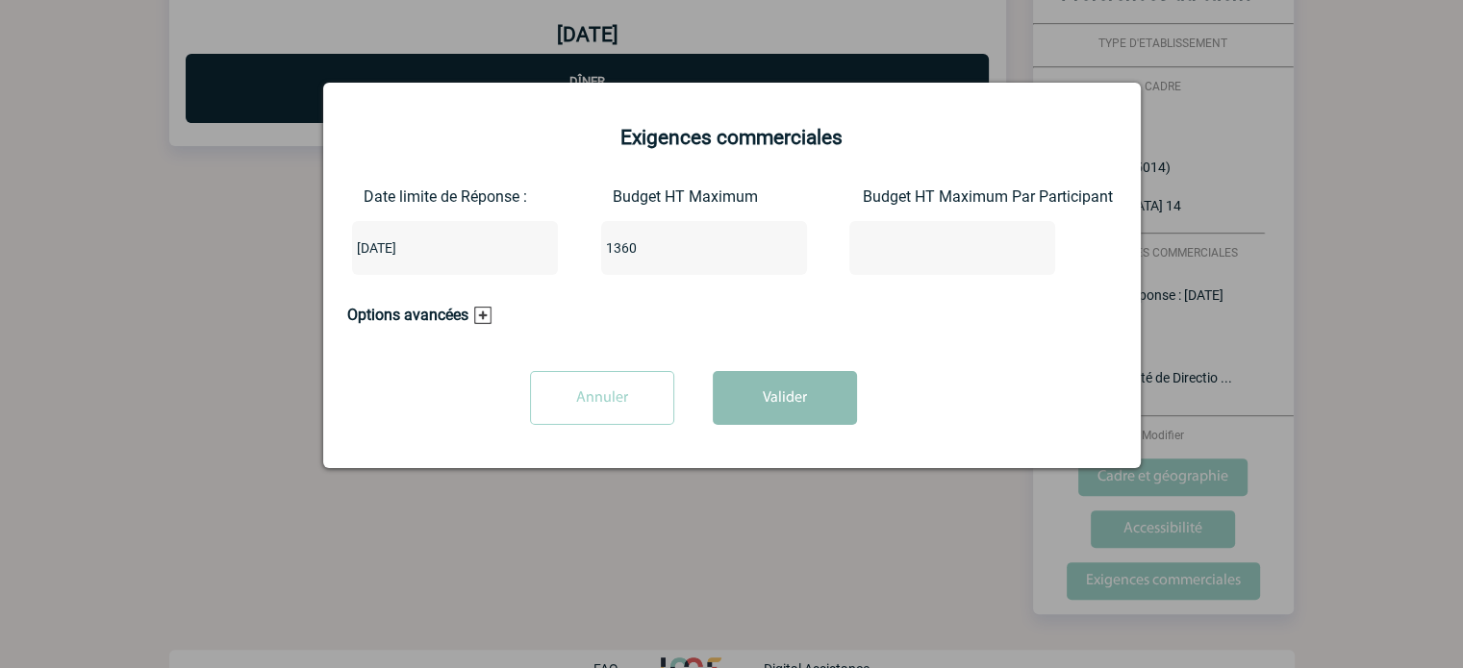
click at [792, 419] on button "Valider" at bounding box center [785, 398] width 144 height 54
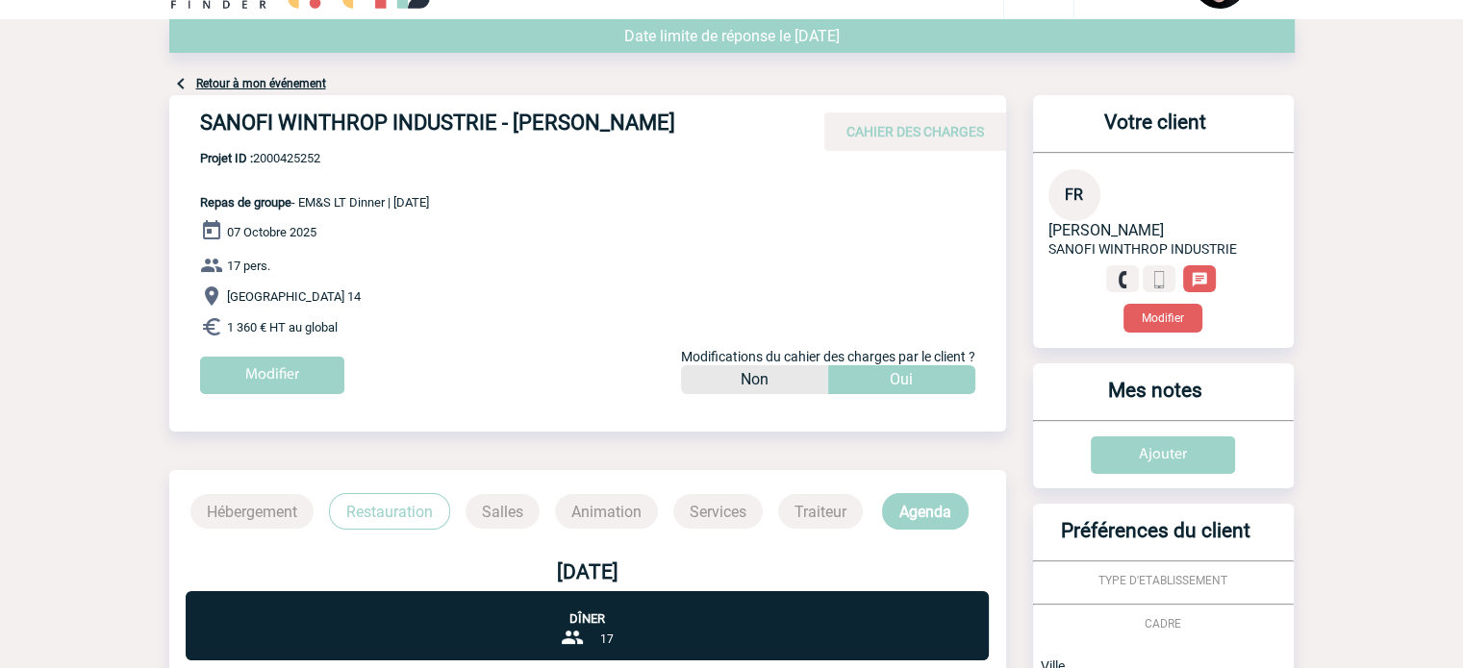
scroll to position [18, 0]
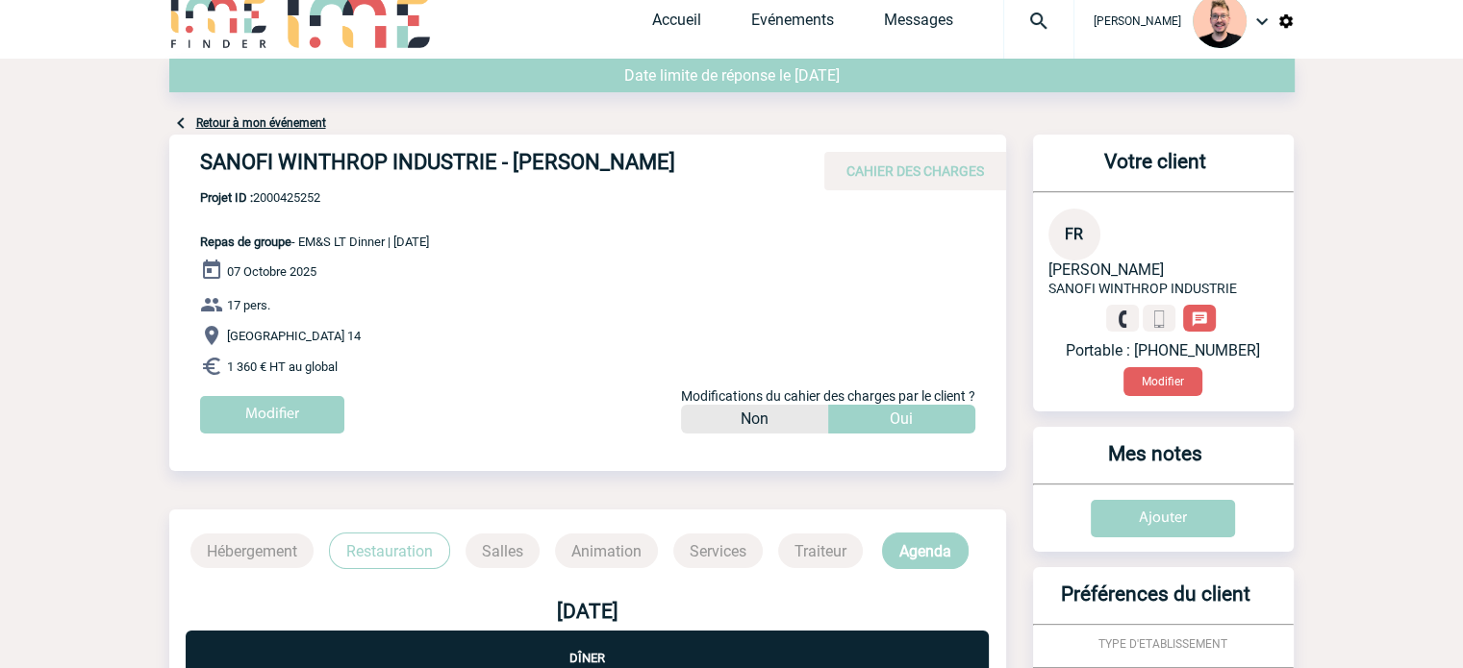
click at [235, 122] on link "Retour à mon événement" at bounding box center [261, 122] width 130 height 13
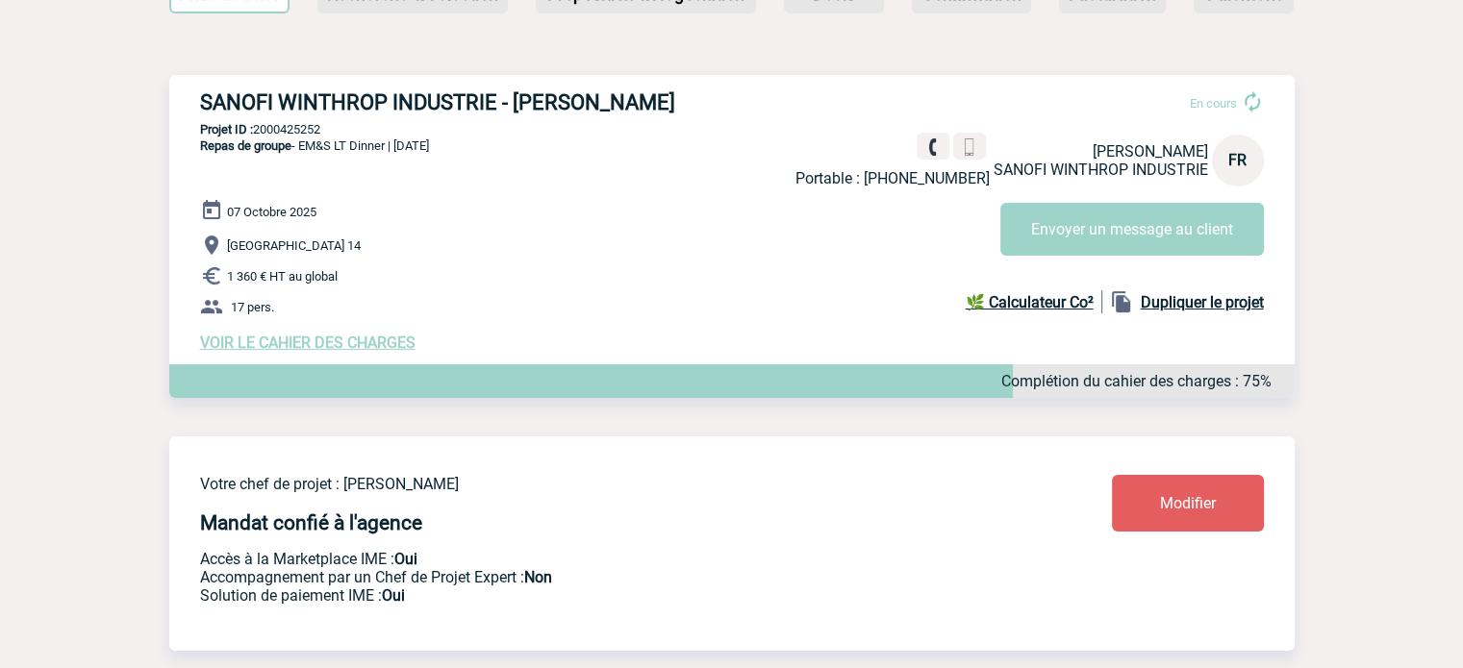
scroll to position [192, 0]
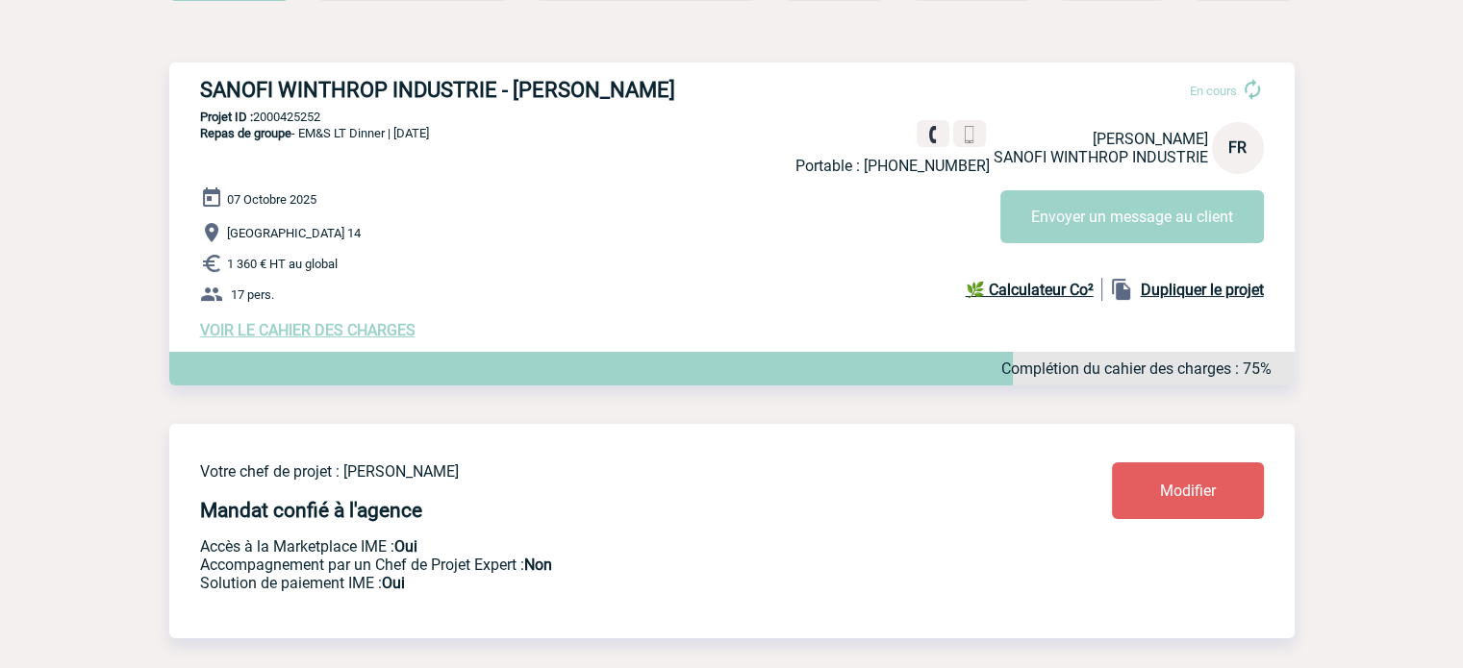
click at [307, 345] on div "SANOFI WINTHROP INDUSTRIE - [PERSON_NAME] En cours Portable : [PHONE_NUMBER] [P…" at bounding box center [731, 209] width 1125 height 292
click at [312, 326] on span "VOIR LE CAHIER DES CHARGES" at bounding box center [307, 330] width 215 height 18
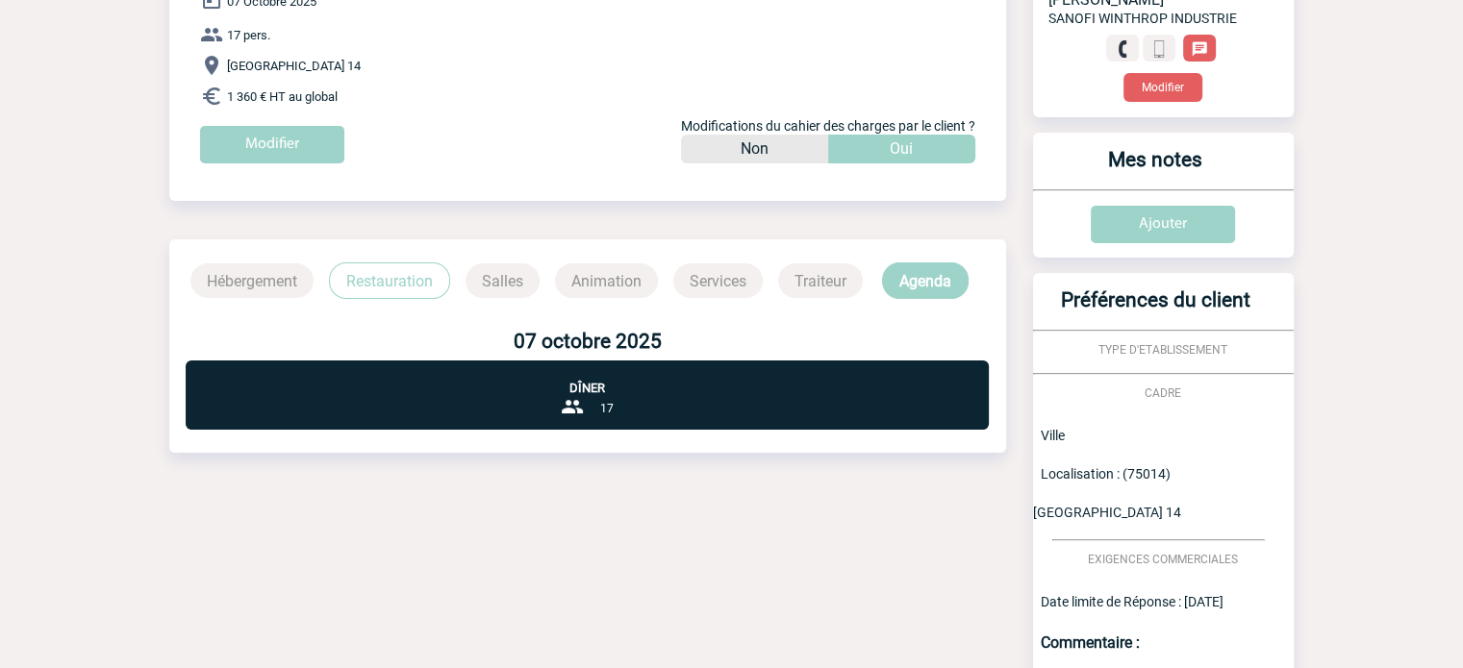
scroll to position [385, 0]
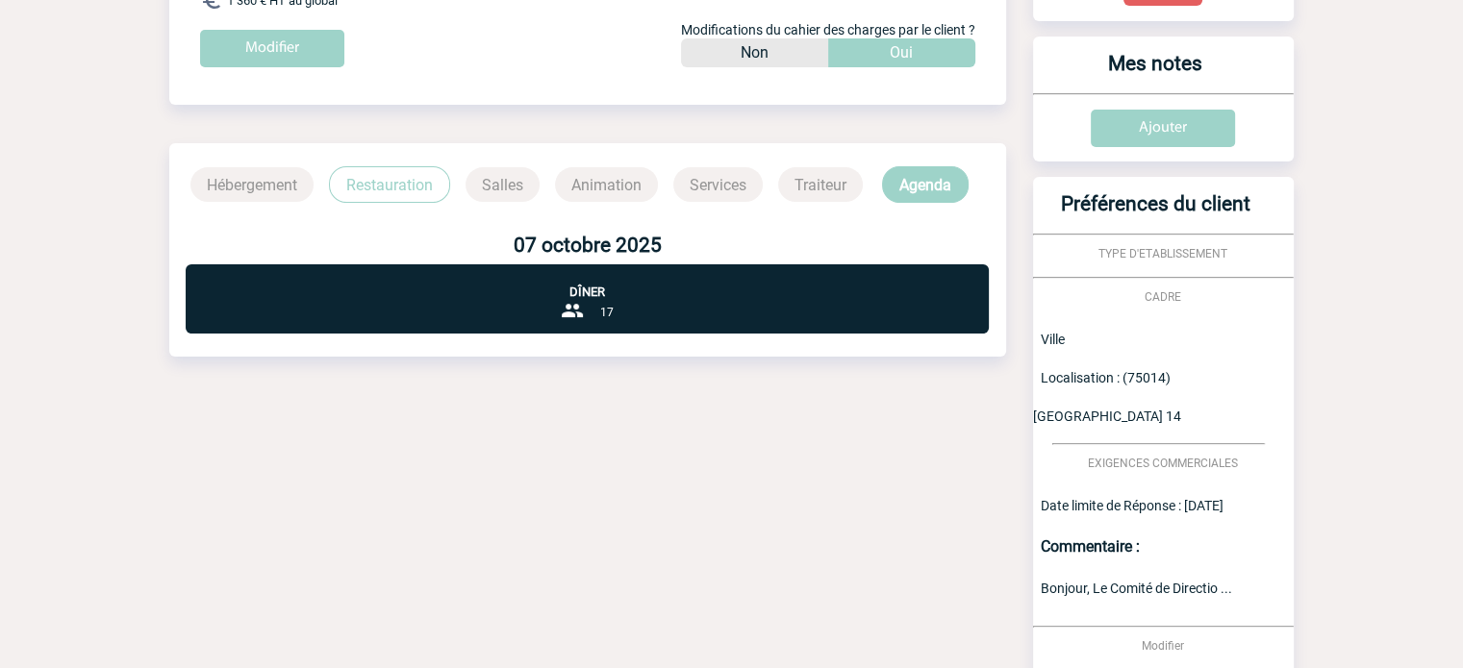
click at [1227, 581] on span "Bonjour, Le Comité de Directio ..." at bounding box center [1136, 588] width 191 height 15
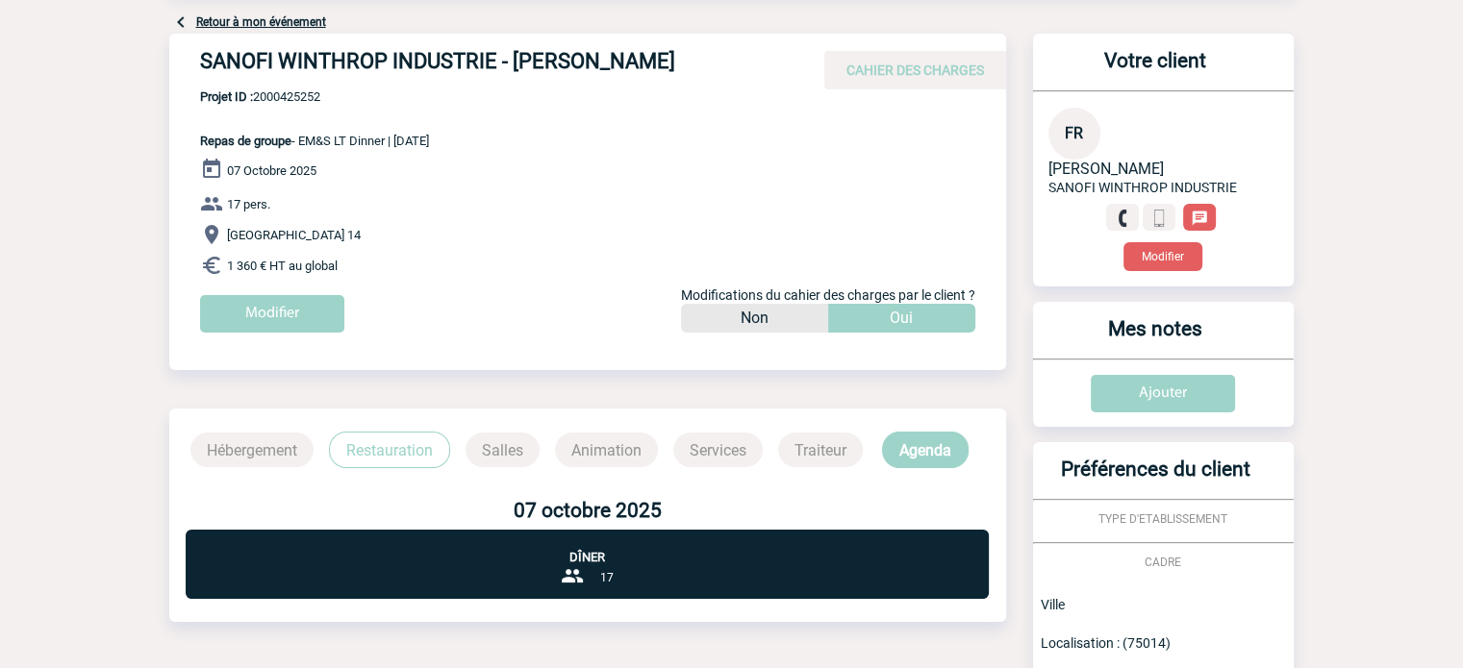
scroll to position [114, 0]
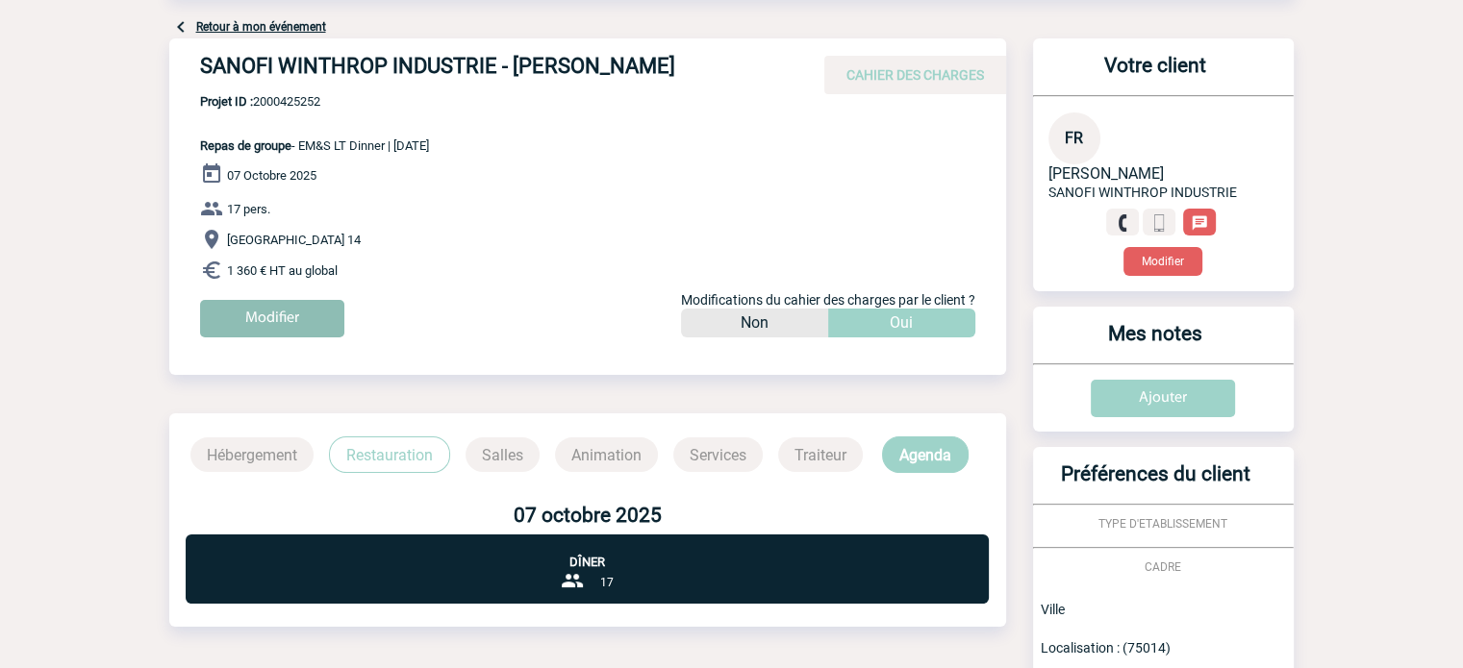
click at [300, 321] on input "Modifier" at bounding box center [272, 319] width 144 height 38
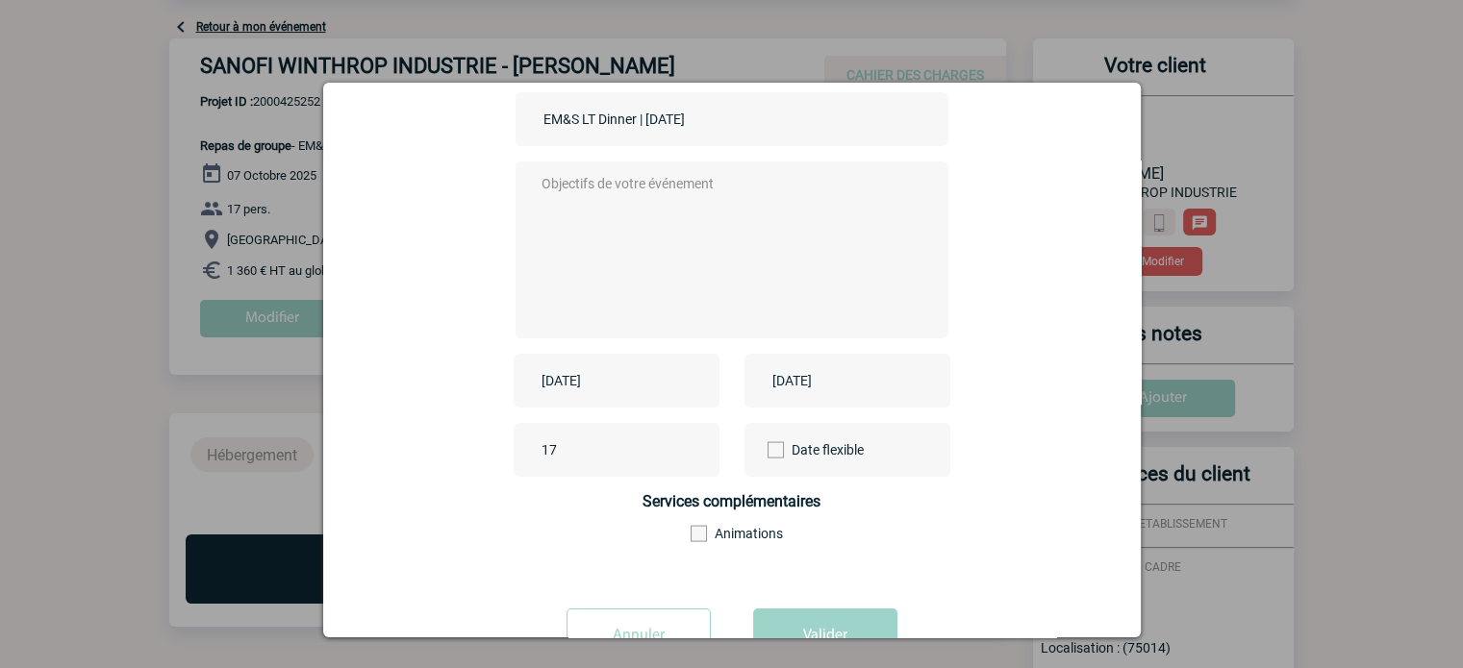
scroll to position [239, 0]
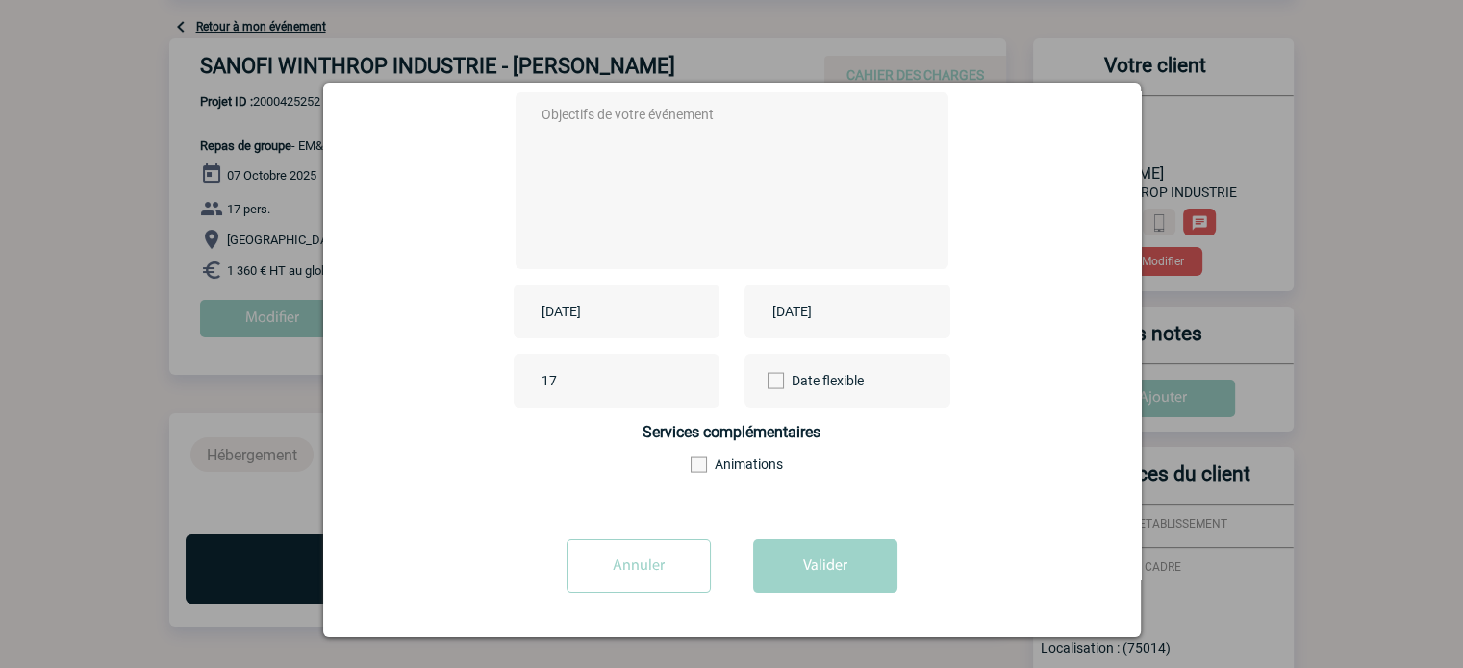
drag, startPoint x: 662, startPoint y: 565, endPoint x: 620, endPoint y: 518, distance: 62.0
click at [662, 565] on input "Annuler" at bounding box center [639, 567] width 144 height 54
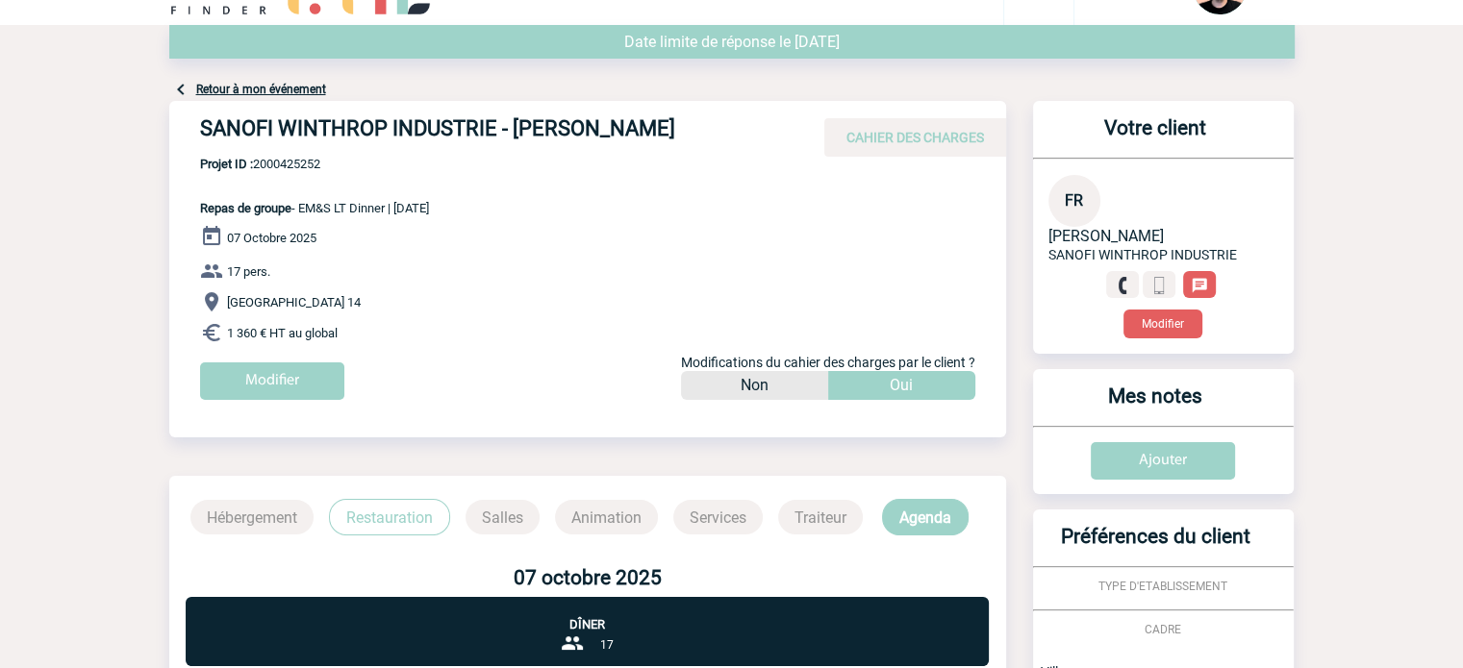
scroll to position [0, 0]
